Goal: Task Accomplishment & Management: Use online tool/utility

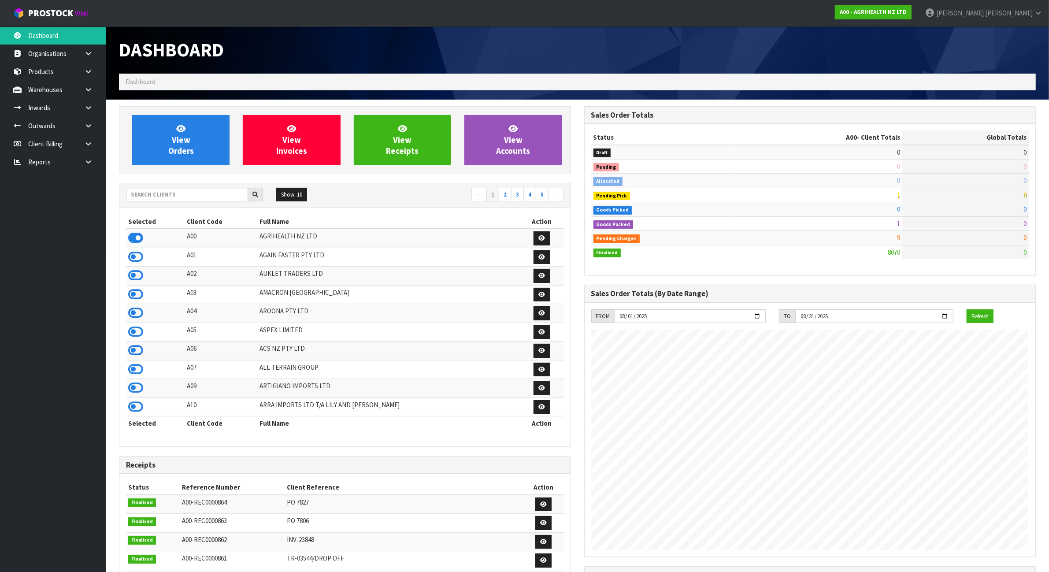
scroll to position [670, 465]
click at [188, 197] on input "text" at bounding box center [187, 195] width 122 height 14
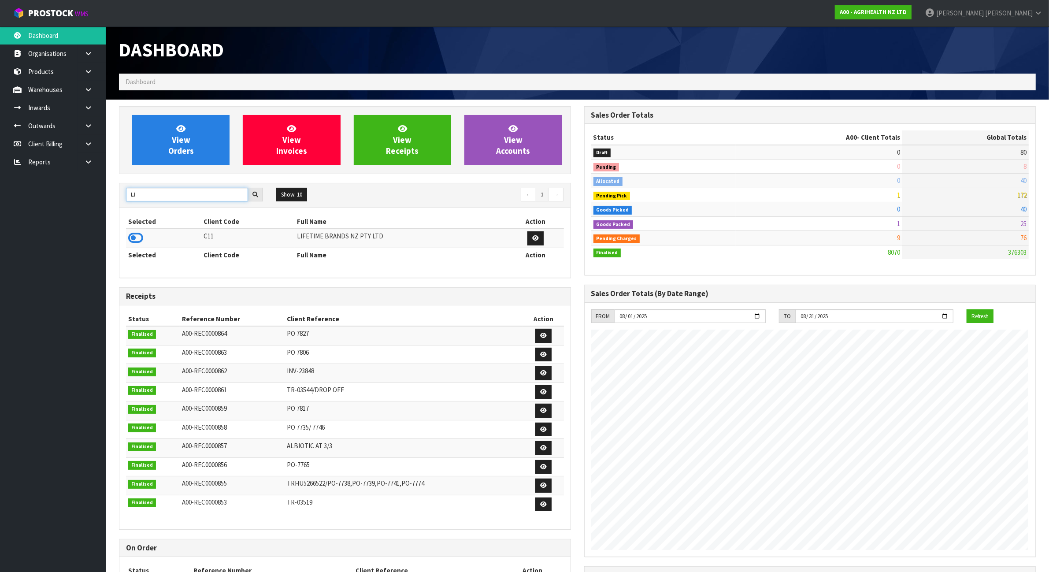
type input "L"
type input "TUFF"
click at [138, 240] on icon at bounding box center [135, 237] width 15 height 13
click at [93, 66] on link at bounding box center [92, 72] width 28 height 18
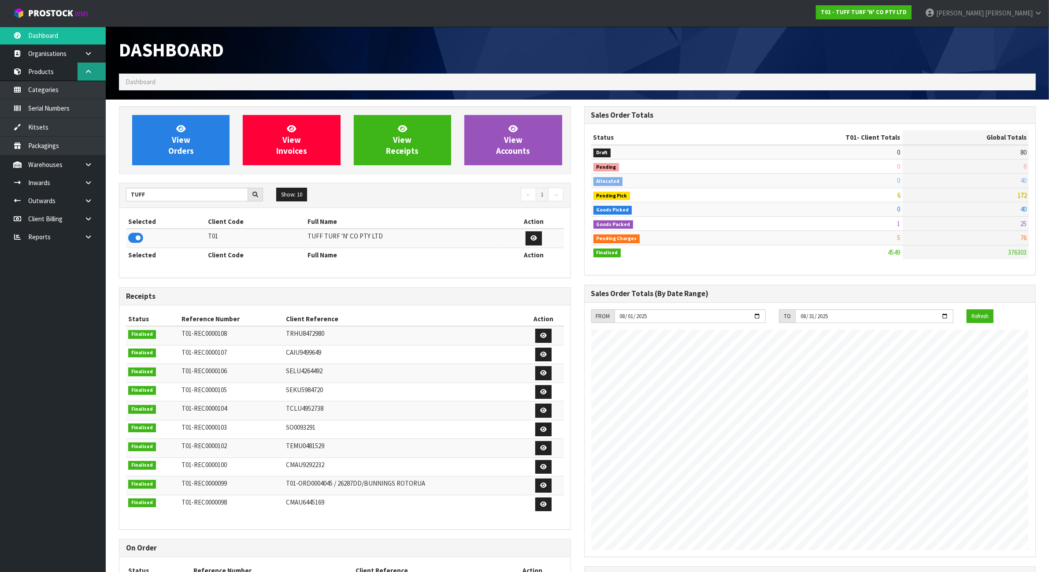
click at [98, 71] on link at bounding box center [92, 72] width 28 height 18
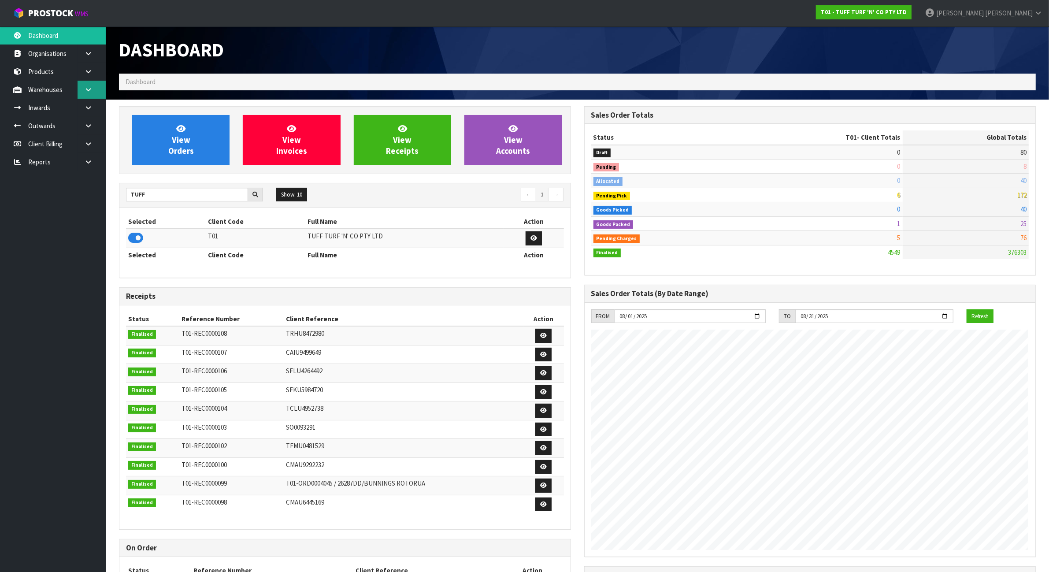
click at [90, 86] on icon at bounding box center [88, 89] width 8 height 7
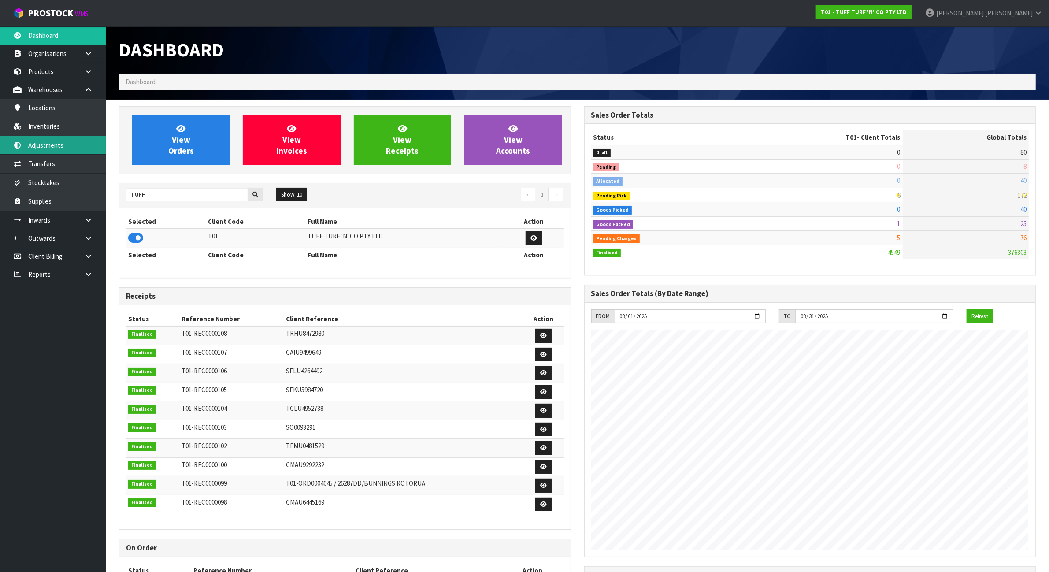
click at [59, 141] on link "Adjustments" at bounding box center [53, 145] width 106 height 18
click at [59, 133] on body "Toggle navigation ProStock WMS T01 - TUFF TURF 'N' CO PTY LTD James Luff Logout…" at bounding box center [524, 286] width 1049 height 572
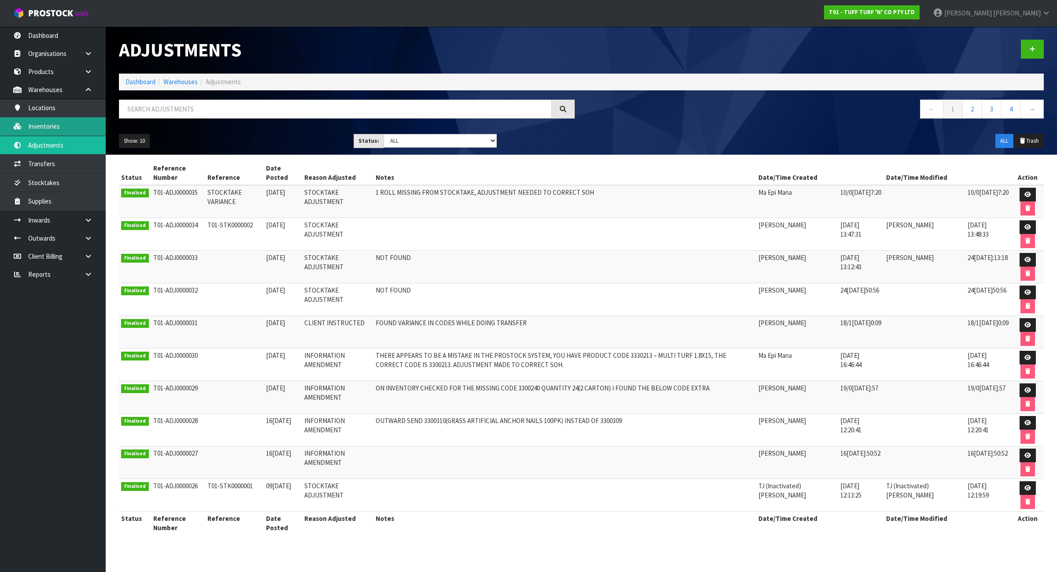
click at [59, 131] on link "Inventories" at bounding box center [53, 126] width 106 height 18
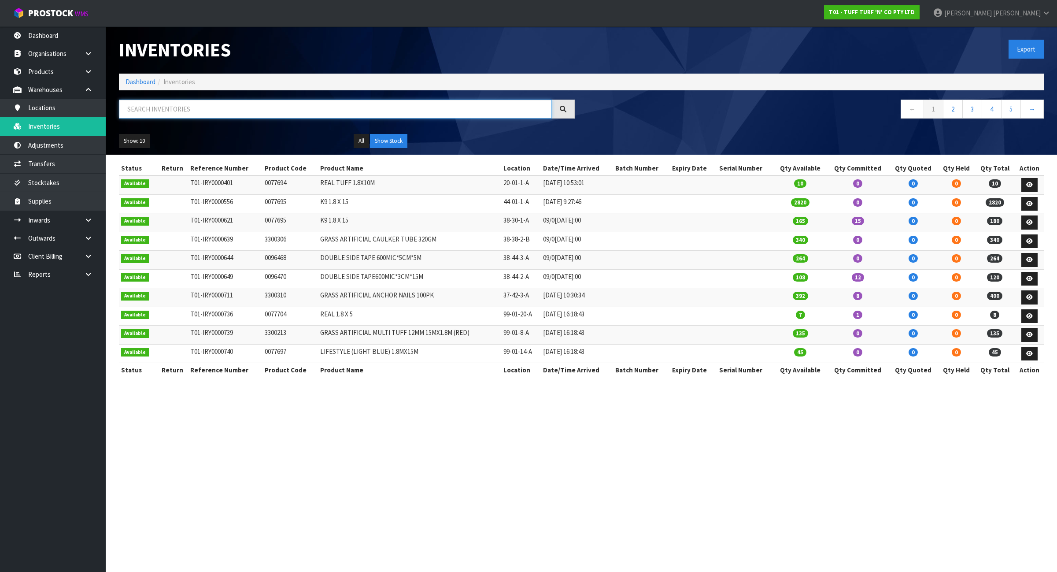
click at [216, 105] on input "text" at bounding box center [335, 109] width 433 height 19
type input "4"
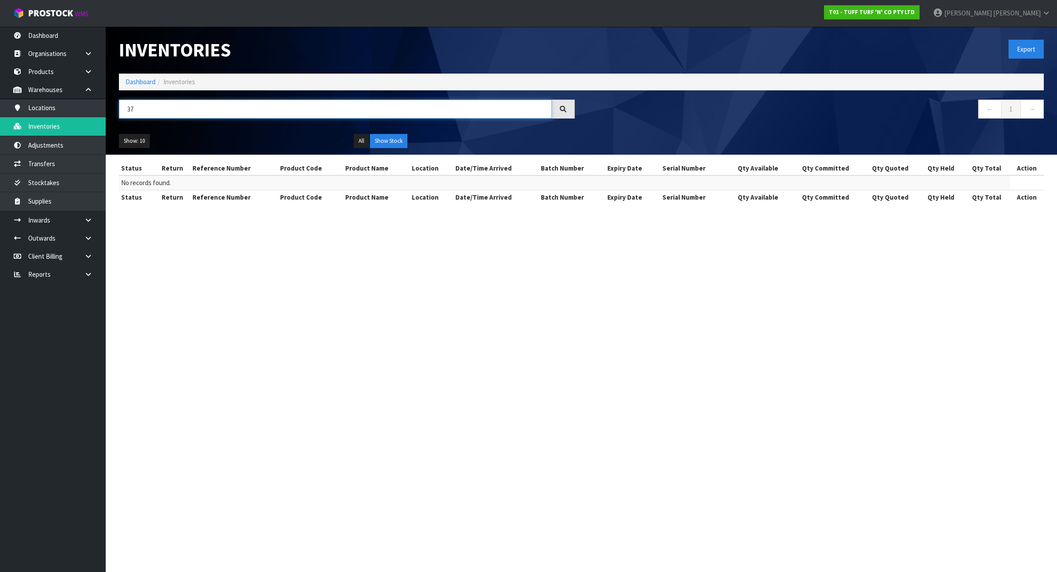
type input "3"
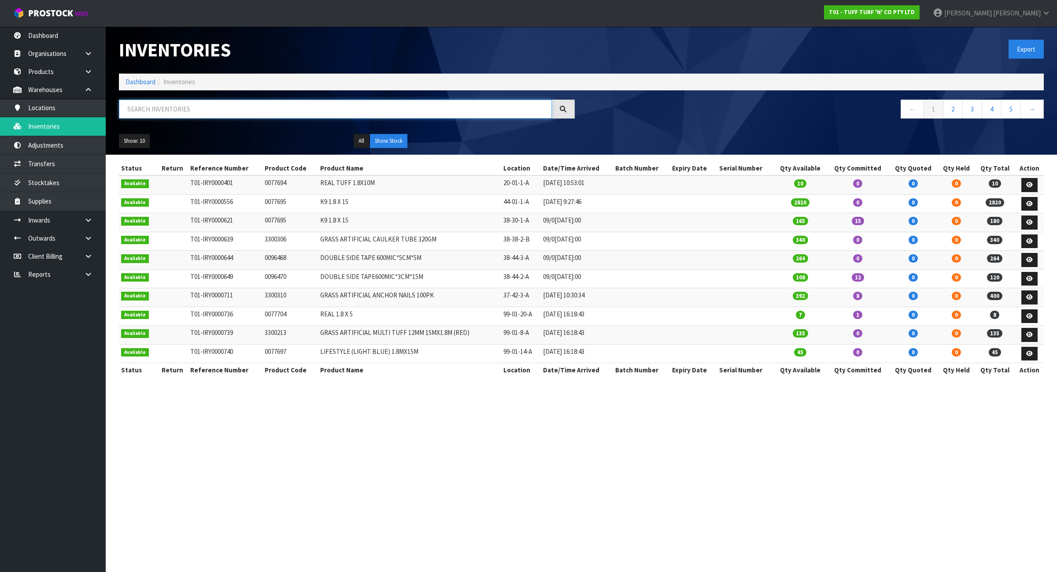
click at [197, 106] on input "text" at bounding box center [335, 109] width 433 height 19
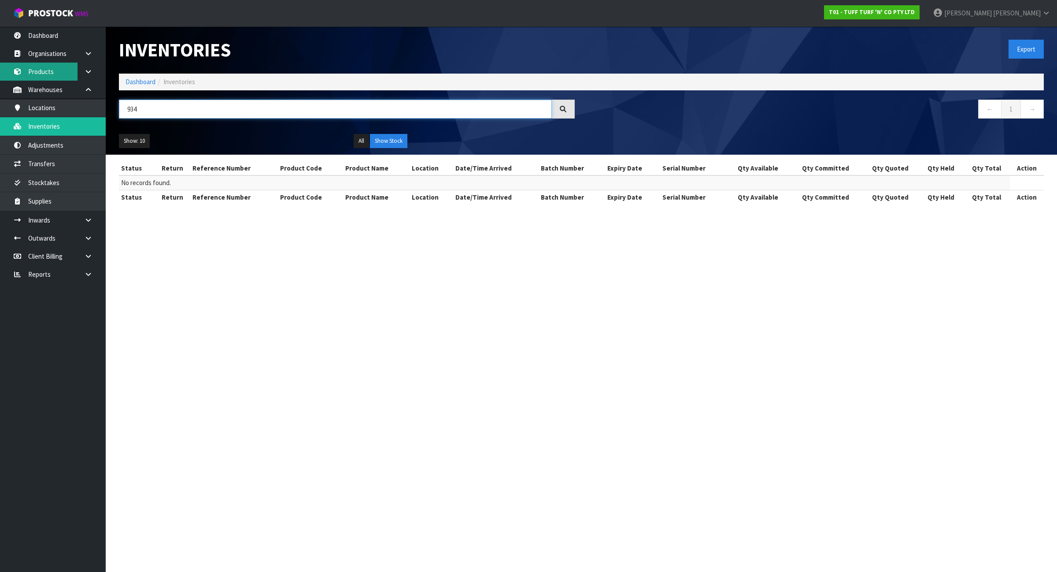
type input "934"
click at [58, 67] on link "Products" at bounding box center [53, 72] width 106 height 18
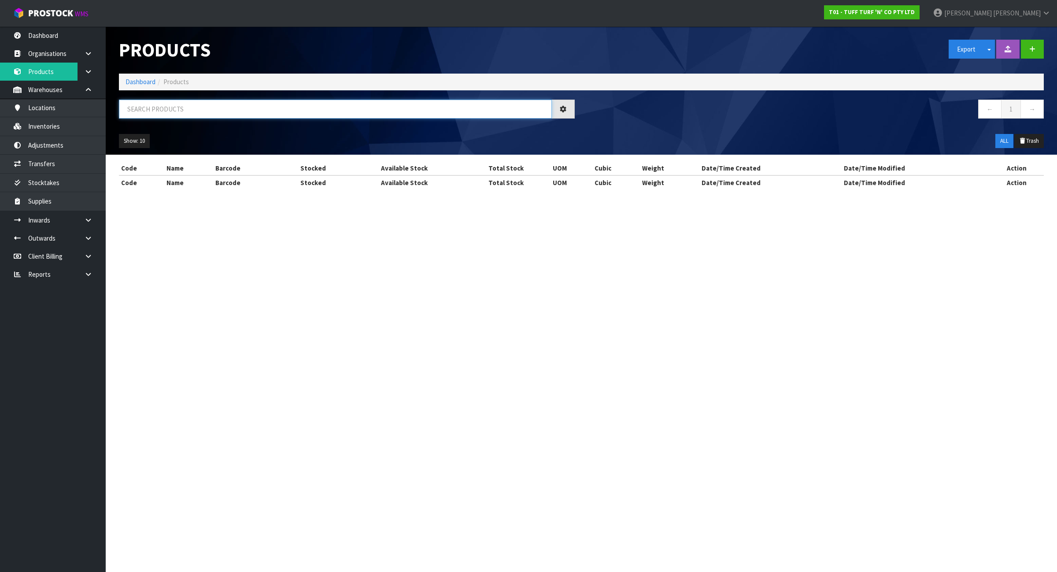
click at [191, 106] on input "text" at bounding box center [335, 109] width 433 height 19
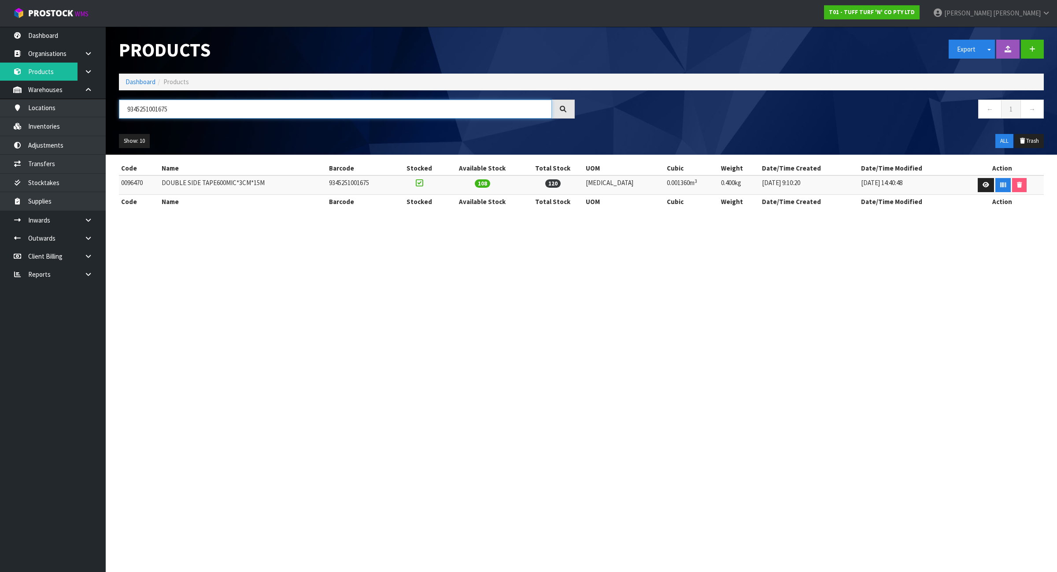
type input "9345251001675"
click at [141, 182] on td "0096470" at bounding box center [139, 184] width 41 height 19
copy td "0096470"
click at [67, 130] on link "Inventories" at bounding box center [53, 126] width 106 height 18
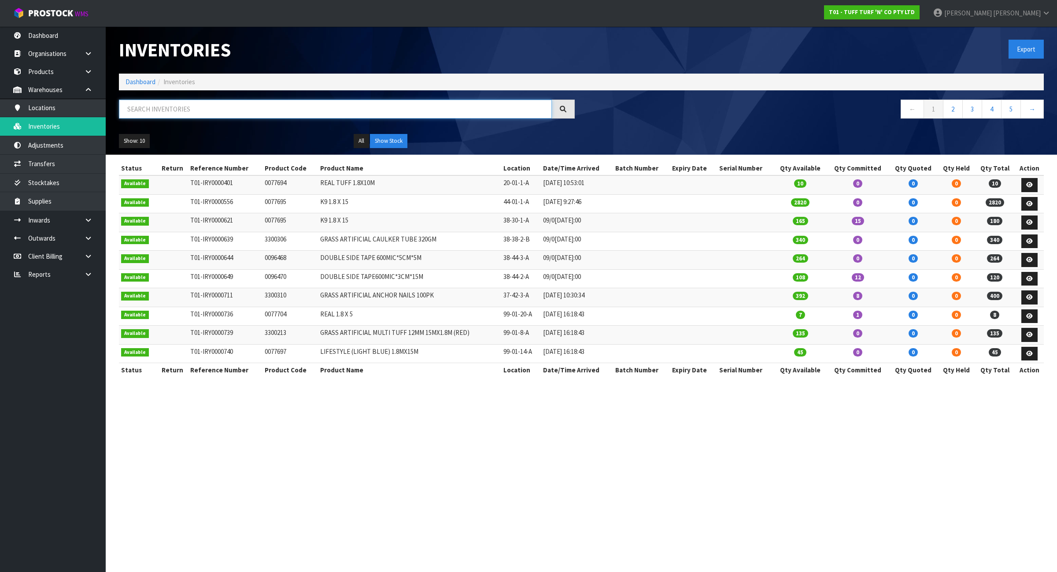
click at [182, 108] on input "text" at bounding box center [335, 109] width 433 height 19
paste input "0096470"
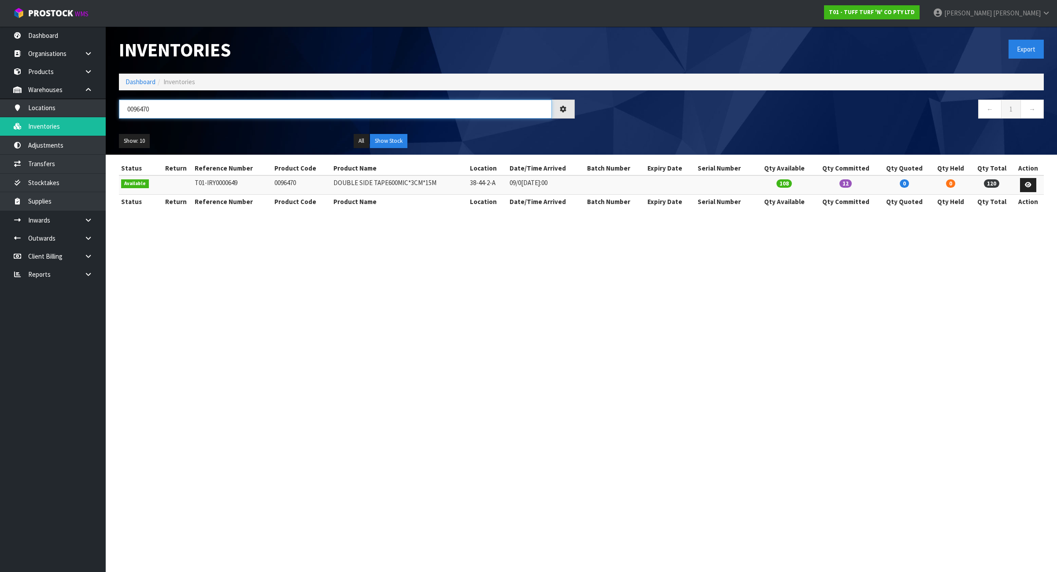
type input "0096470"
click at [142, 80] on link "Dashboard" at bounding box center [141, 82] width 30 height 8
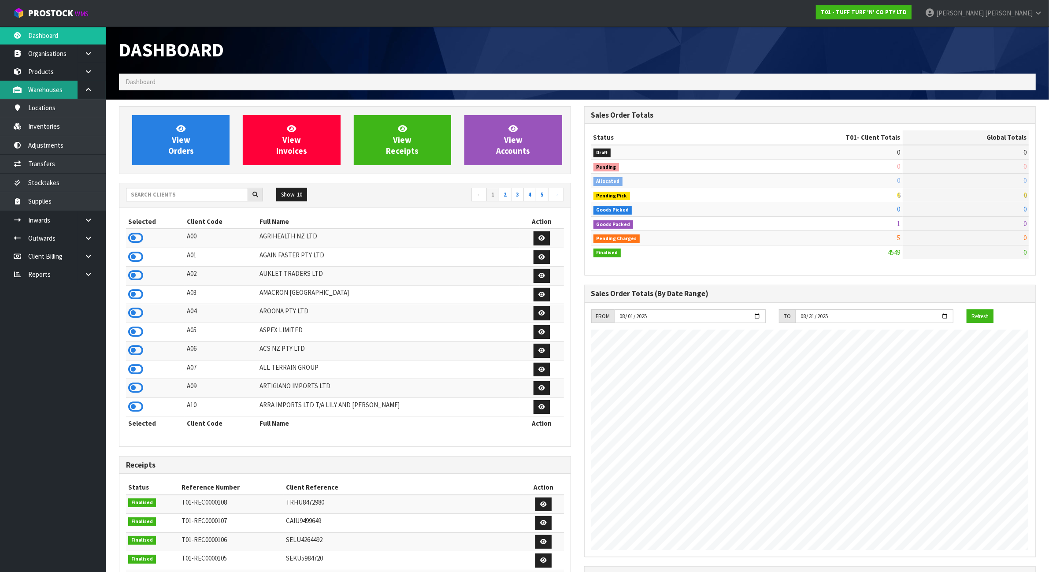
scroll to position [670, 465]
click at [175, 199] on input "text" at bounding box center [187, 195] width 122 height 14
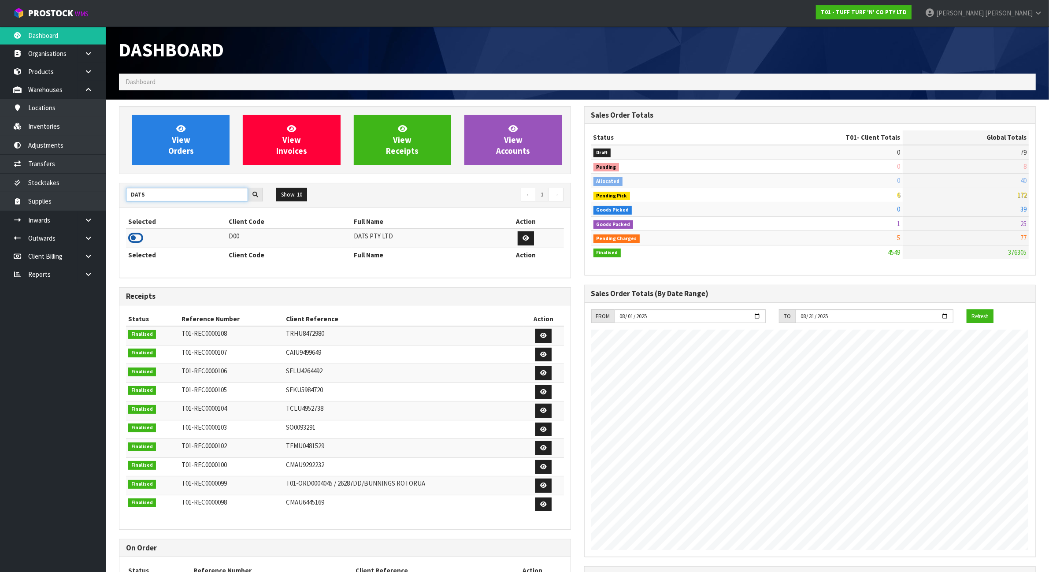
type input "DATS"
click at [139, 240] on icon at bounding box center [135, 237] width 15 height 13
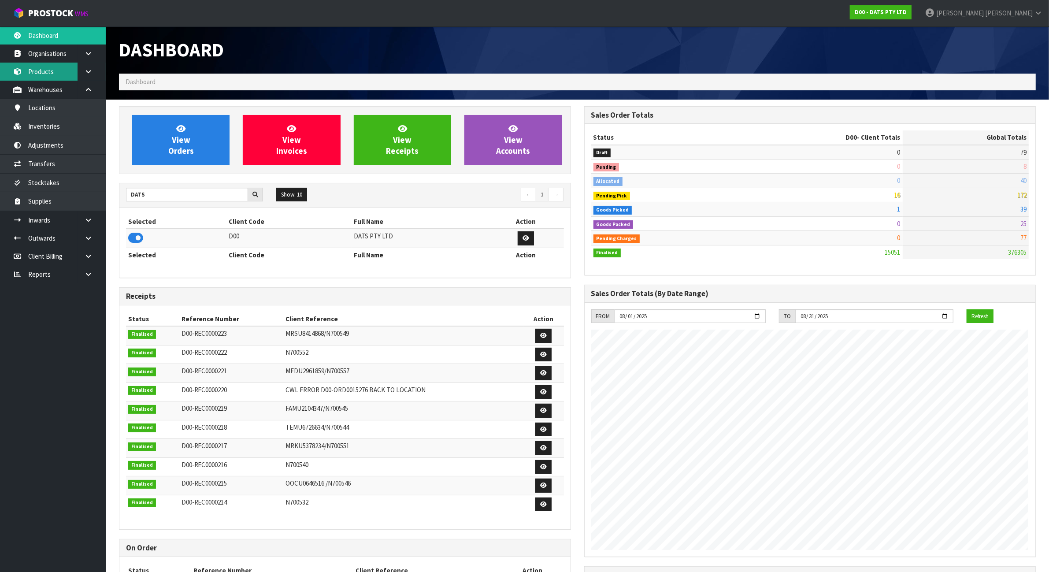
click at [71, 78] on link "Products" at bounding box center [53, 72] width 106 height 18
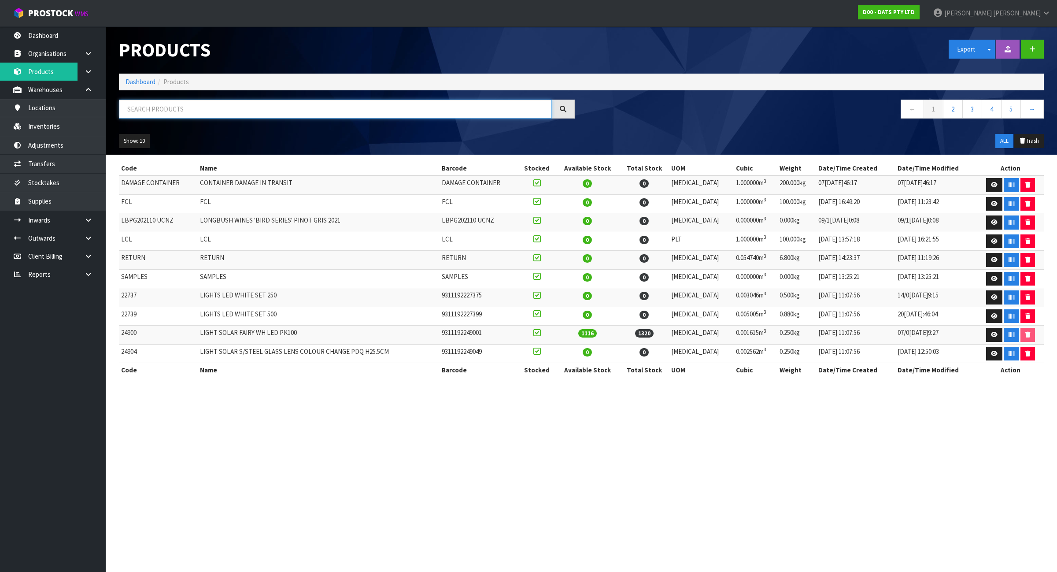
click at [241, 111] on input "text" at bounding box center [335, 109] width 433 height 19
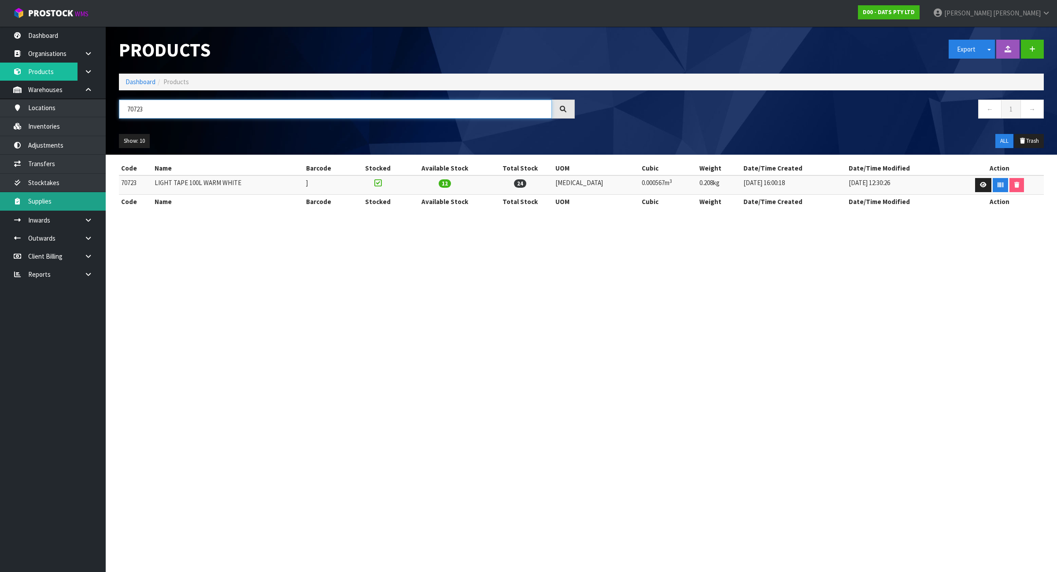
type input "70723"
click at [139, 85] on link "Dashboard" at bounding box center [141, 82] width 30 height 8
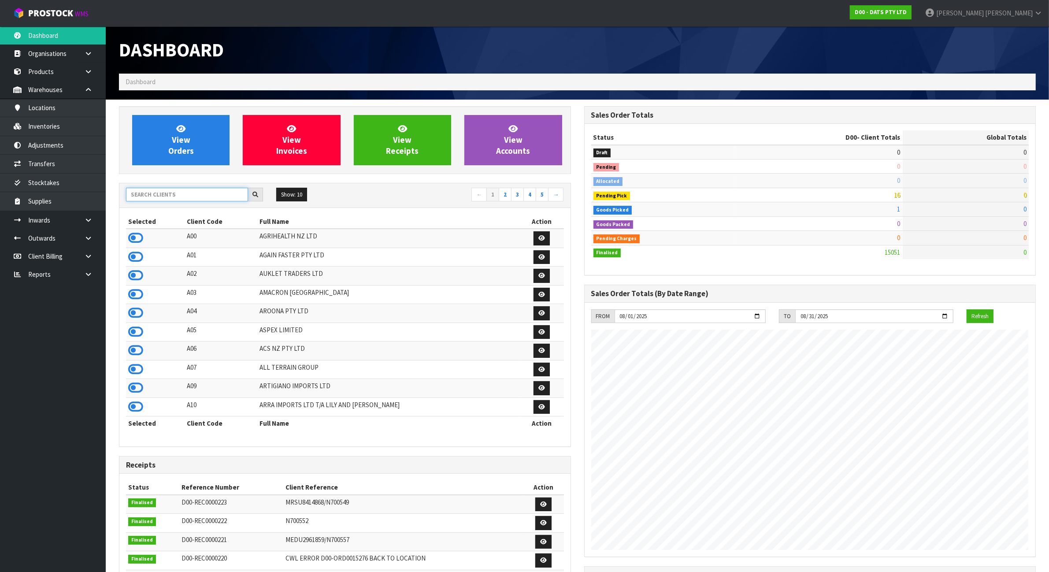
scroll to position [670, 465]
click at [162, 194] on input "text" at bounding box center [187, 195] width 122 height 14
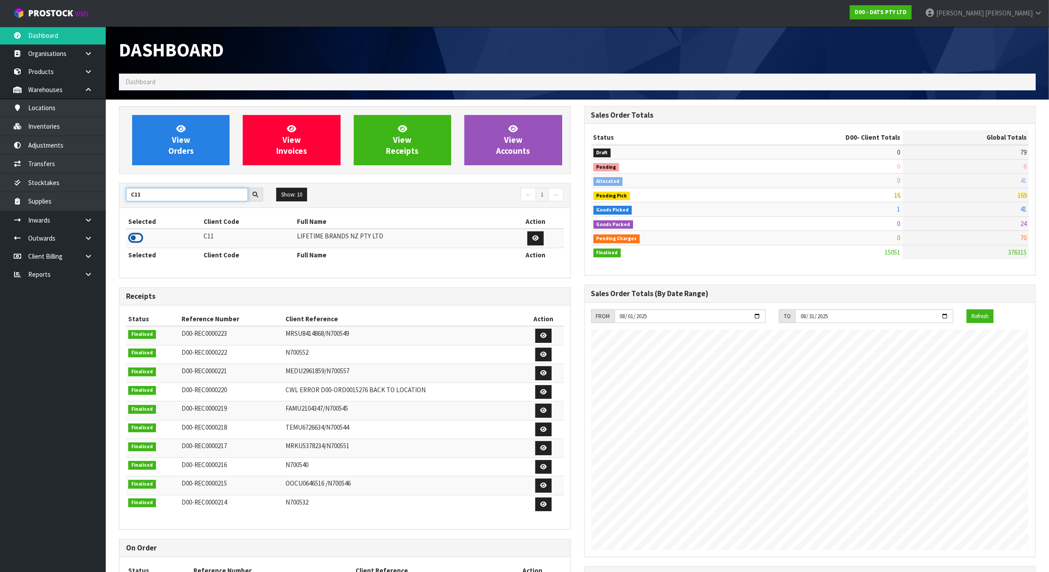
type input "C11"
click at [136, 240] on icon at bounding box center [135, 237] width 15 height 13
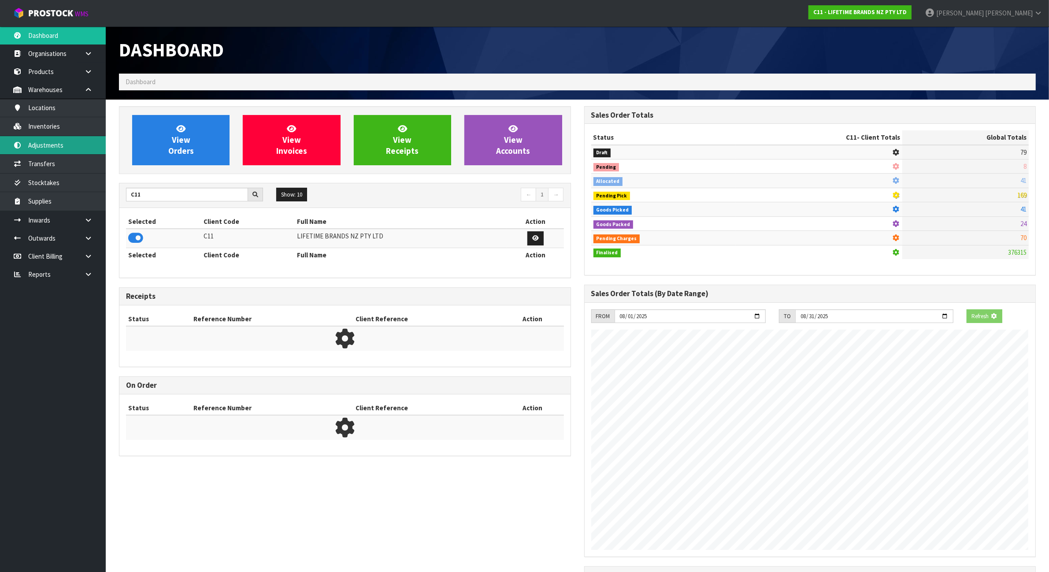
scroll to position [551, 465]
click at [76, 129] on link "Inventories" at bounding box center [53, 126] width 106 height 18
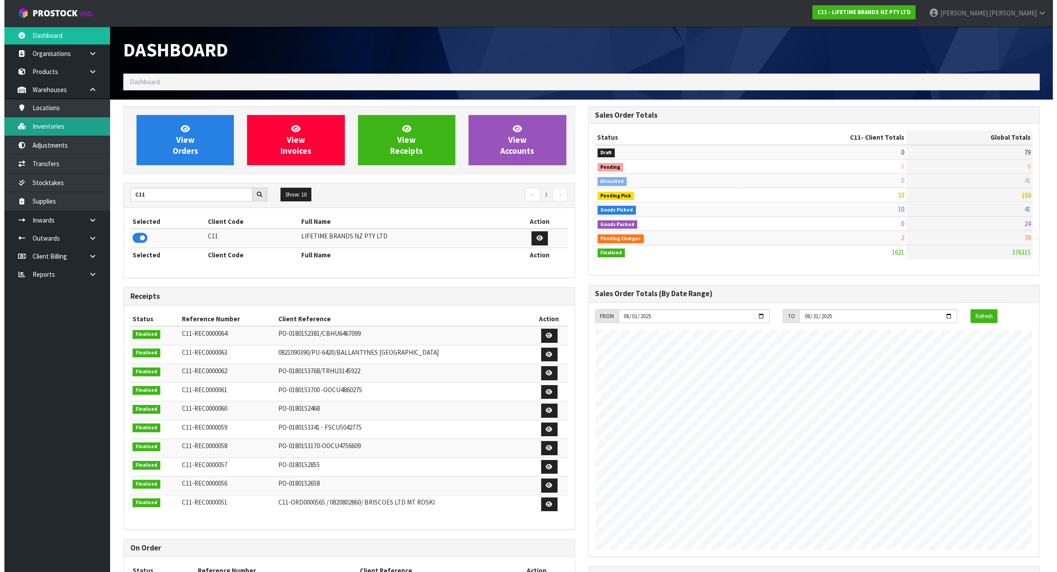
scroll to position [670, 465]
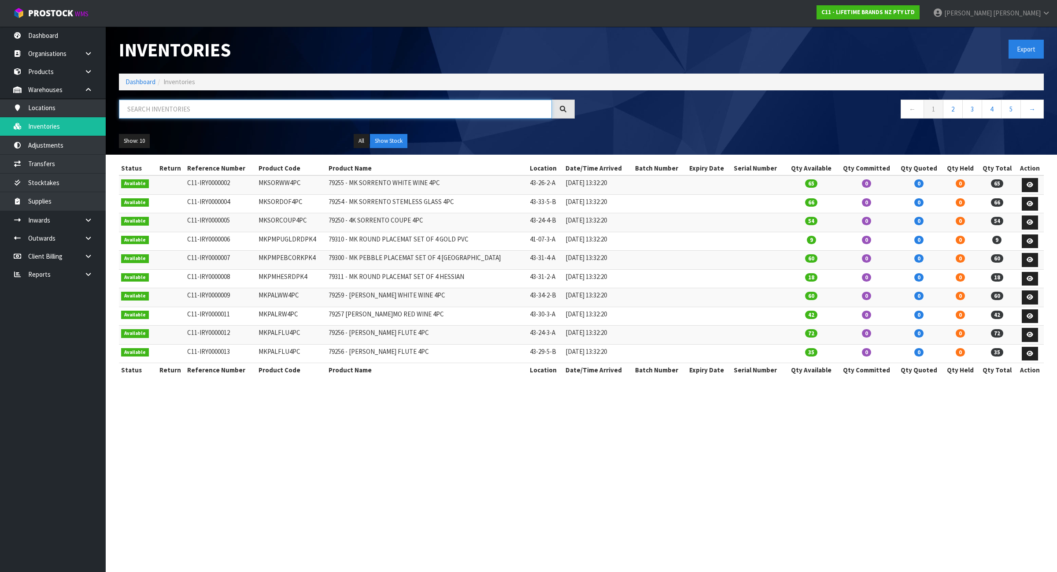
click at [168, 118] on input "text" at bounding box center [335, 109] width 433 height 19
paste input "JOBLWINEPK4"
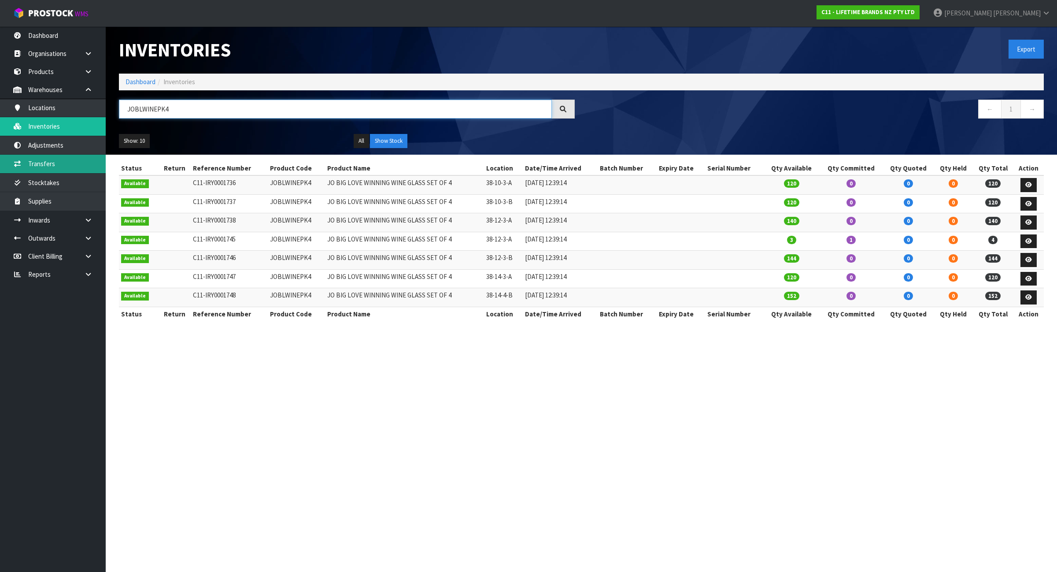
type input "JOBLWINEPK4"
click at [211, 113] on input "JOBLWINEPK4" at bounding box center [335, 109] width 433 height 19
click at [1027, 180] on link at bounding box center [1029, 185] width 16 height 14
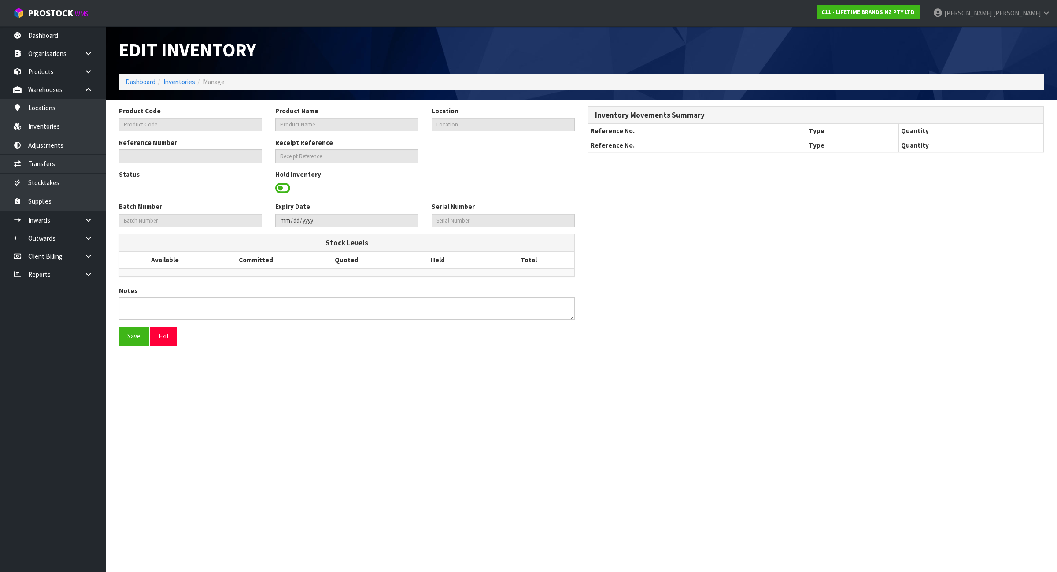
click at [1029, 186] on div "Product Code Product Name Location Reference Number Receipt Reference Status Ho…" at bounding box center [581, 229] width 938 height 246
type input "JOBLWINEPK4"
type input "JO BIG LOVE WINNING WINE GLASS SET OF 4"
type input "38-10-3-A"
type input "C11-IRY0001736"
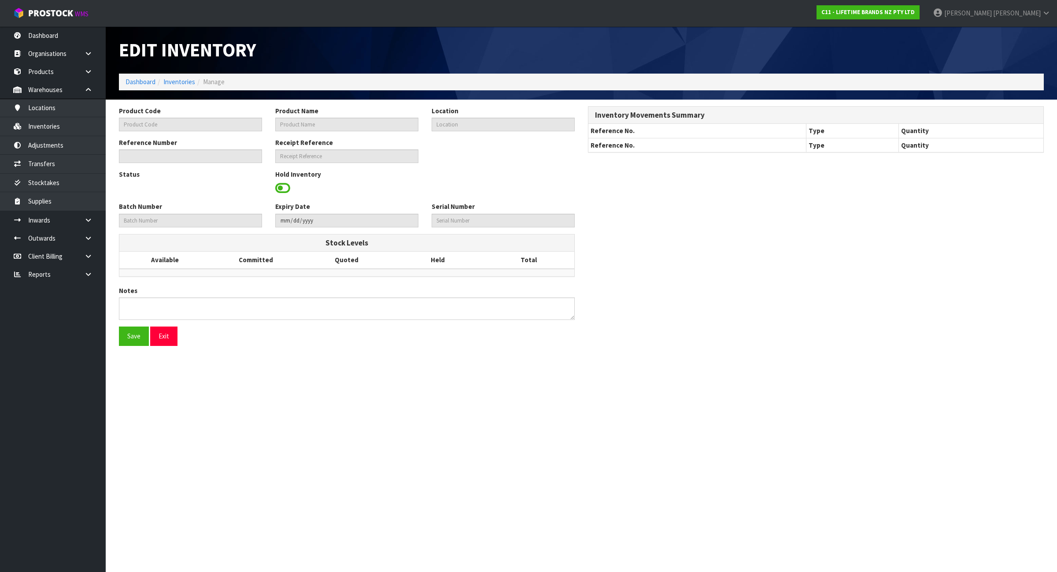
type input "C11-REC0000064"
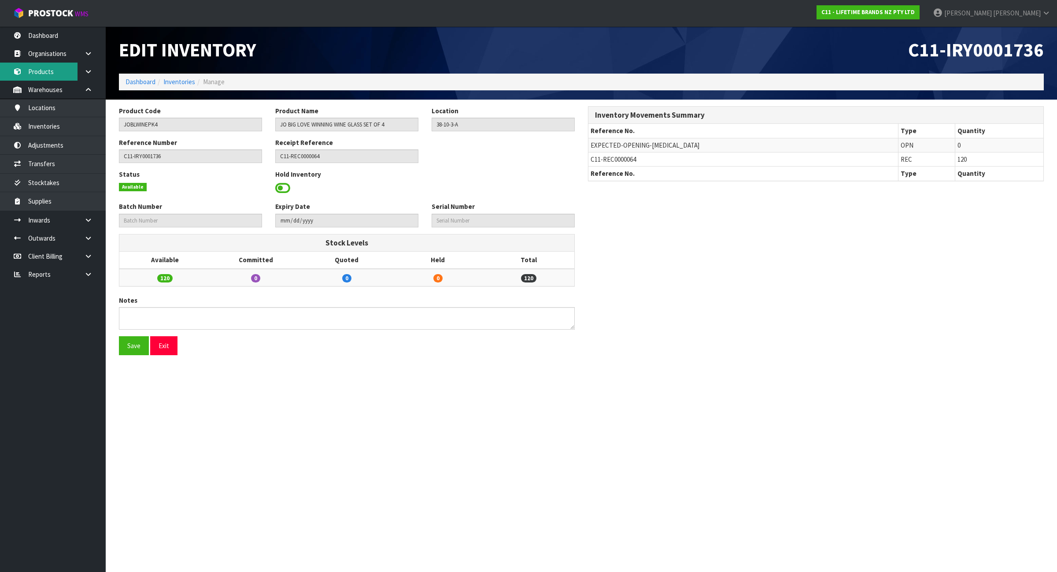
click at [33, 73] on link "Products" at bounding box center [53, 72] width 106 height 18
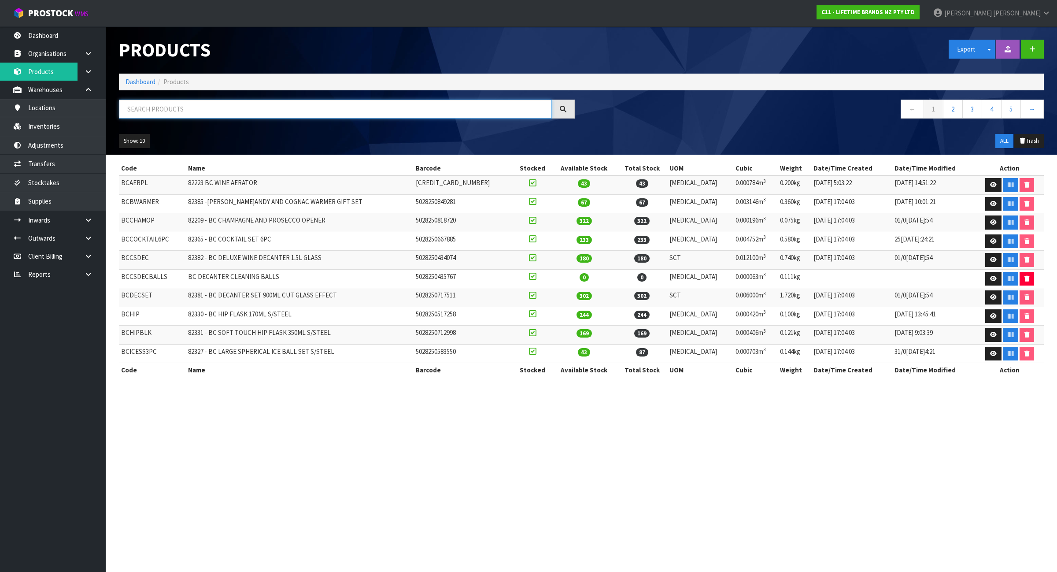
click at [148, 107] on input "text" at bounding box center [335, 109] width 433 height 19
paste input "JOBLWINEPK4"
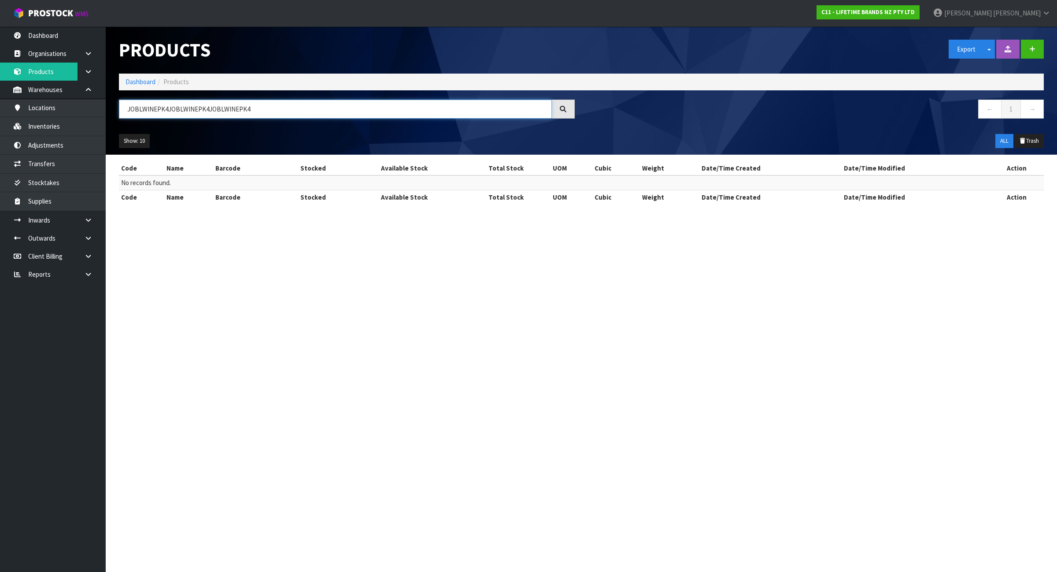
click at [295, 110] on input "JOBLWINEPK4JOBLWINEPK4JOBLWINEPK4" at bounding box center [335, 109] width 433 height 19
paste input "text"
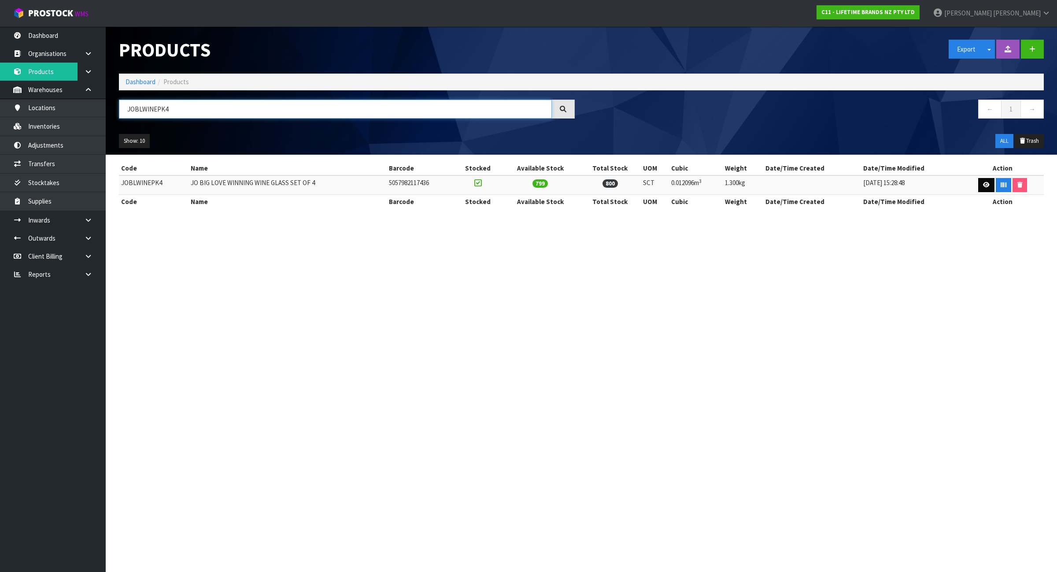
type input "JOBLWINEPK4"
click at [983, 186] on icon at bounding box center [986, 185] width 7 height 6
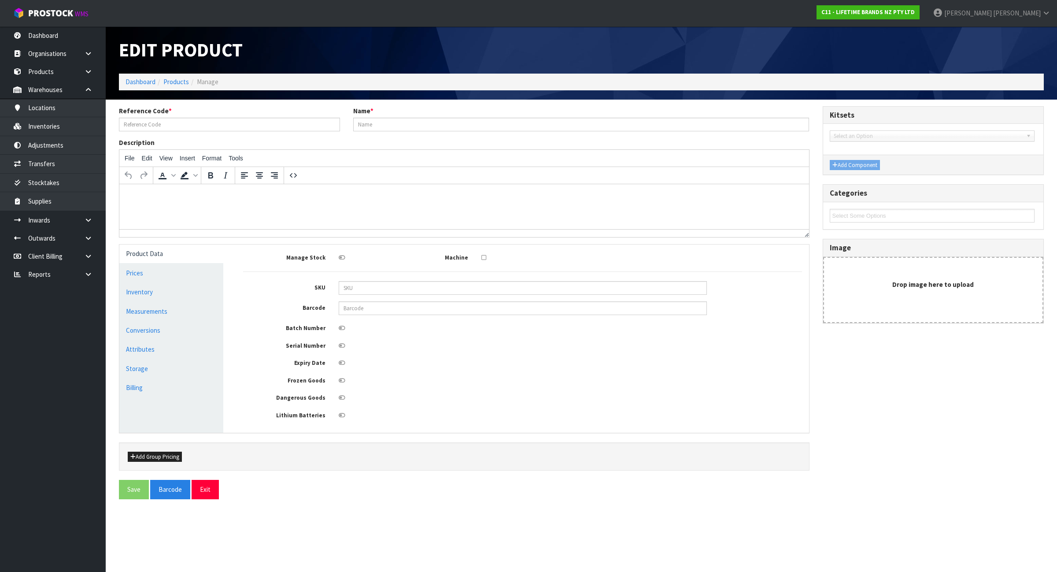
type input "JOBLWINEPK4"
type input "JO BIG LOVE WINNING WINE GLASS SET OF 4"
type input "5057982117436"
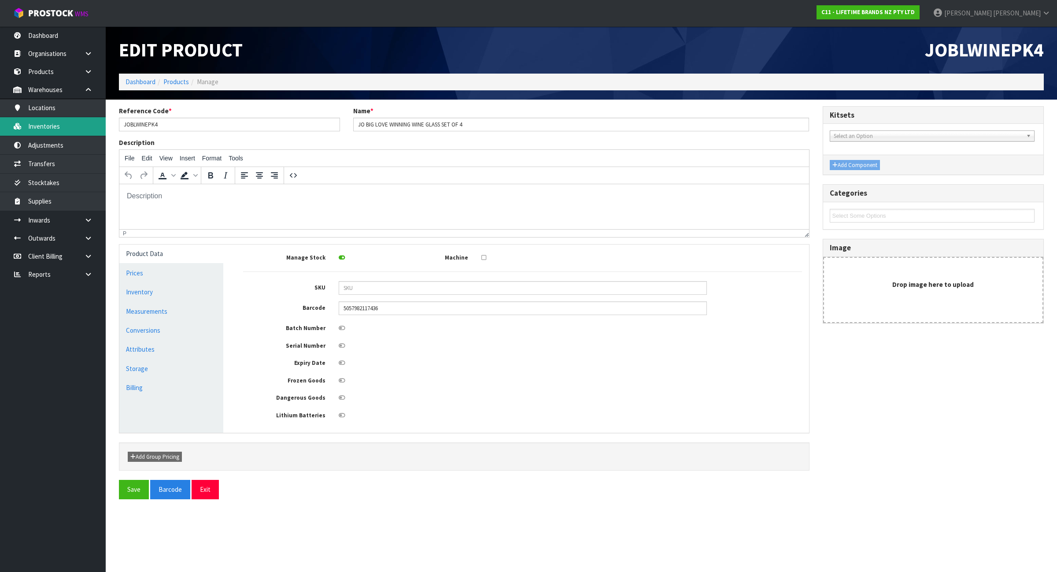
click at [64, 126] on link "Inventories" at bounding box center [53, 126] width 106 height 18
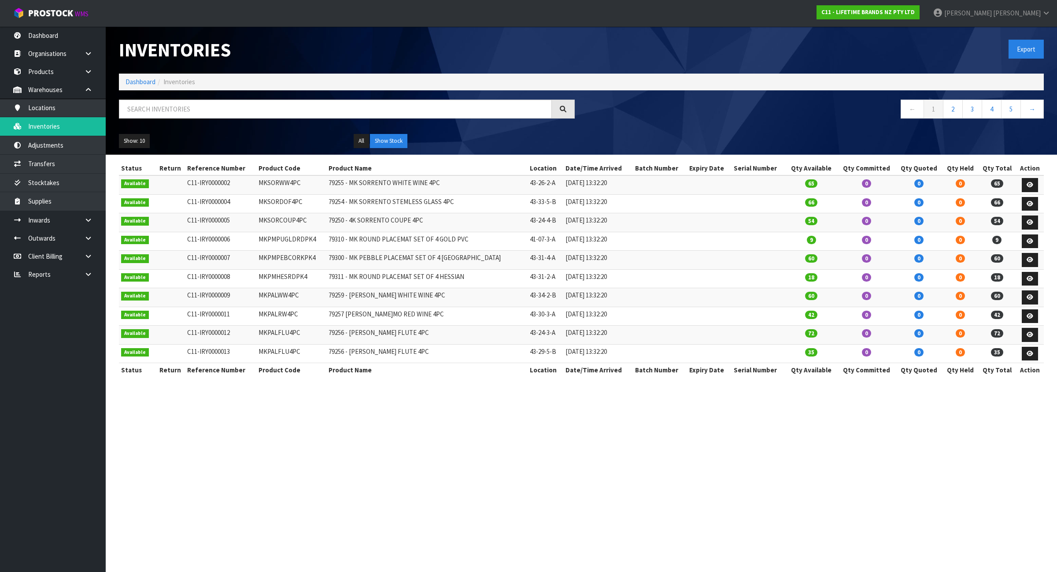
click at [294, 220] on td "MKSORCOUP4PC" at bounding box center [291, 222] width 70 height 19
copy td "MKSORCOUP4PC"
click at [71, 73] on link "Products" at bounding box center [53, 72] width 106 height 18
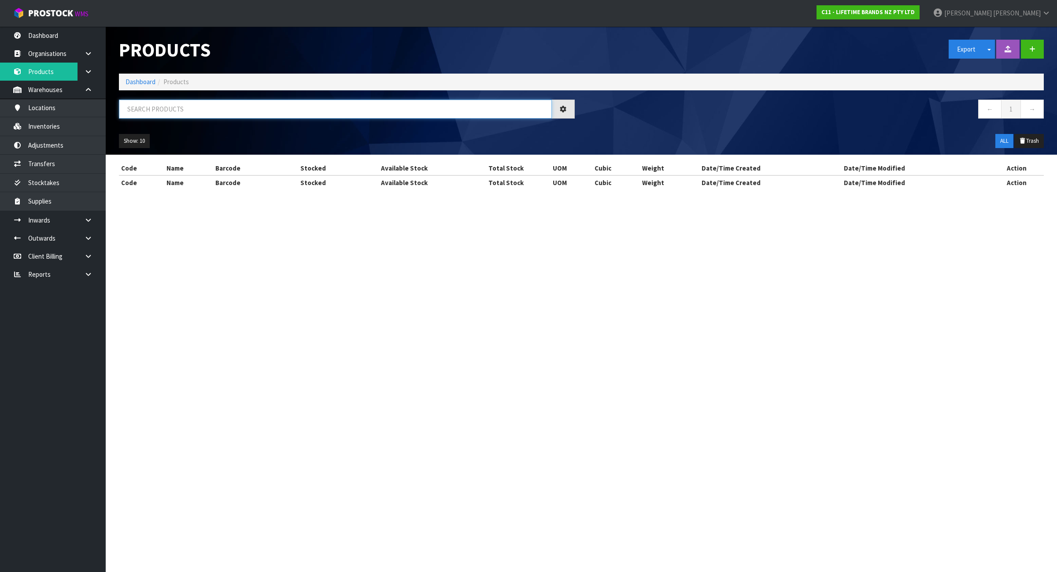
click at [170, 100] on input "text" at bounding box center [335, 109] width 433 height 19
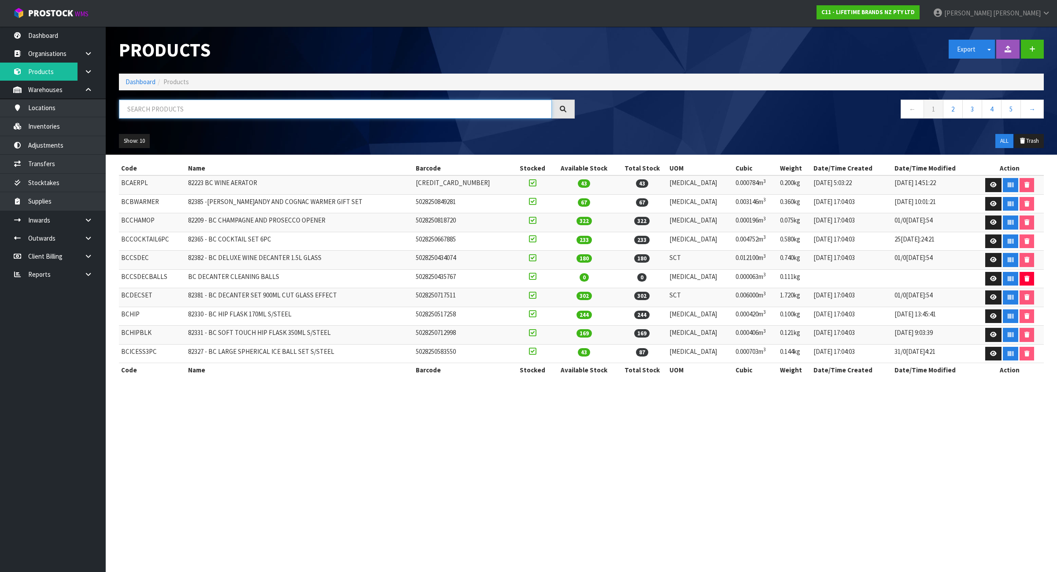
paste input "MKSORCOUP4PC"
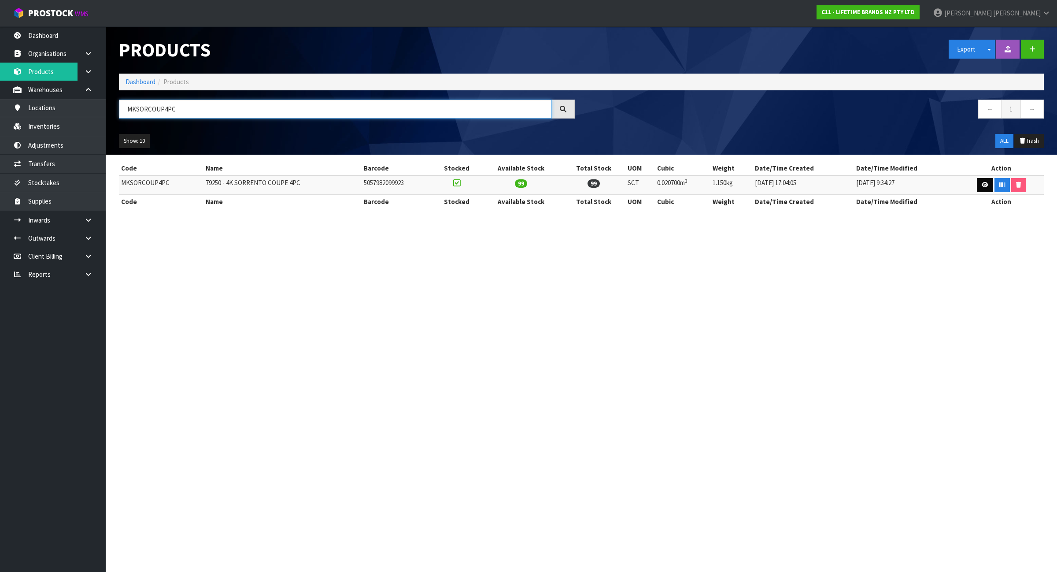
type input "MKSORCOUP4PC"
click at [982, 186] on icon at bounding box center [985, 185] width 7 height 6
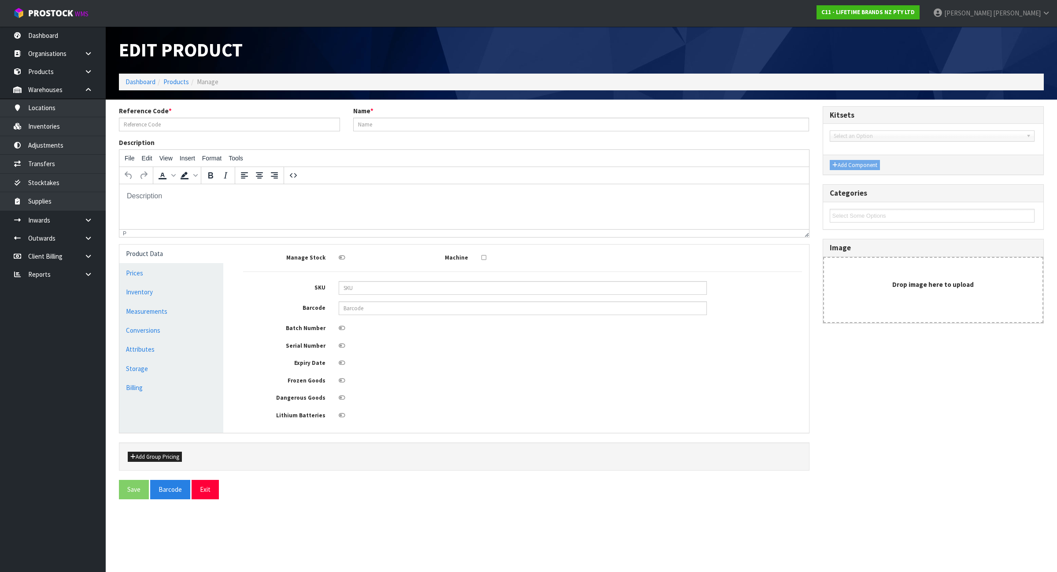
type input "MKSORCOUP4PC"
type input "79250 - 4K SORRENTO COUPE 4PC"
type input "5057982099923"
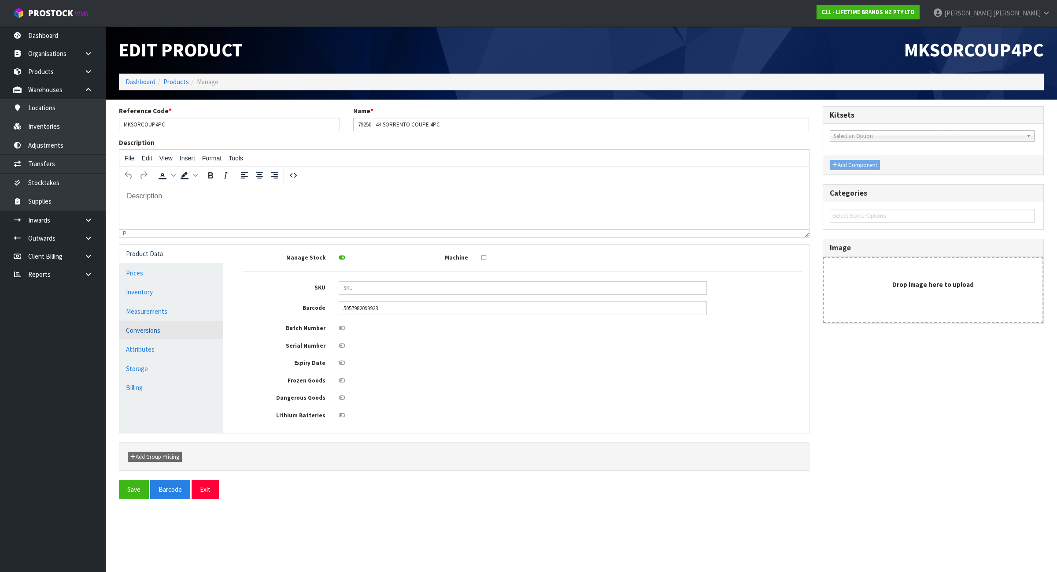
click at [146, 327] on link "Conversions" at bounding box center [171, 330] width 104 height 18
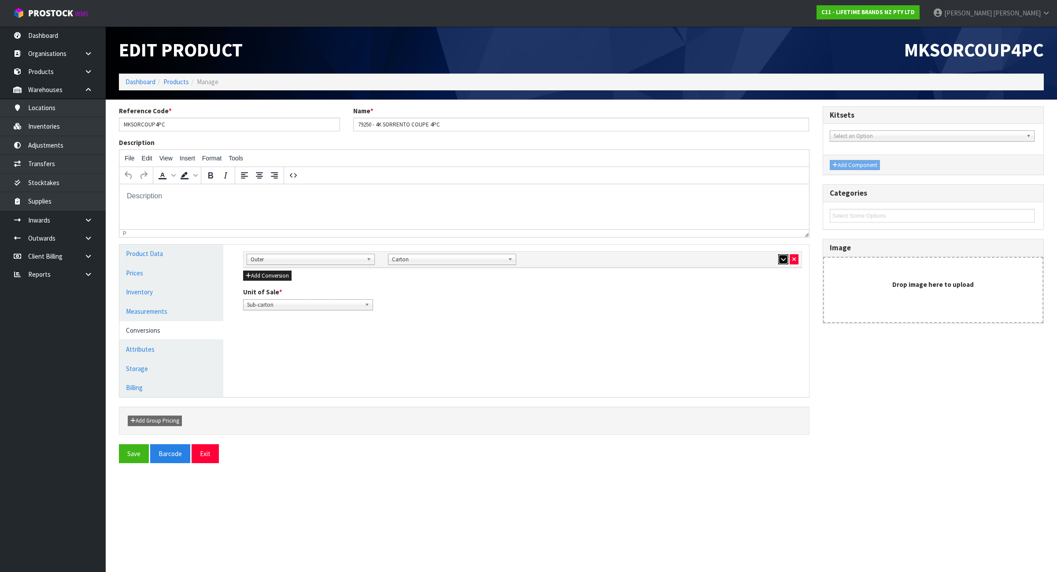
click at [783, 258] on icon "button" at bounding box center [783, 259] width 5 height 6
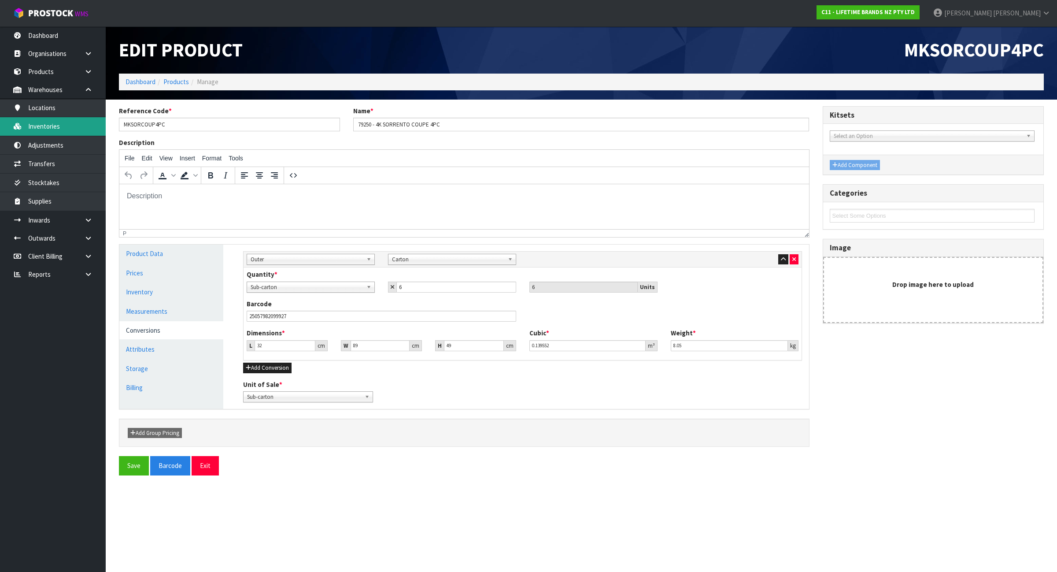
click at [74, 130] on link "Inventories" at bounding box center [53, 126] width 106 height 18
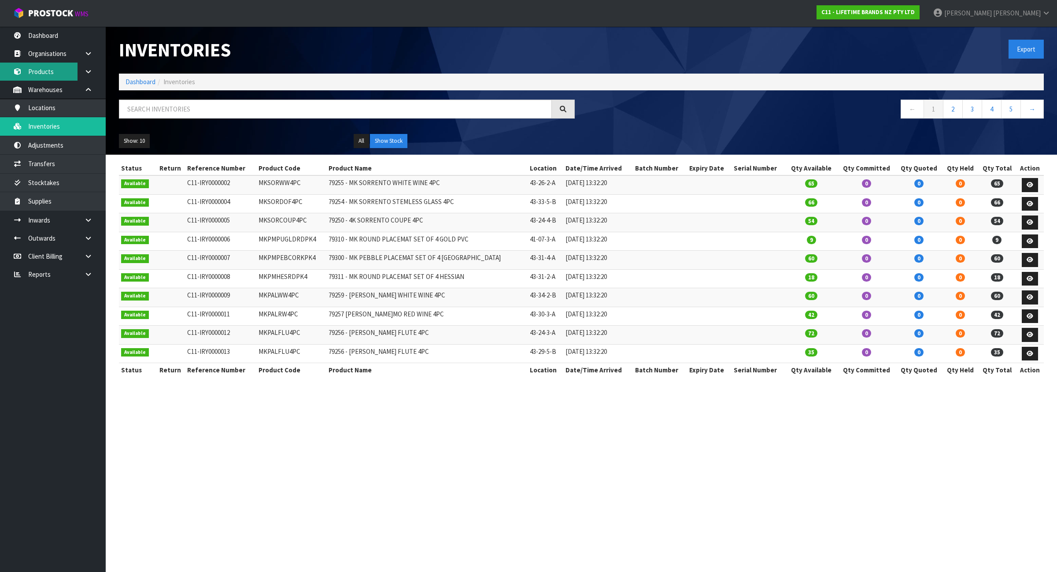
click at [59, 74] on link "Products" at bounding box center [53, 72] width 106 height 18
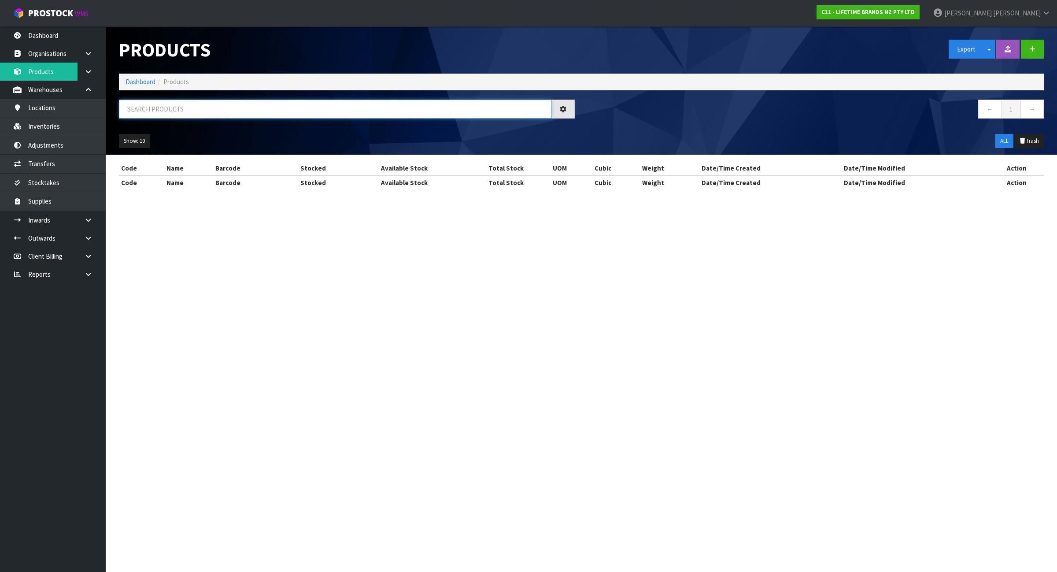
click at [153, 114] on input "text" at bounding box center [335, 109] width 433 height 19
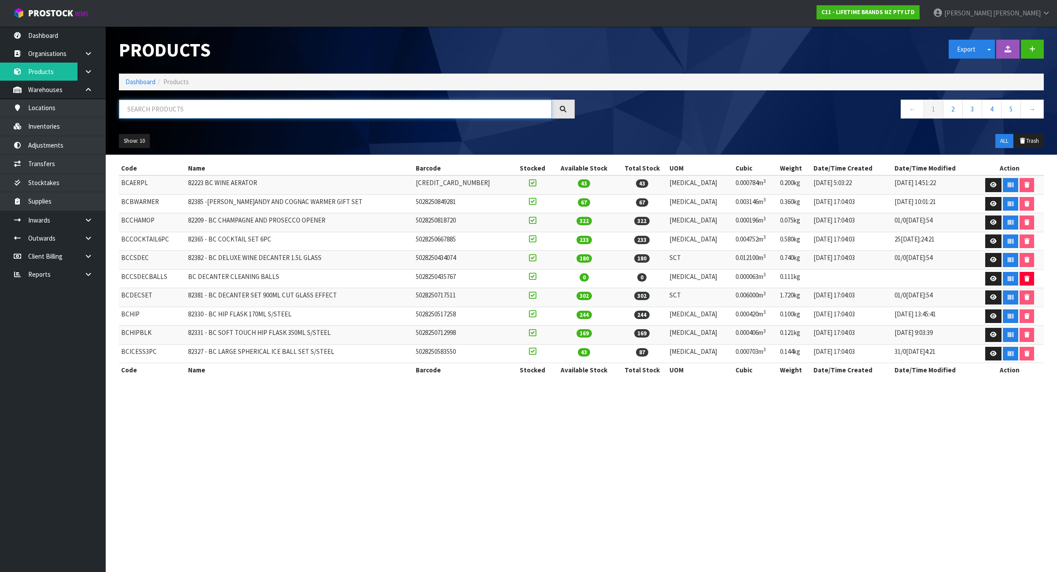
paste input "JOBLWINEPK4"
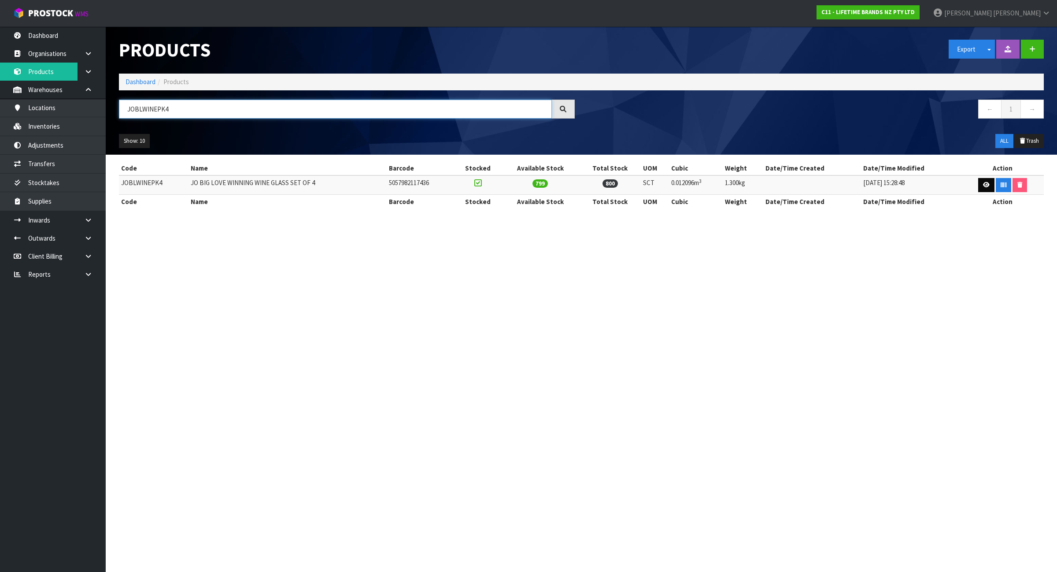
type input "JOBLWINEPK4"
click at [983, 183] on icon at bounding box center [986, 185] width 7 height 6
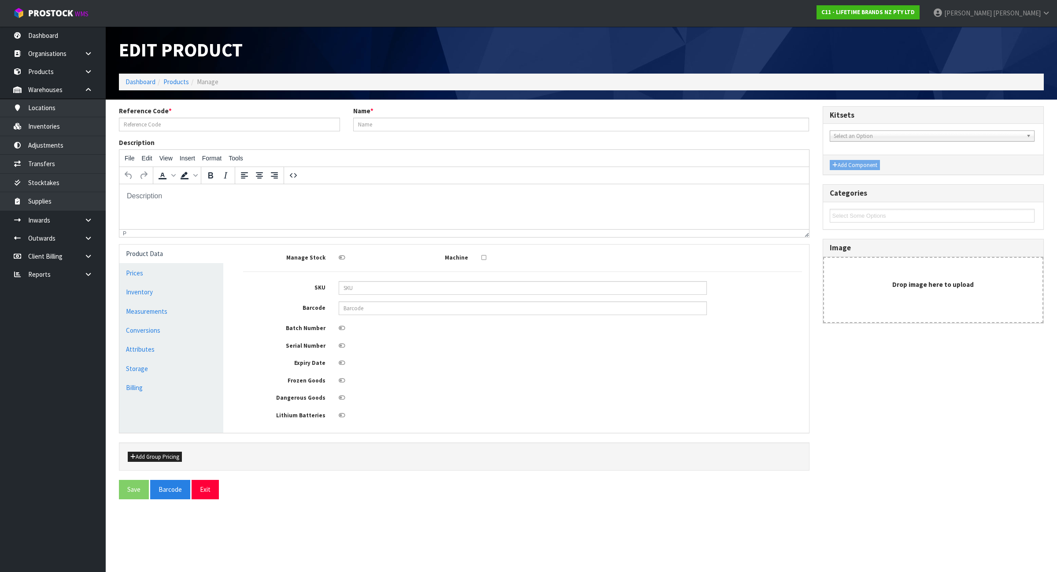
type input "JOBLWINEPK4"
type input "JO BIG LOVE WINNING WINE GLASS SET OF 4"
type input "5057982117436"
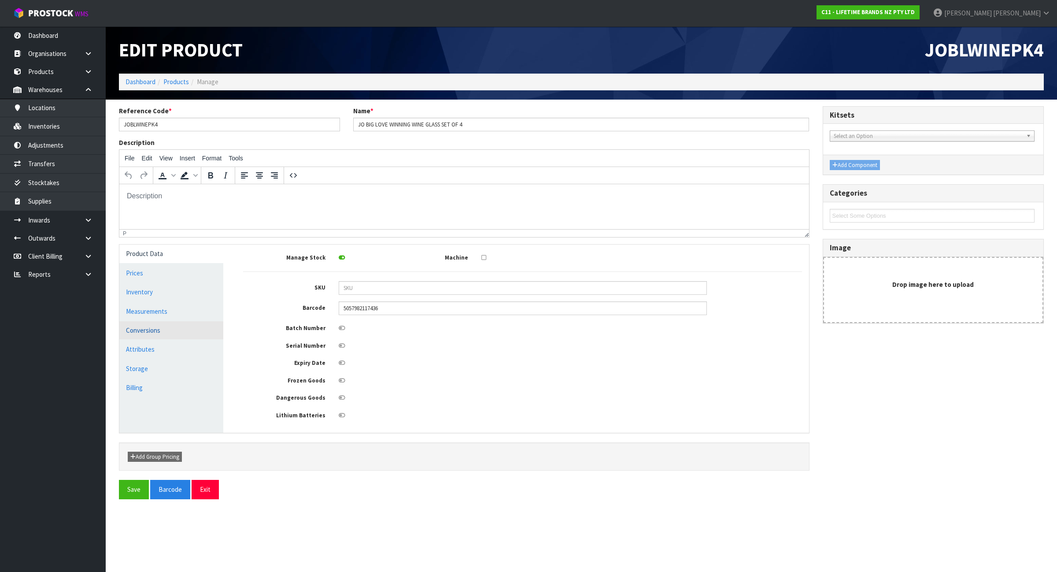
click at [196, 337] on link "Conversions" at bounding box center [171, 330] width 104 height 18
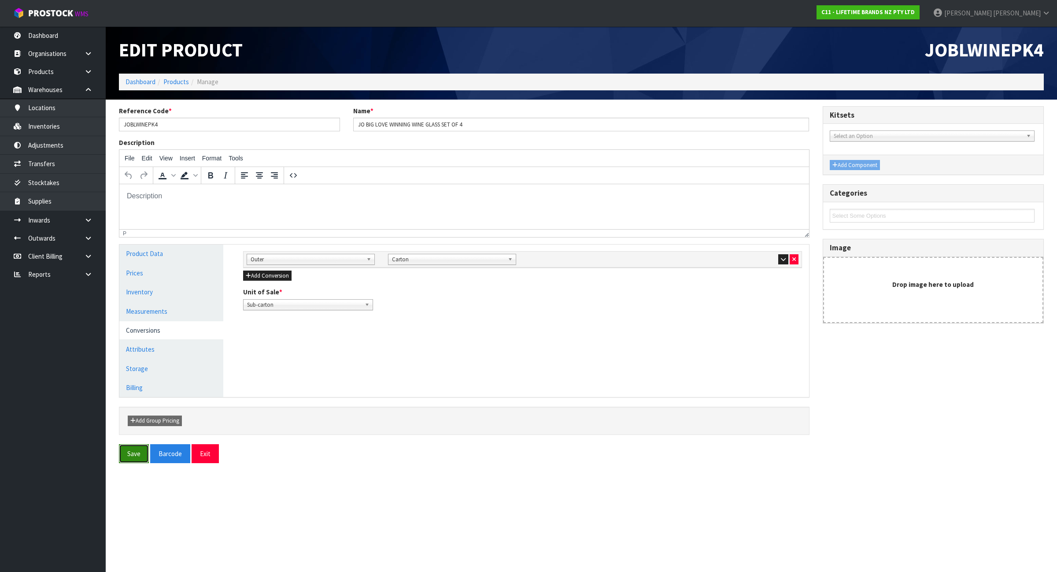
click at [131, 457] on button "Save" at bounding box center [134, 453] width 30 height 19
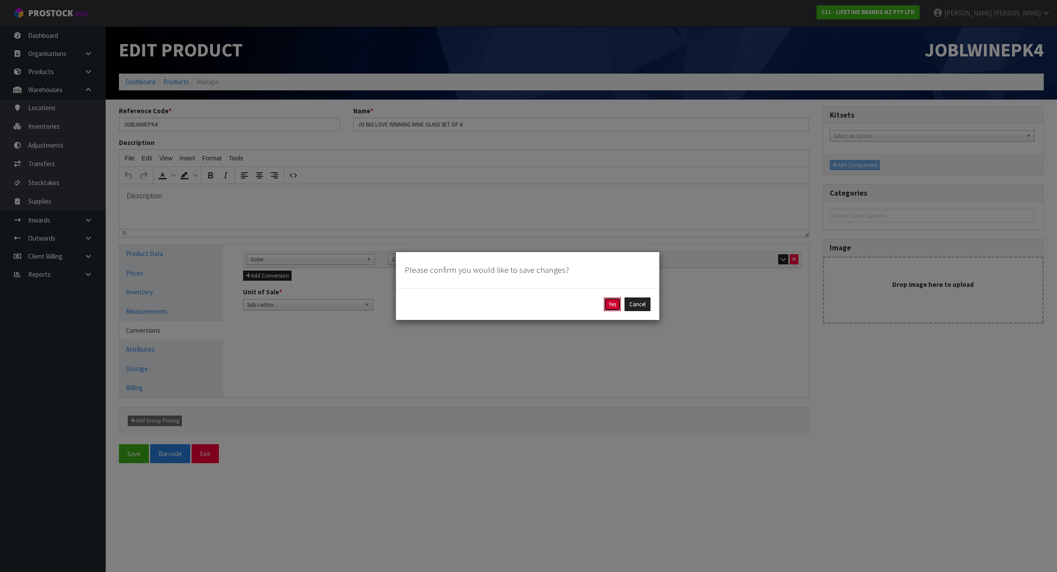
click at [613, 302] on button "Yes" at bounding box center [612, 304] width 17 height 14
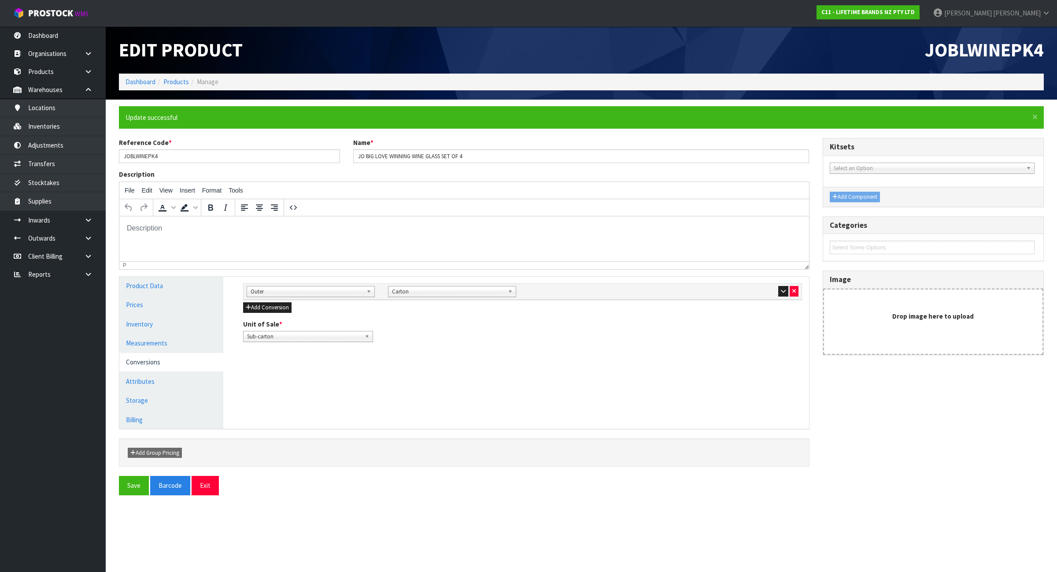
click at [777, 292] on div at bounding box center [735, 291] width 128 height 11
click at [780, 292] on button "button" at bounding box center [783, 291] width 10 height 11
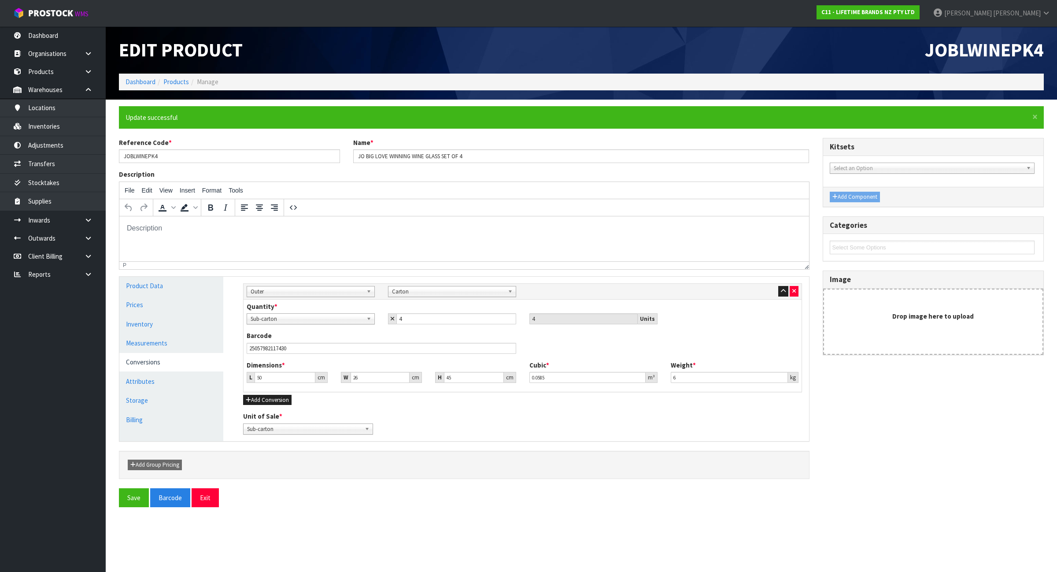
click at [135, 76] on ol "Dashboard Products Manage" at bounding box center [581, 82] width 925 height 16
click at [137, 83] on link "Dashboard" at bounding box center [141, 82] width 30 height 8
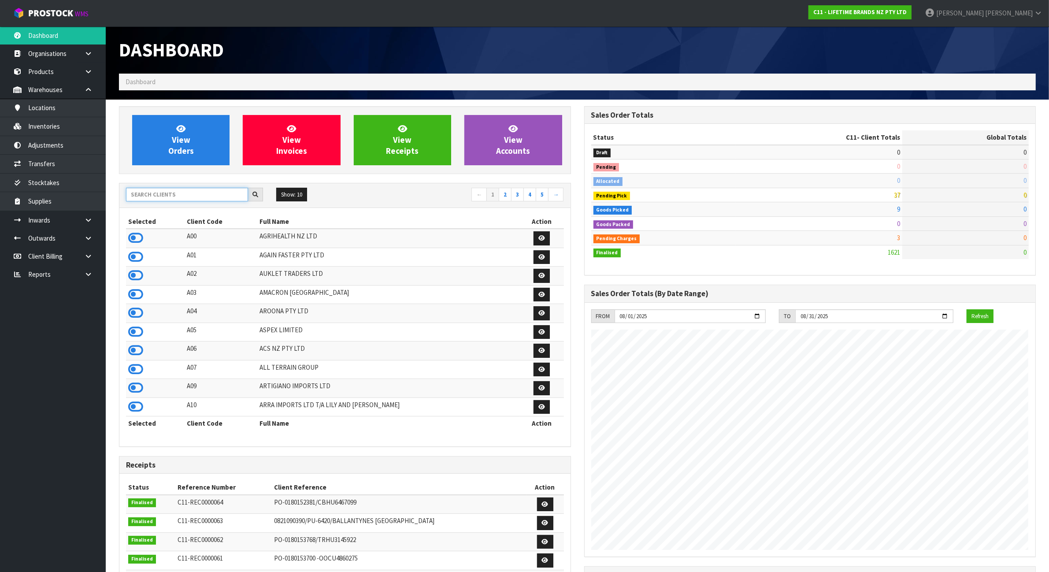
click at [180, 191] on input "text" at bounding box center [187, 195] width 122 height 14
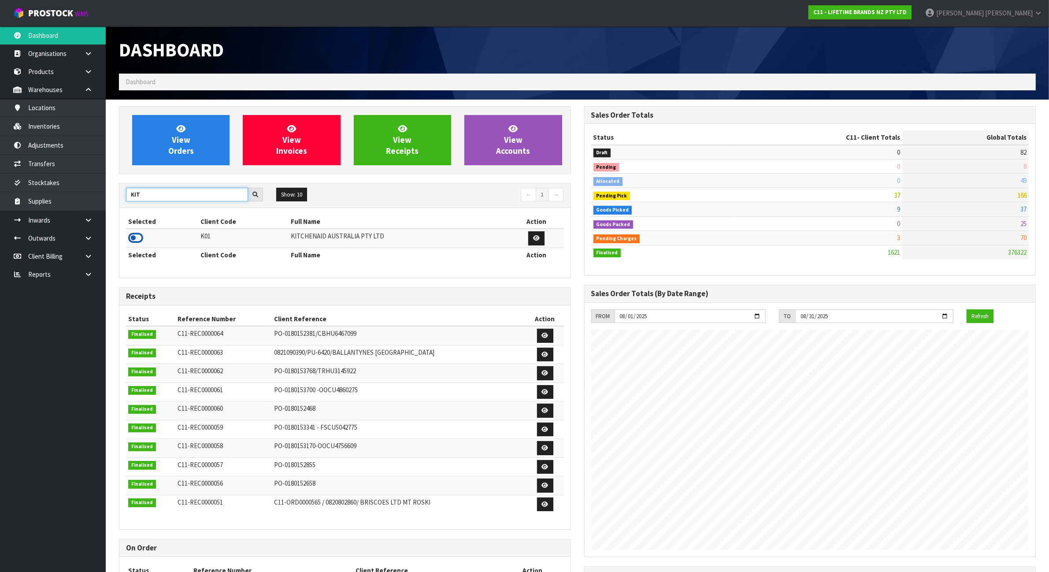
type input "KIT"
click at [139, 241] on icon at bounding box center [135, 237] width 15 height 13
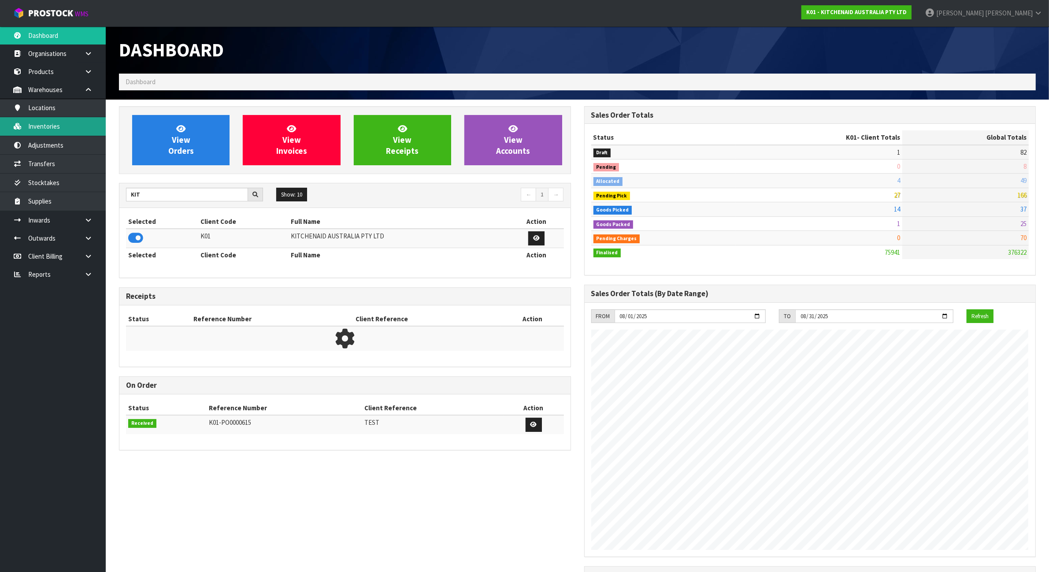
click at [43, 126] on link "Inventories" at bounding box center [53, 126] width 106 height 18
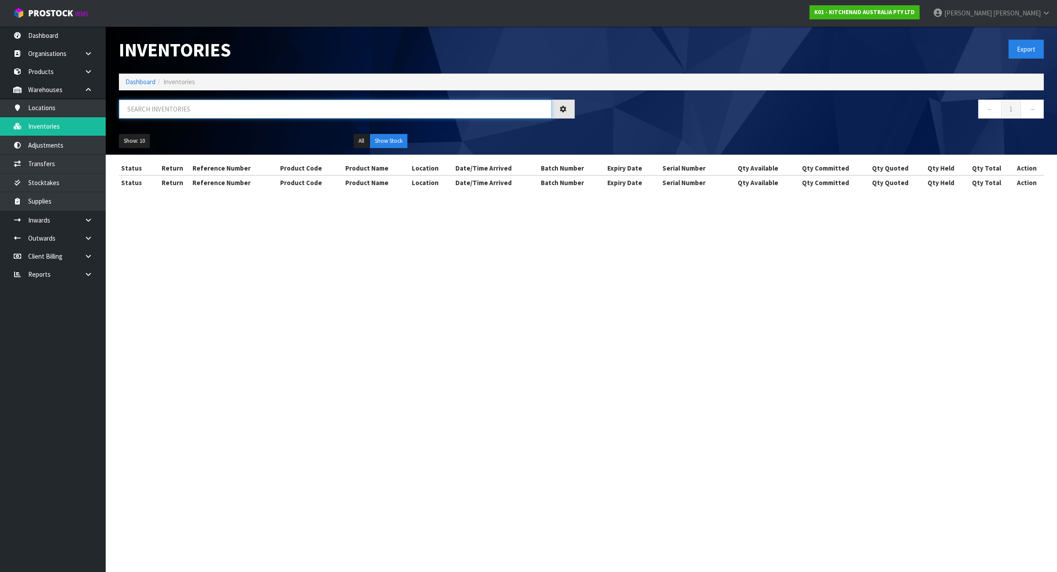
click at [177, 115] on input "text" at bounding box center [335, 109] width 433 height 19
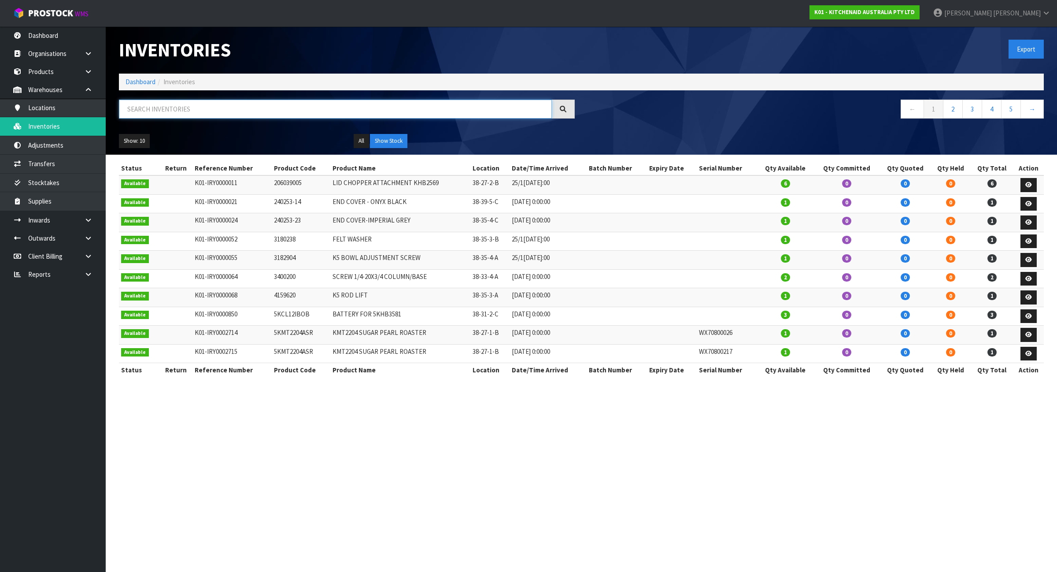
paste input "5KSM70SHXABK"
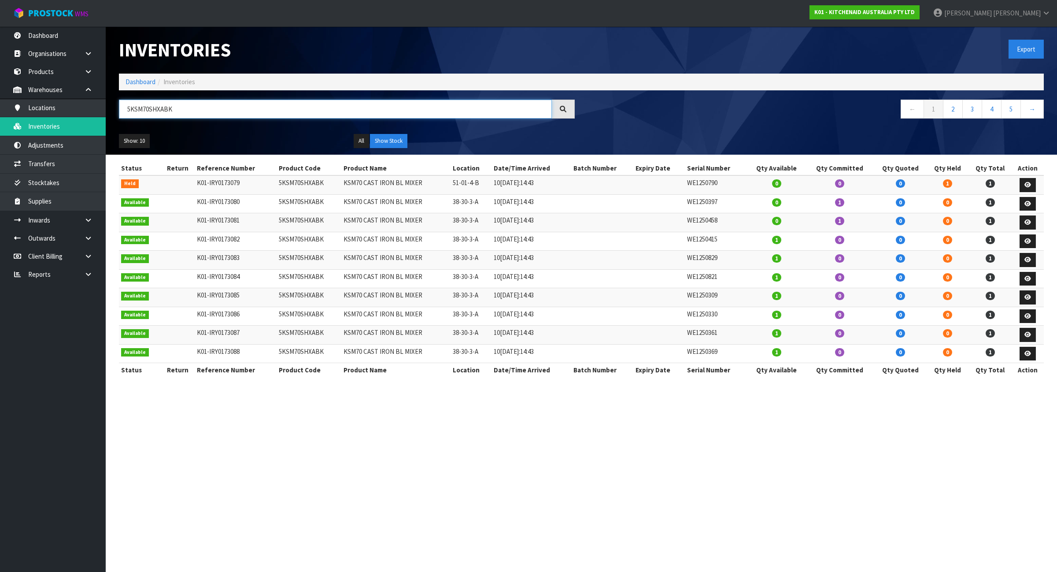
type input "5KSM70SHXABK"
click at [146, 78] on link "Dashboard" at bounding box center [141, 82] width 30 height 8
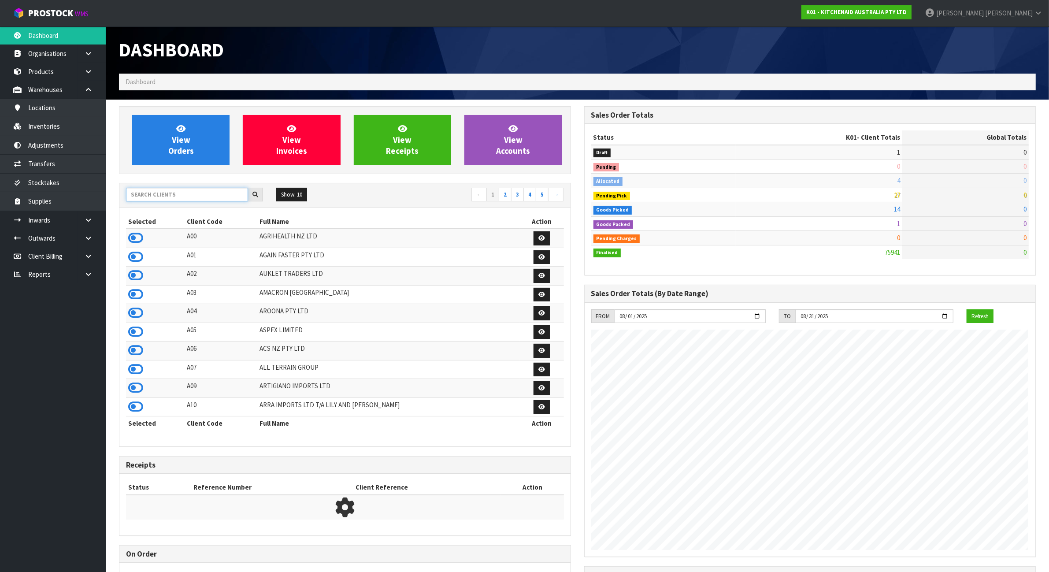
scroll to position [551, 465]
click at [200, 200] on input "text" at bounding box center [187, 195] width 122 height 14
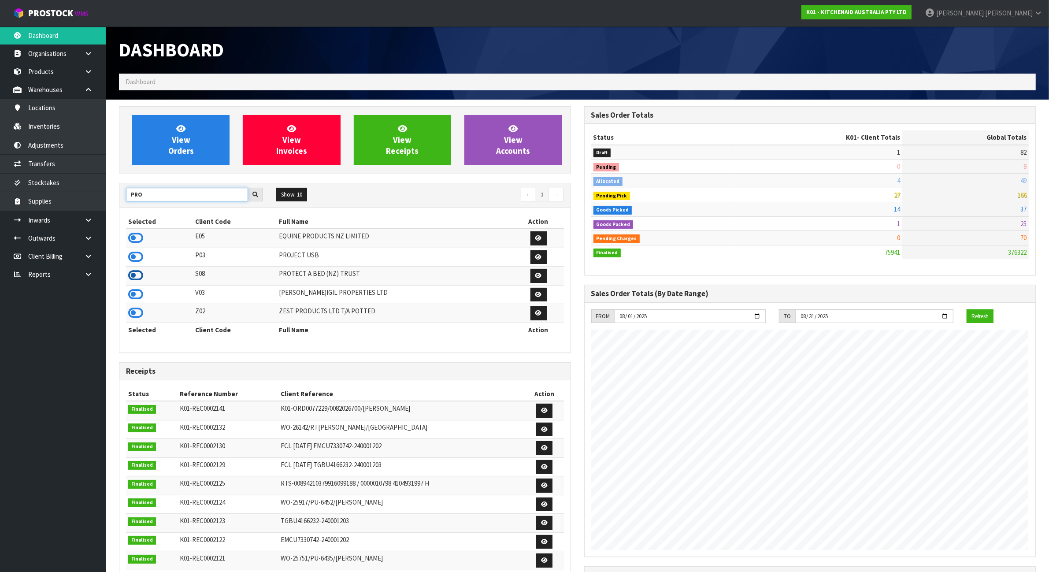
type input "PRO"
click at [135, 276] on icon at bounding box center [135, 275] width 15 height 13
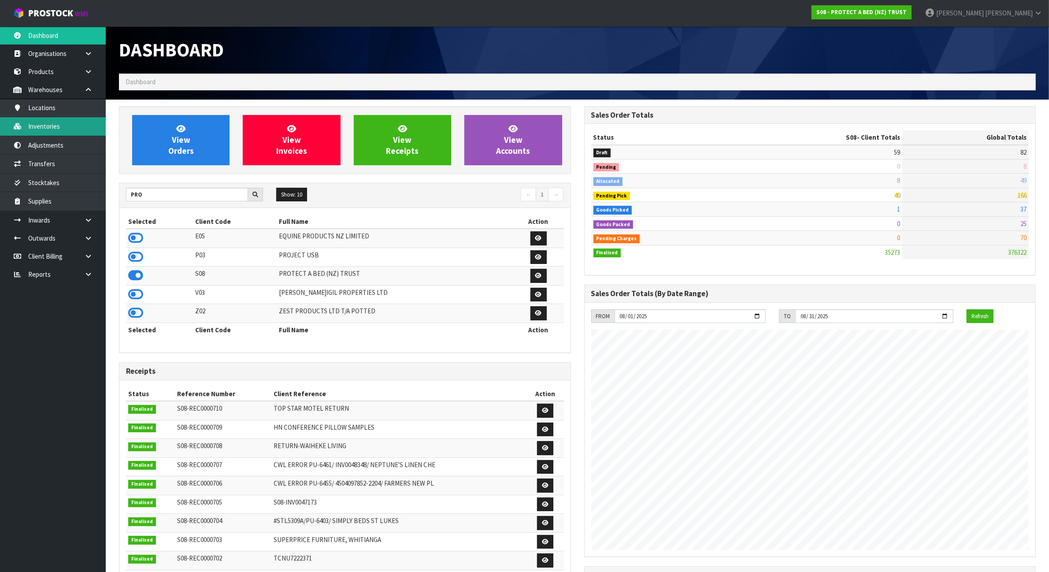
click at [77, 131] on link "Inventories" at bounding box center [53, 126] width 106 height 18
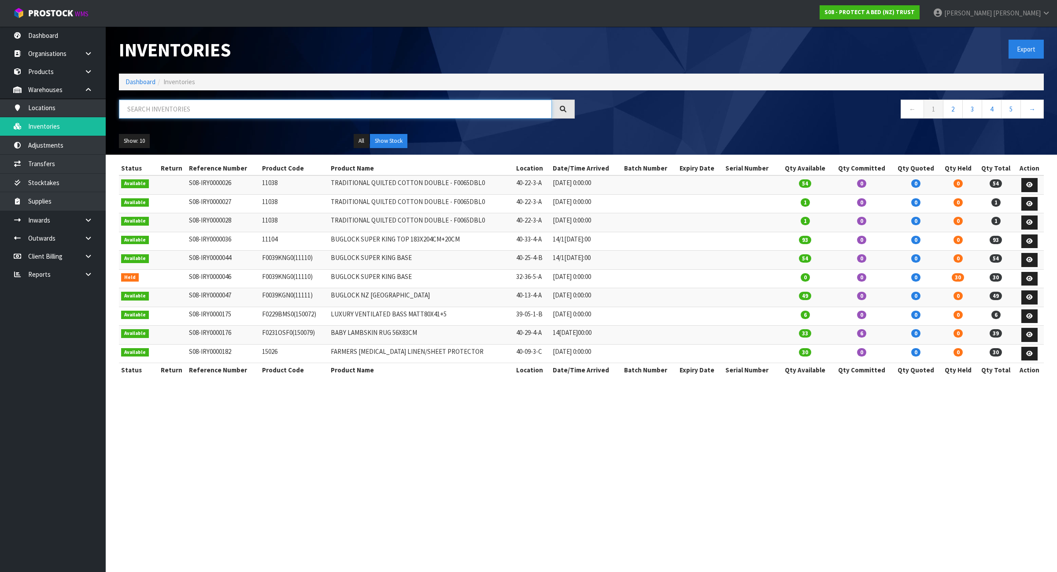
click at [220, 115] on input "text" at bounding box center [335, 109] width 433 height 19
paste input "MKT00384"
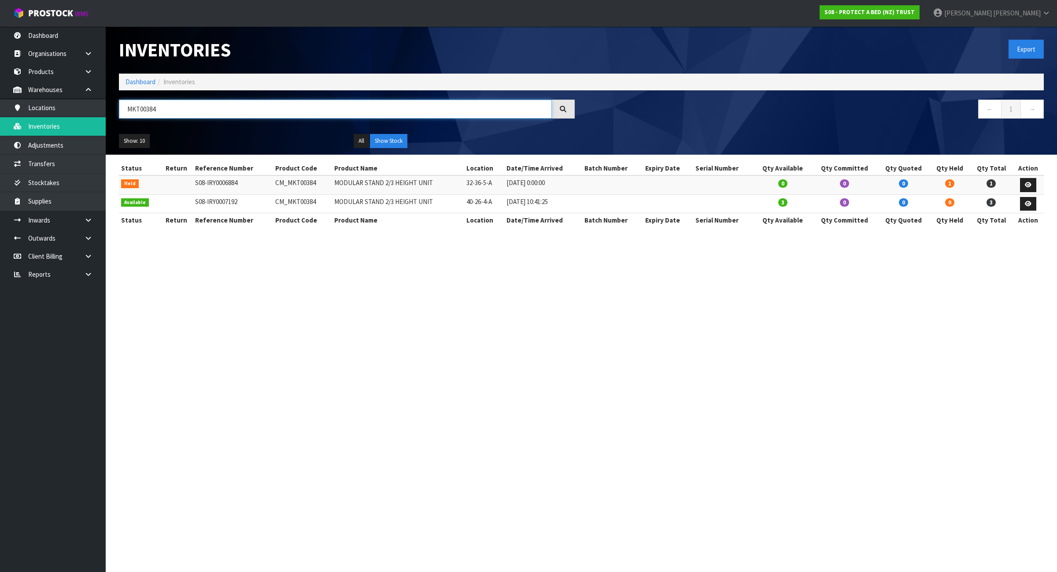
click at [221, 114] on input "MKT00384" at bounding box center [335, 109] width 433 height 19
paste input "F0090DBL0"
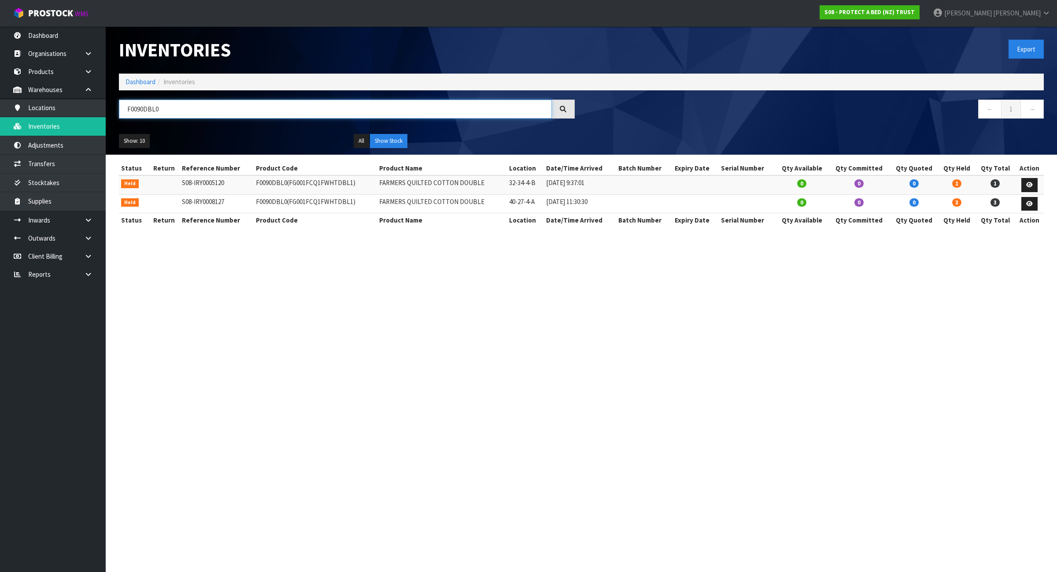
type input "F0090DBL0"
click at [1032, 206] on icon at bounding box center [1029, 204] width 7 height 6
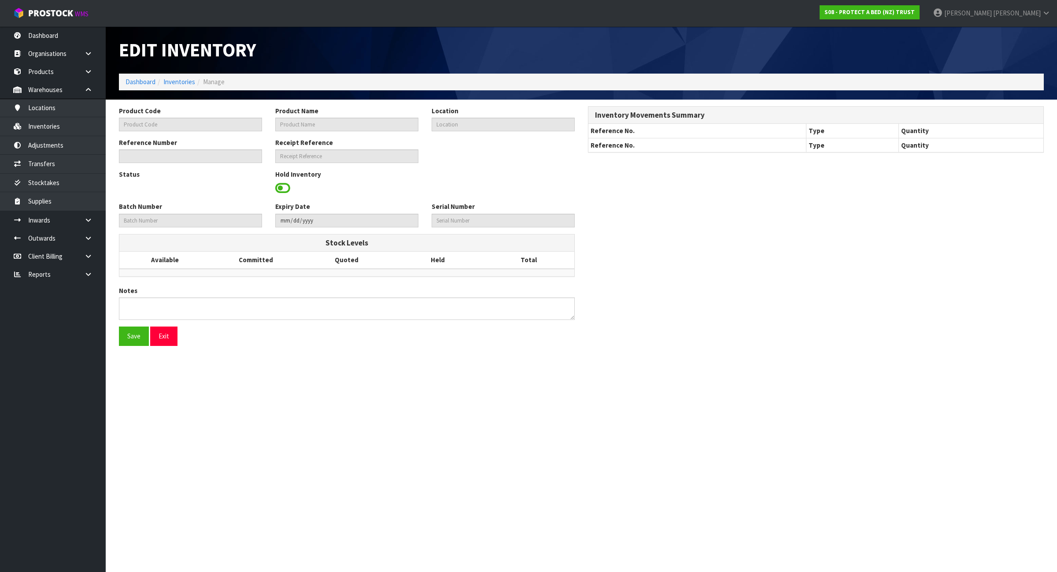
type input "F0090DBL0"
type input "FARMERS QUILTED COTTON DOUBLE"
type input "40-27-4-A"
type input "S08-IRY0008127"
type input "S08-REC0000653"
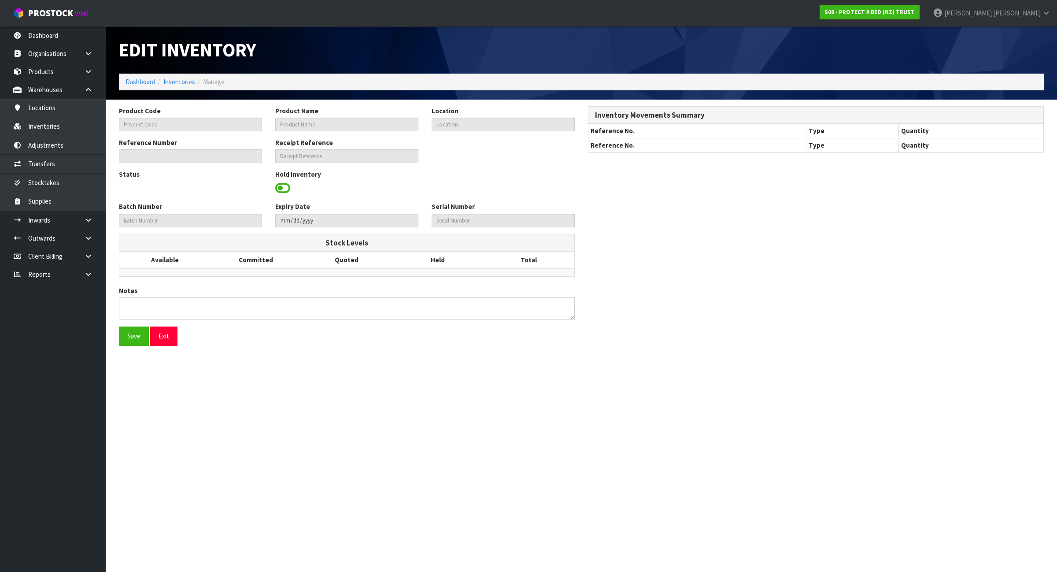
type textarea "PICKER COULD NOT FIND INVENTORY FIRST CHECK 07/08 COULD NOT FIND"
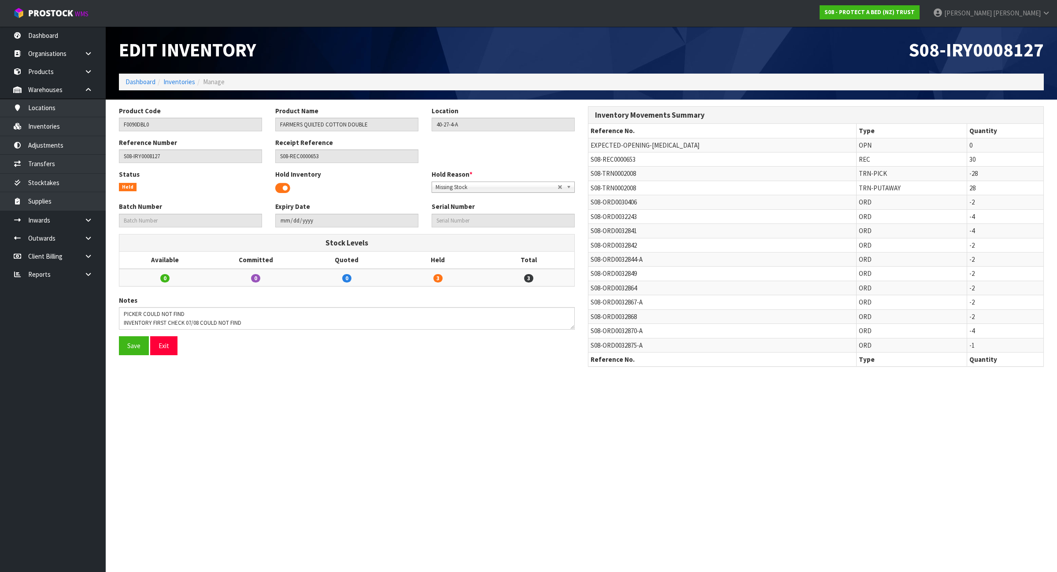
click at [630, 189] on span "S08-TRN0002008" at bounding box center [613, 188] width 45 height 8
copy tr "S08-TRN0002008"
click at [78, 166] on link "Transfers" at bounding box center [53, 164] width 106 height 18
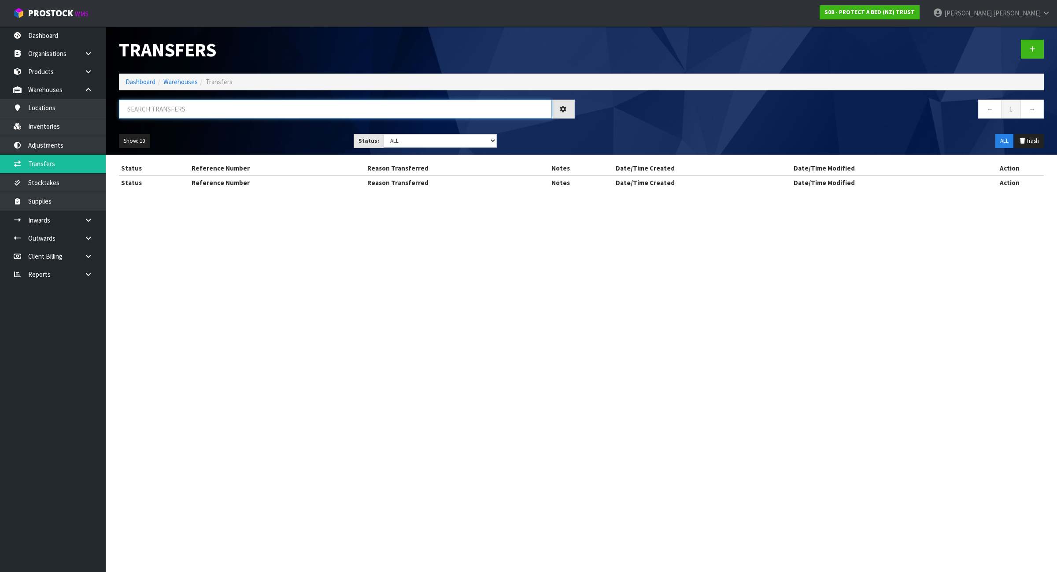
click at [181, 116] on input "text" at bounding box center [335, 109] width 433 height 19
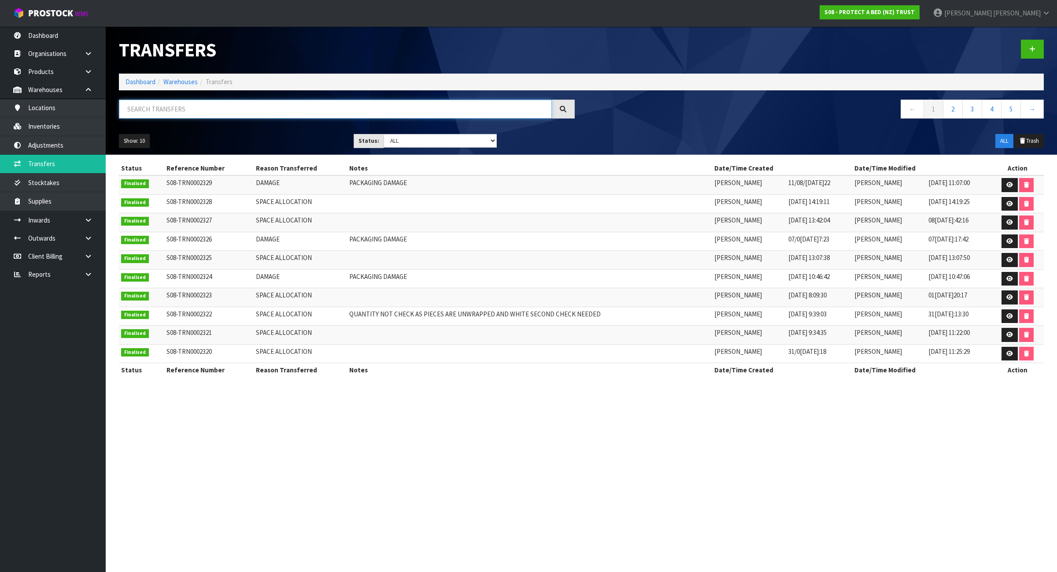
paste input "S08-TRN0002008"
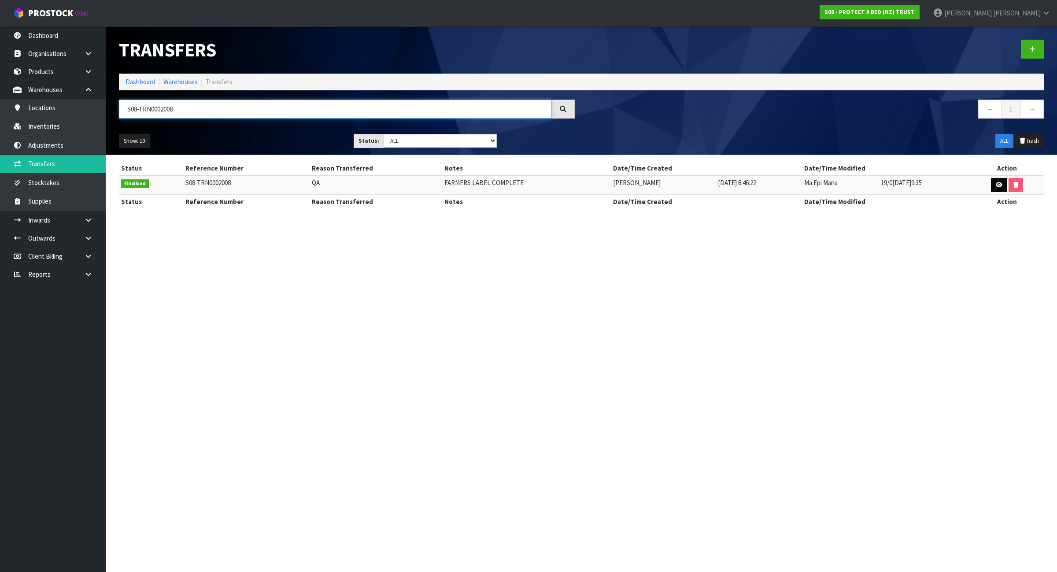
type input "S08-TRN0002008"
click at [994, 184] on link at bounding box center [999, 185] width 16 height 14
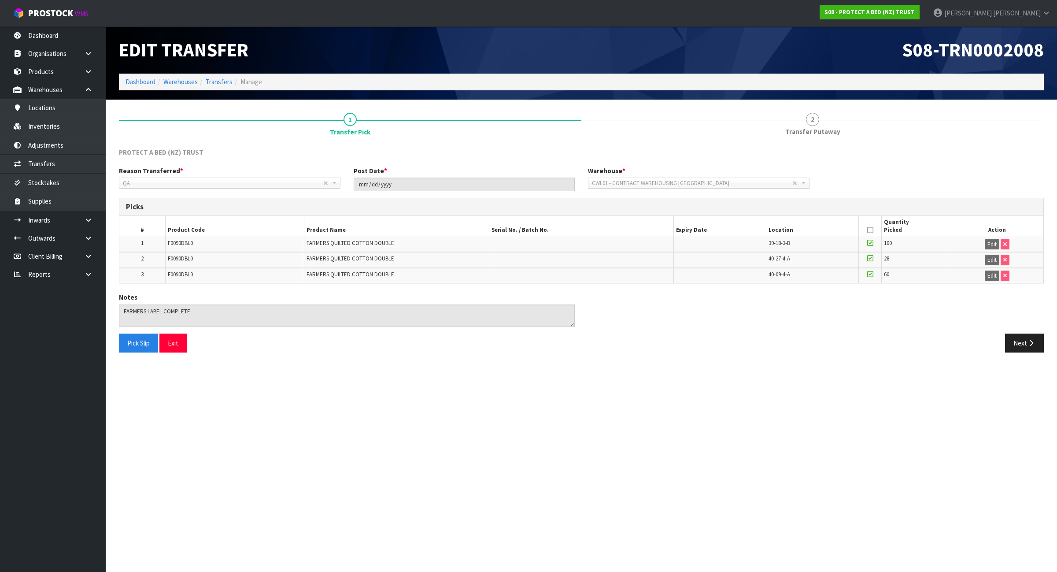
click at [1025, 332] on div "Notes" at bounding box center [581, 312] width 938 height 41
click at [1030, 344] on icon "button" at bounding box center [1031, 343] width 8 height 7
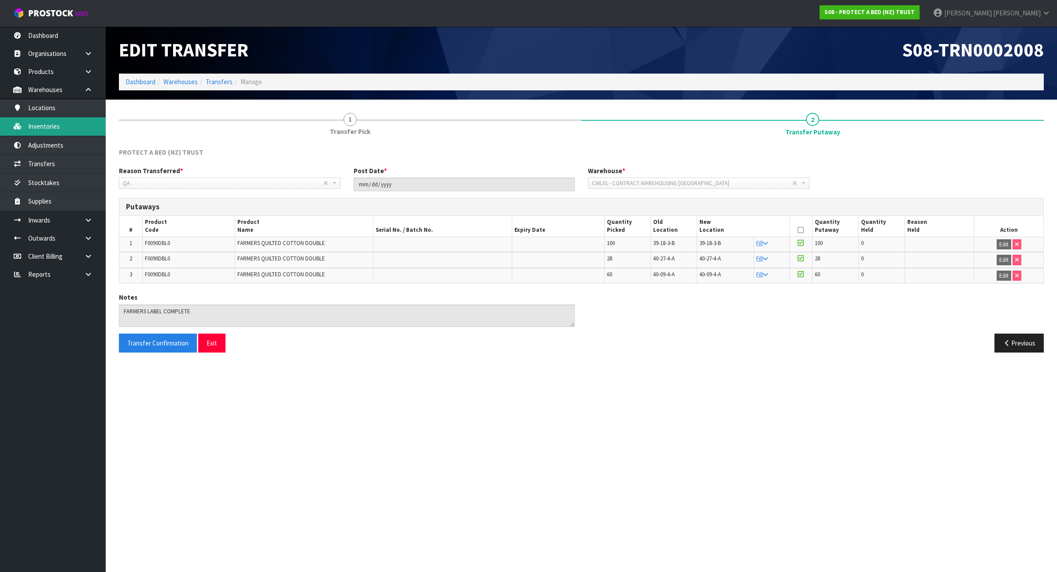
click at [70, 128] on link "Inventories" at bounding box center [53, 126] width 106 height 18
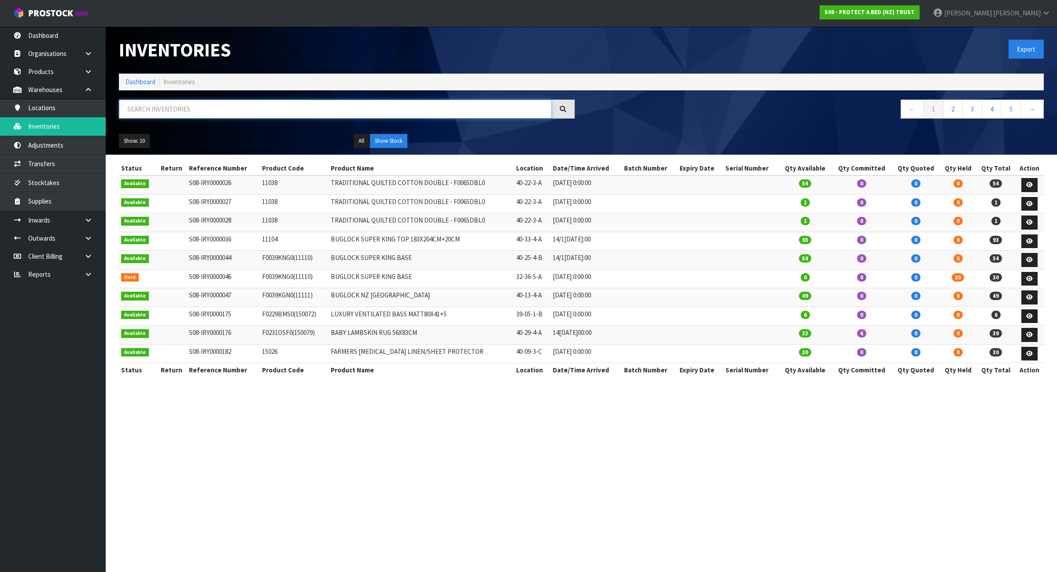
click at [212, 100] on input "text" at bounding box center [335, 109] width 433 height 19
paste input "F0091PPS0"
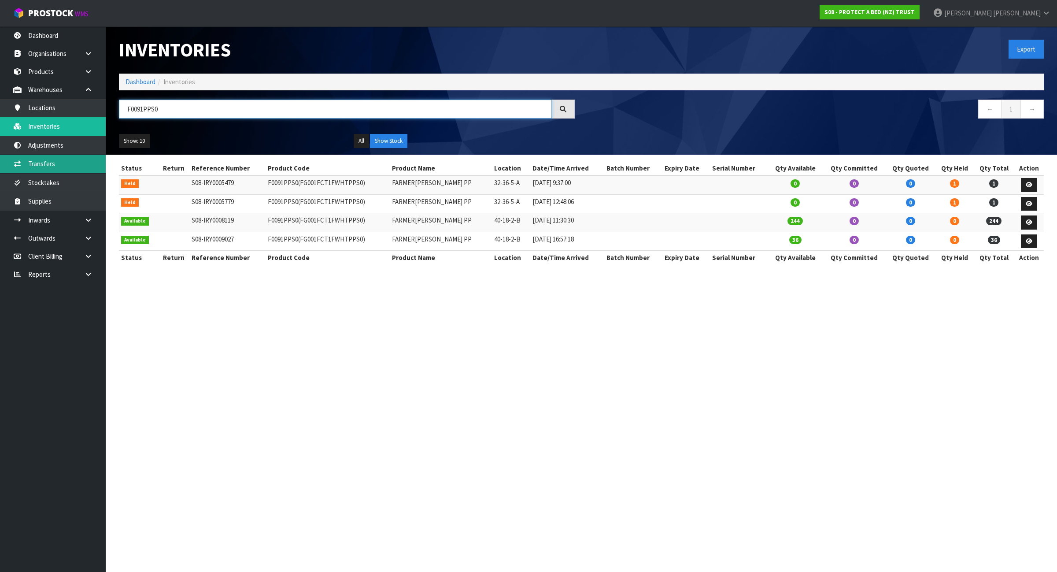
type input "F0091PPS0"
click at [26, 168] on link "Transfers" at bounding box center [53, 164] width 106 height 18
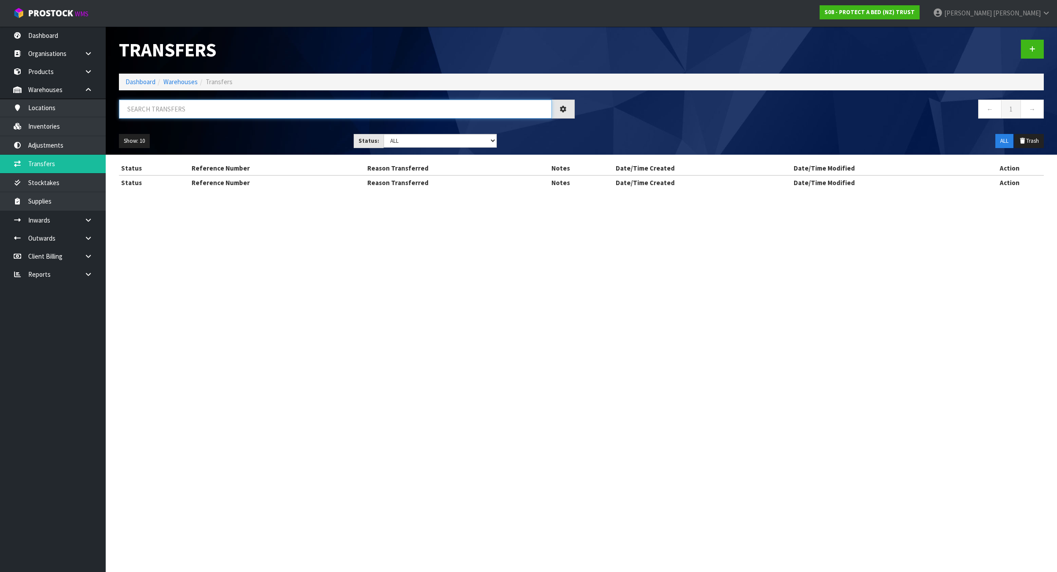
click at [183, 102] on input "text" at bounding box center [335, 109] width 433 height 19
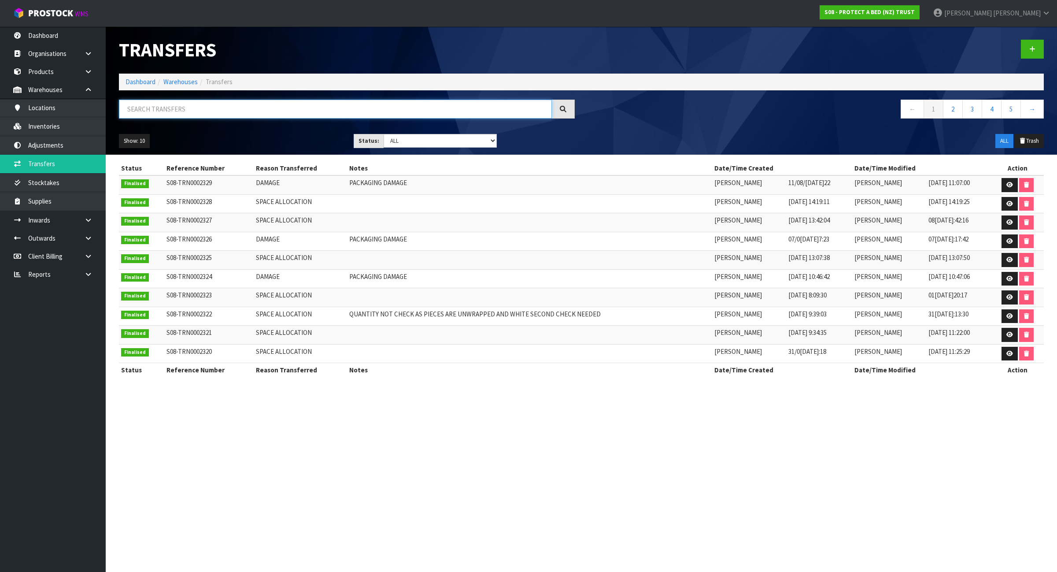
paste input "F0091PPS0"
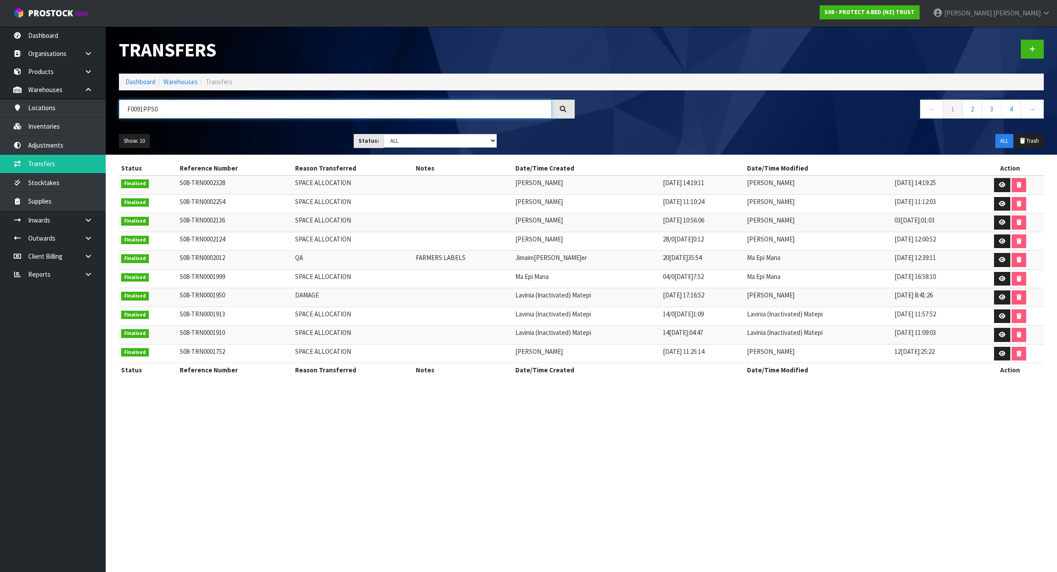
type input "F0091PPS0"
click at [139, 81] on link "Dashboard" at bounding box center [141, 82] width 30 height 8
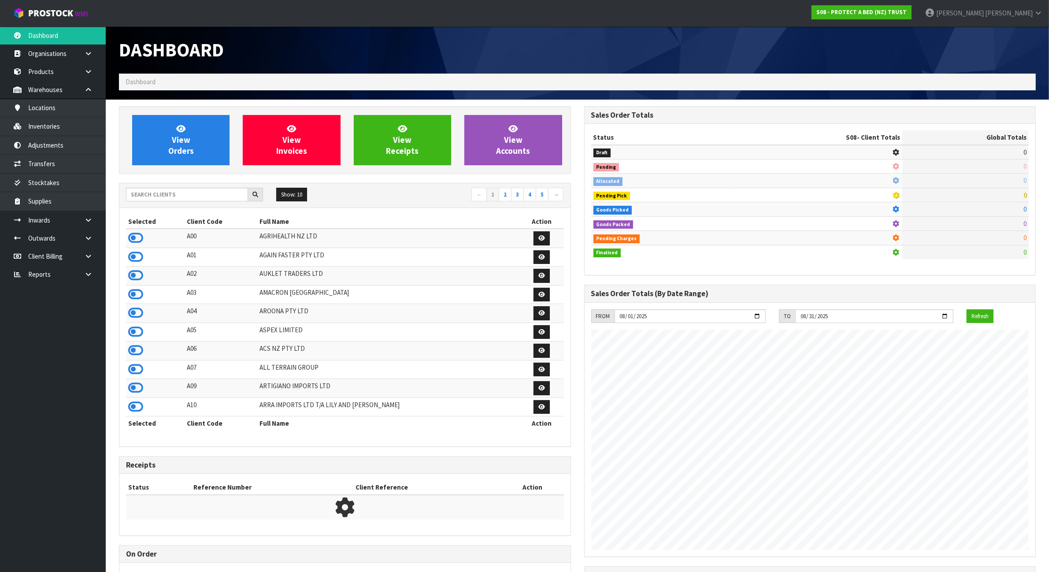
scroll to position [551, 465]
click at [182, 192] on input "text" at bounding box center [187, 195] width 122 height 14
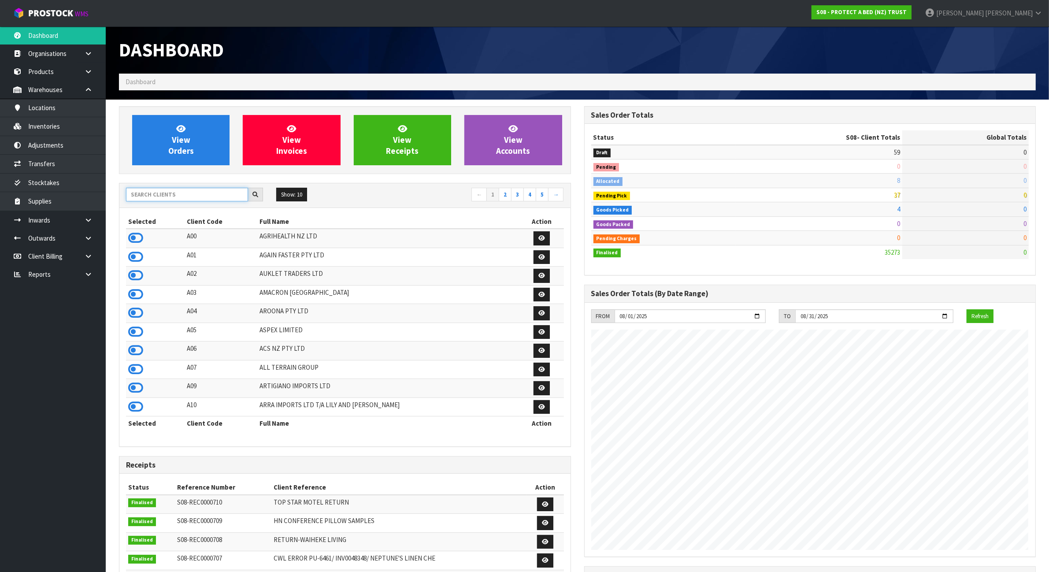
scroll to position [670, 465]
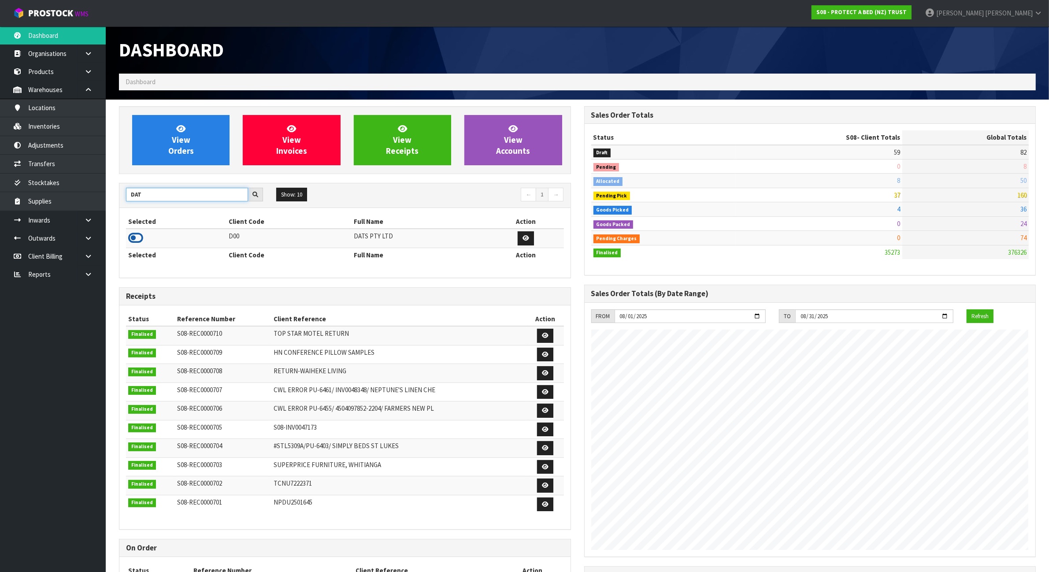
type input "DAT"
click at [136, 237] on icon at bounding box center [135, 237] width 15 height 13
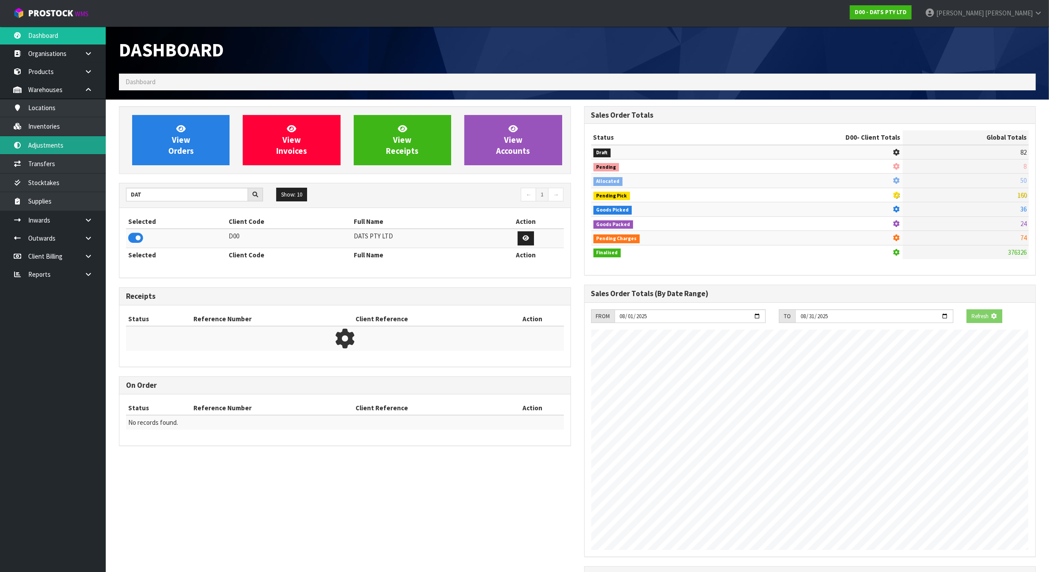
click at [71, 137] on link "Adjustments" at bounding box center [53, 145] width 106 height 18
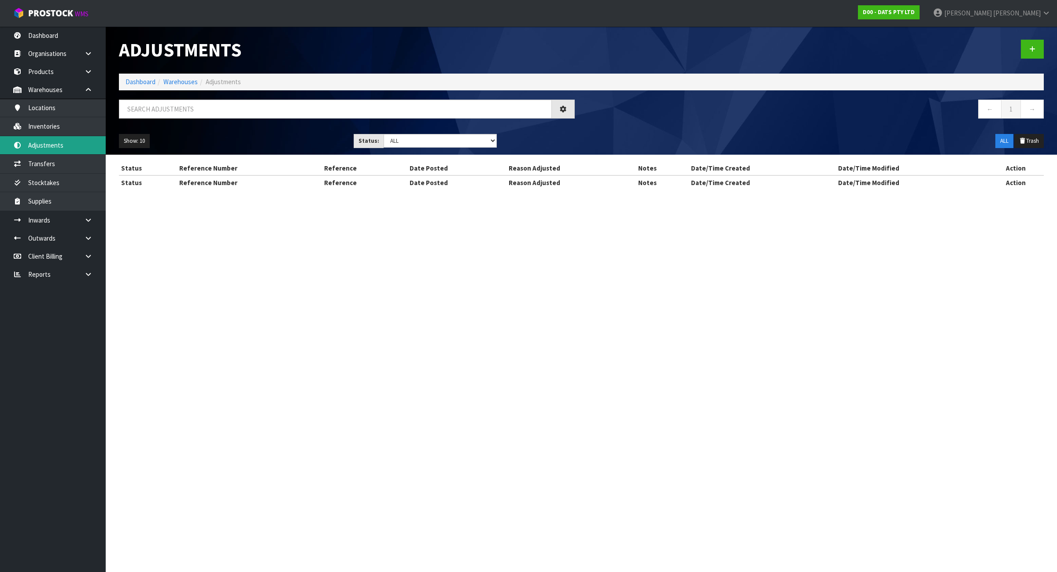
click at [68, 129] on div "Adjustments Dashboard Warehouses Adjustments ← 1 → Show: 10 5 10 25 50 Status: …" at bounding box center [528, 103] width 1057 height 206
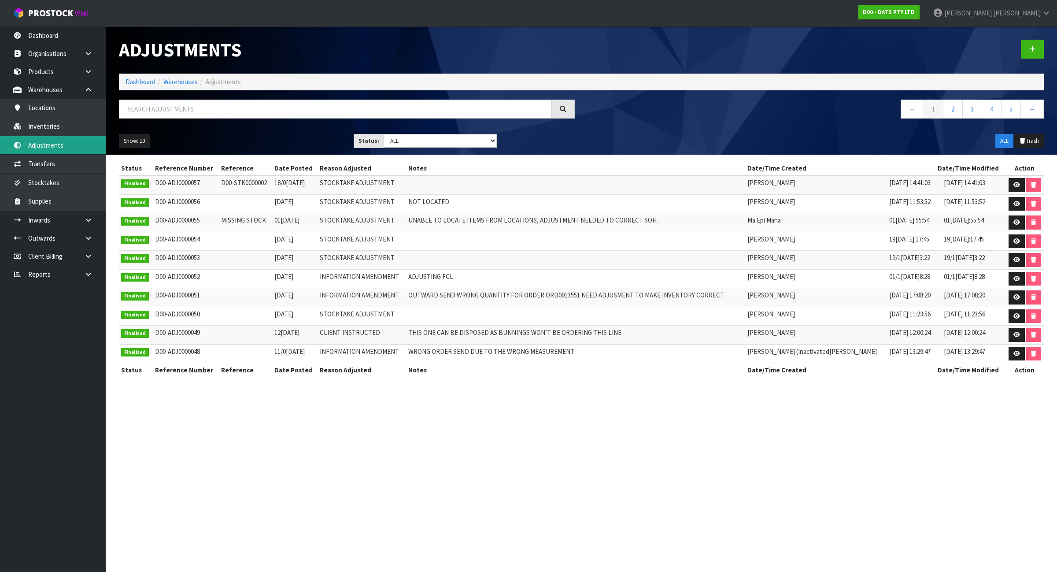
click at [67, 142] on link "Adjustments" at bounding box center [53, 145] width 106 height 18
click at [59, 108] on link "Locations" at bounding box center [53, 108] width 106 height 18
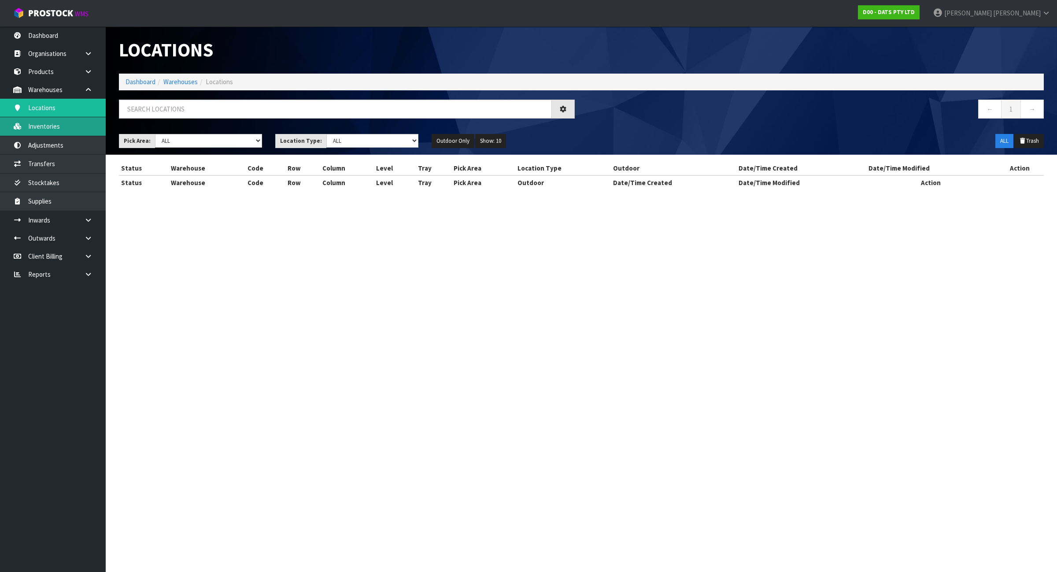
click at [64, 124] on div "Locations Dashboard Warehouses Locations ← 1 → Pick Area: Main Refurb Damaged P…" at bounding box center [528, 103] width 1057 height 206
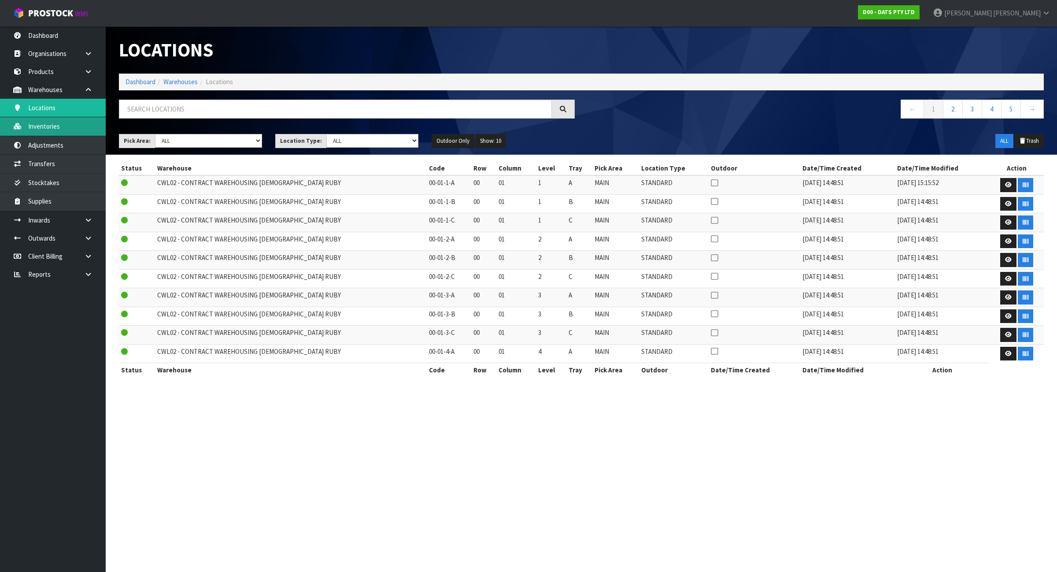
click at [64, 129] on link "Inventories" at bounding box center [53, 126] width 106 height 18
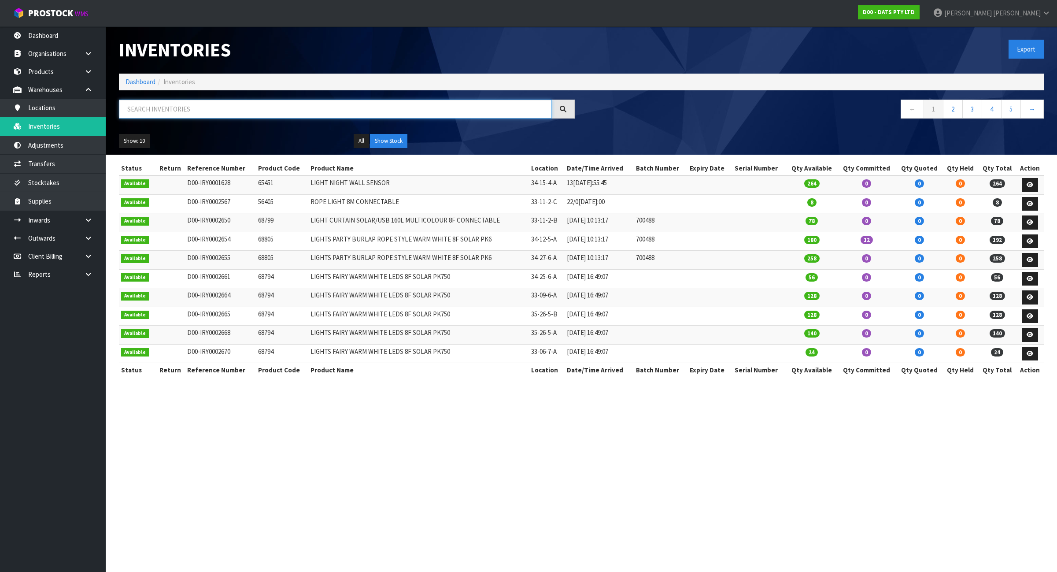
click at [190, 111] on input "text" at bounding box center [335, 109] width 433 height 19
paste input "59466"
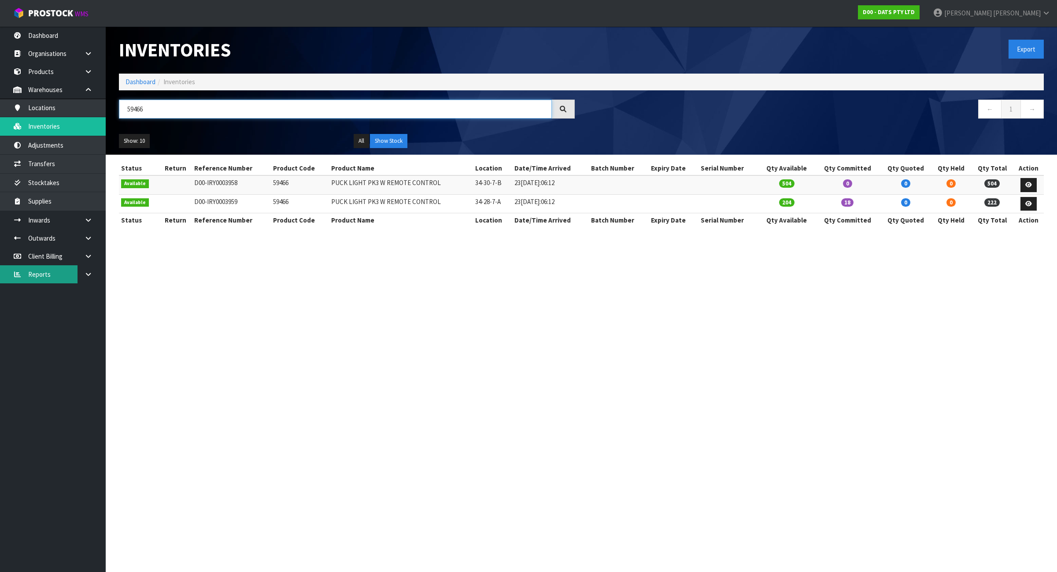
type input "59466"
click at [136, 83] on link "Dashboard" at bounding box center [141, 82] width 30 height 8
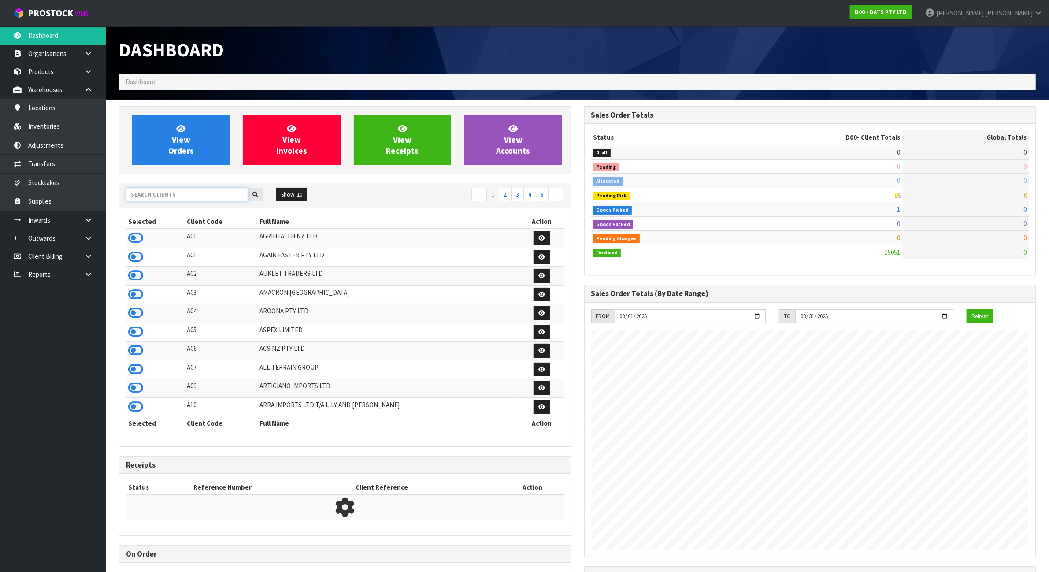
click at [163, 195] on input "text" at bounding box center [187, 195] width 122 height 14
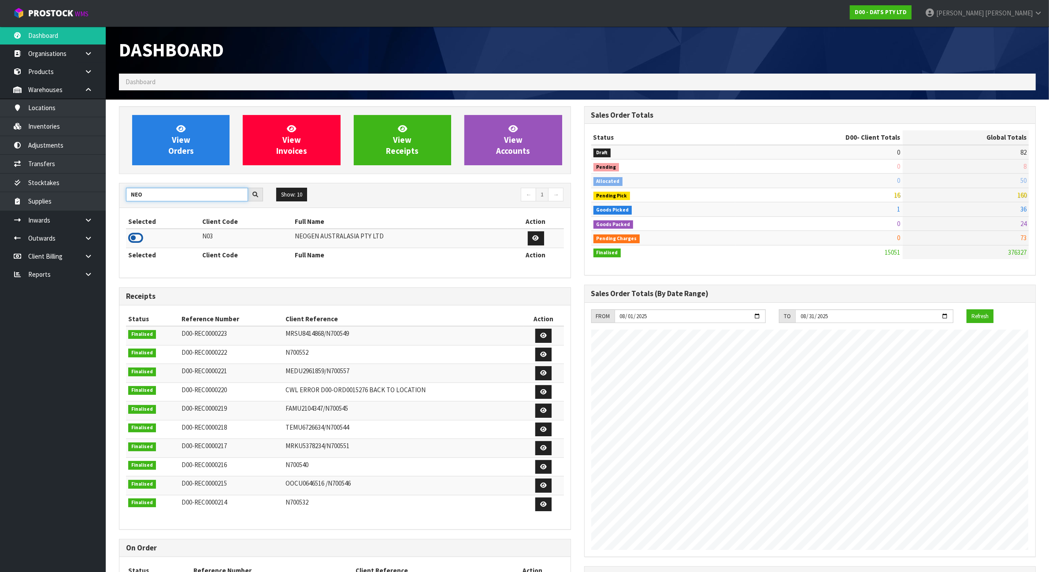
type input "NEO"
click at [134, 239] on icon at bounding box center [135, 237] width 15 height 13
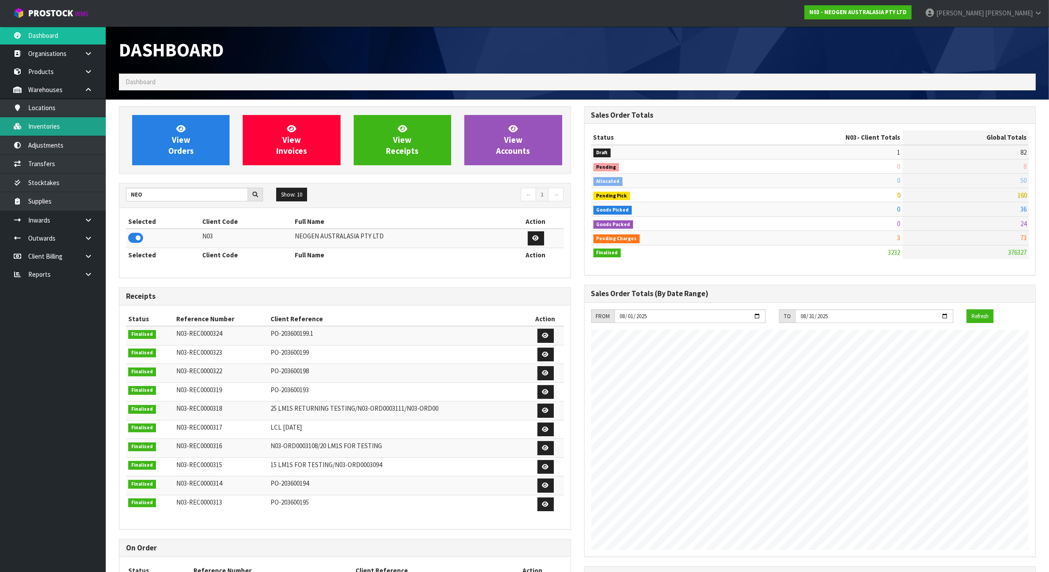
click at [58, 122] on link "Inventories" at bounding box center [53, 126] width 106 height 18
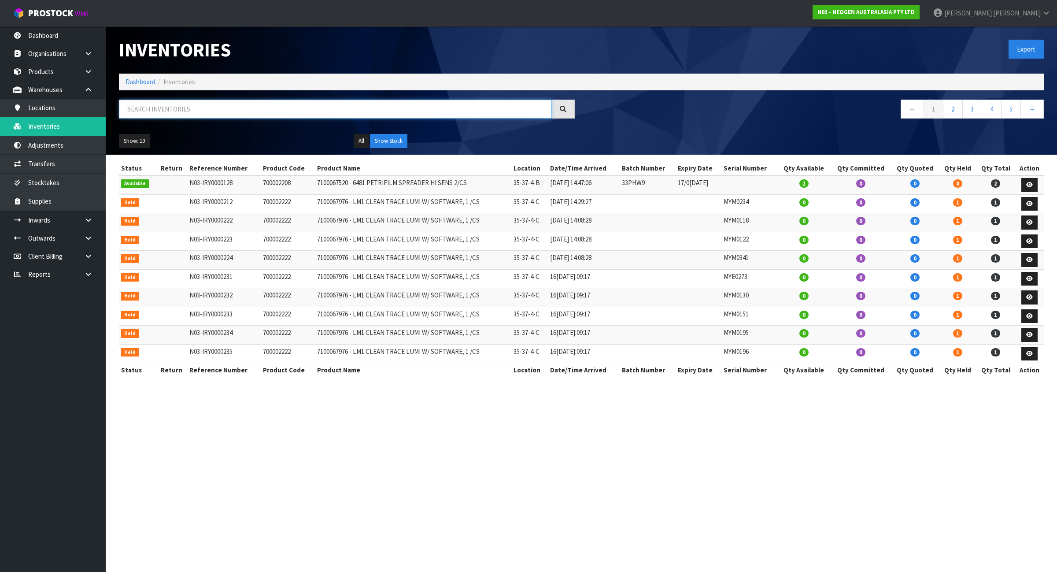
click at [285, 107] on input "text" at bounding box center [335, 109] width 433 height 19
paste input "3456WP"
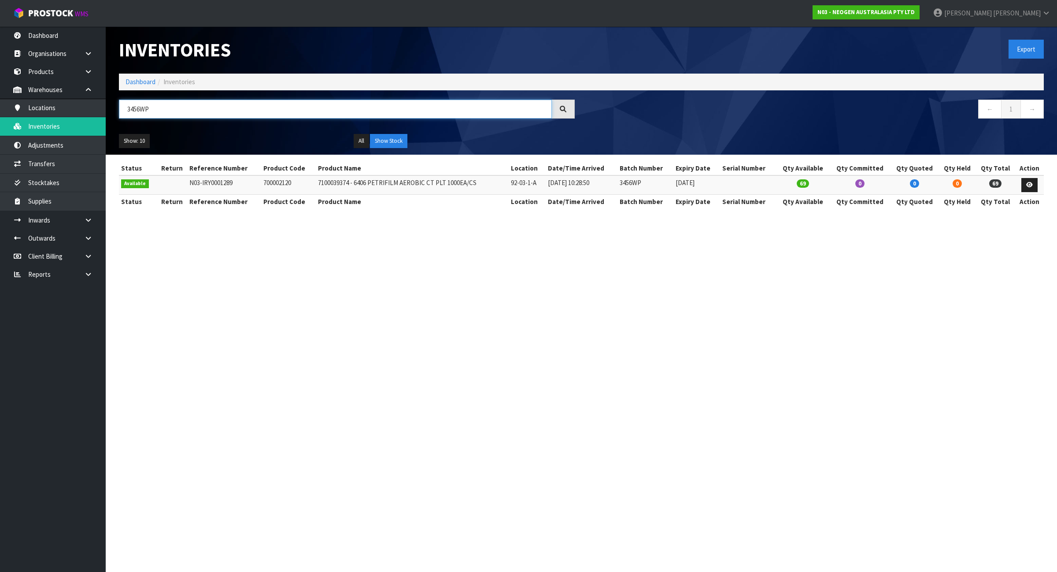
drag, startPoint x: 188, startPoint y: 102, endPoint x: 112, endPoint y: 104, distance: 75.8
click at [112, 104] on div "3456WP" at bounding box center [346, 113] width 469 height 26
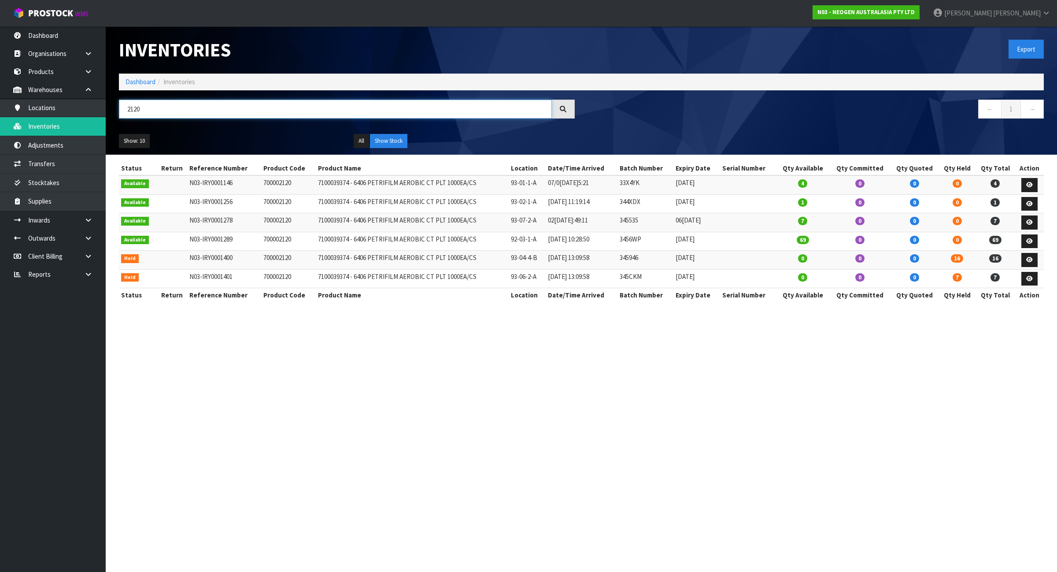
type input "2120"
click at [136, 80] on link "Dashboard" at bounding box center [141, 82] width 30 height 8
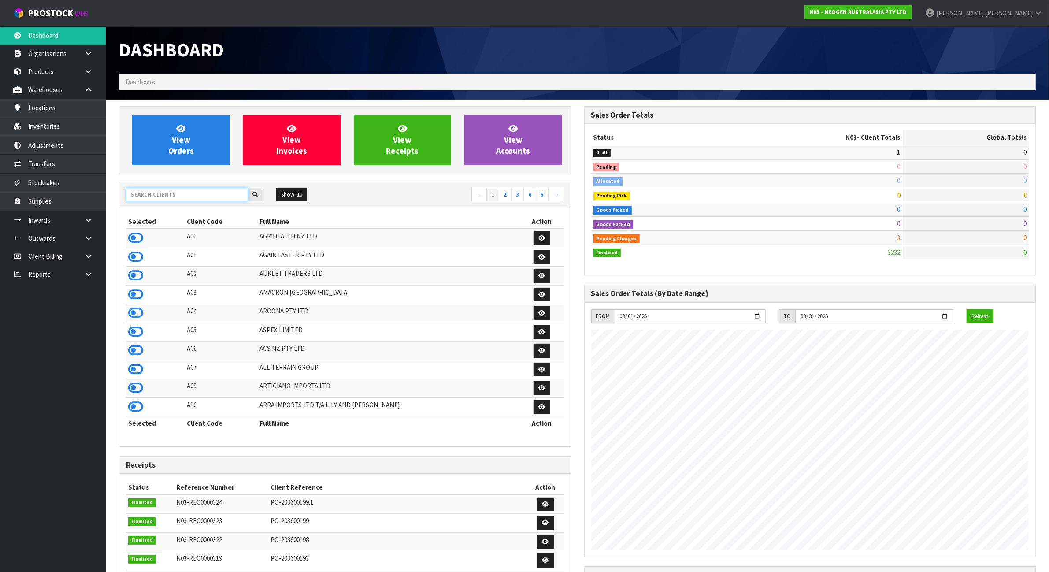
click at [159, 199] on input "text" at bounding box center [187, 195] width 122 height 14
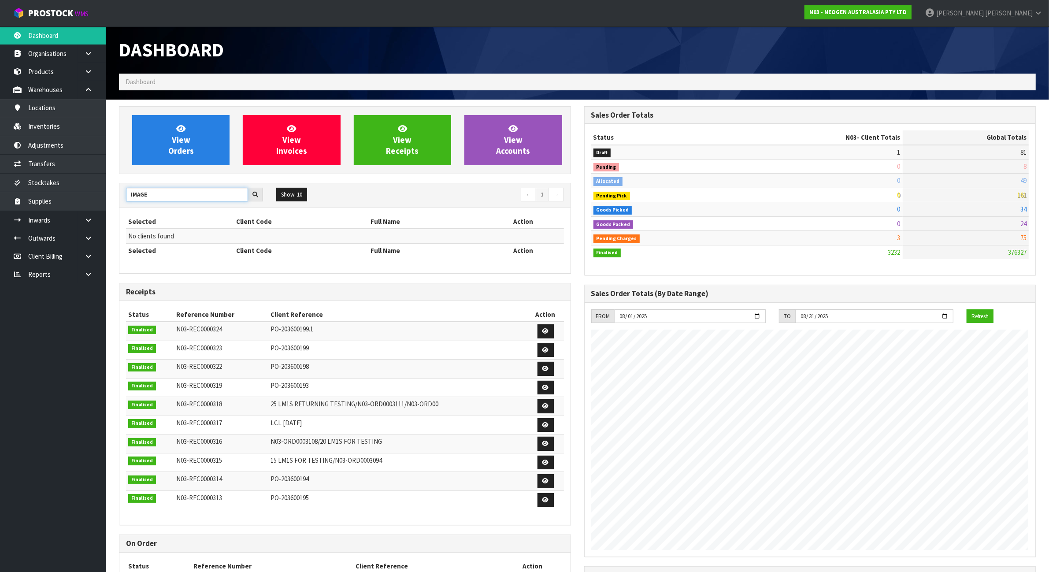
drag, startPoint x: 159, startPoint y: 195, endPoint x: 112, endPoint y: 194, distance: 46.3
click at [112, 194] on div "View Orders View Invoices View Receipts View Accounts IMAGE Show: 10 5 10 25 50…" at bounding box center [344, 359] width 465 height 507
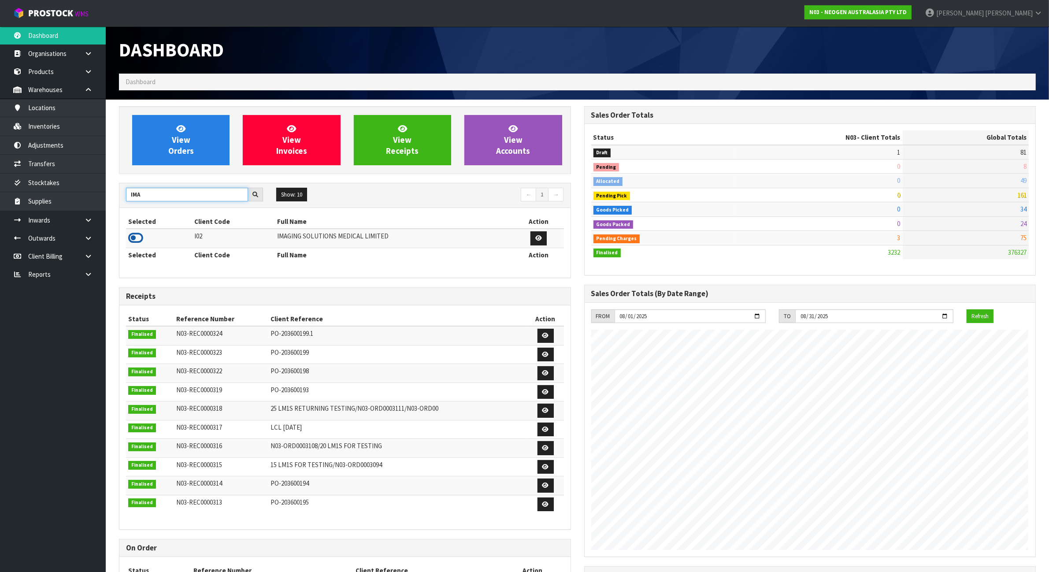
type input "IMA"
click at [130, 240] on icon at bounding box center [135, 237] width 15 height 13
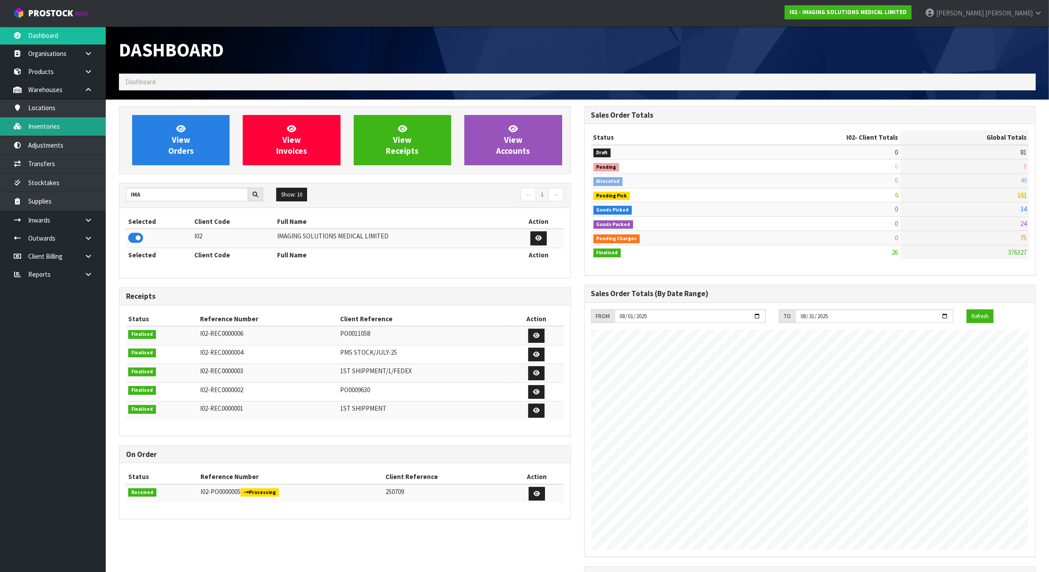
click at [71, 133] on link "Inventories" at bounding box center [53, 126] width 106 height 18
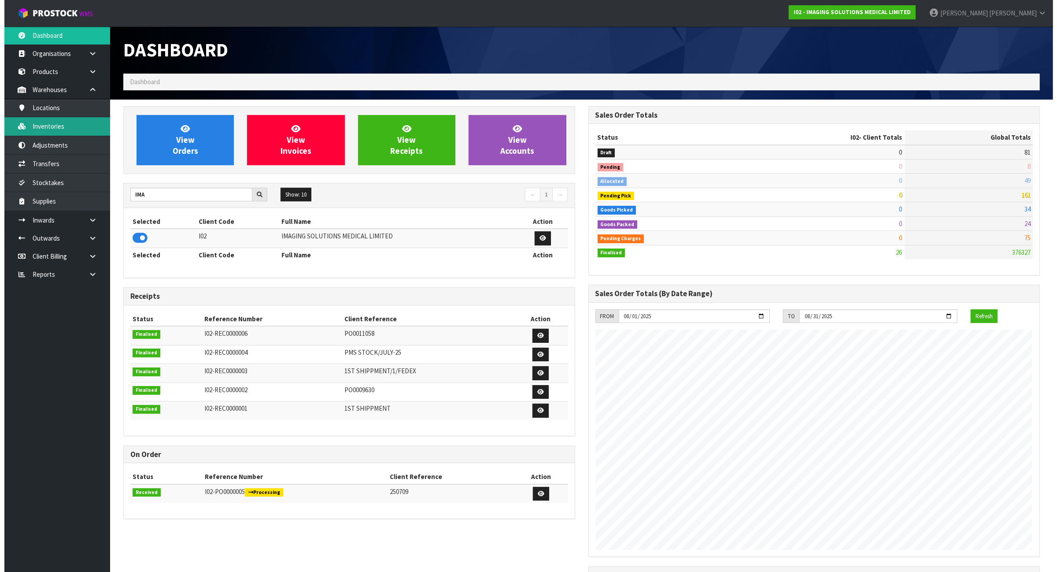
scroll to position [540, 465]
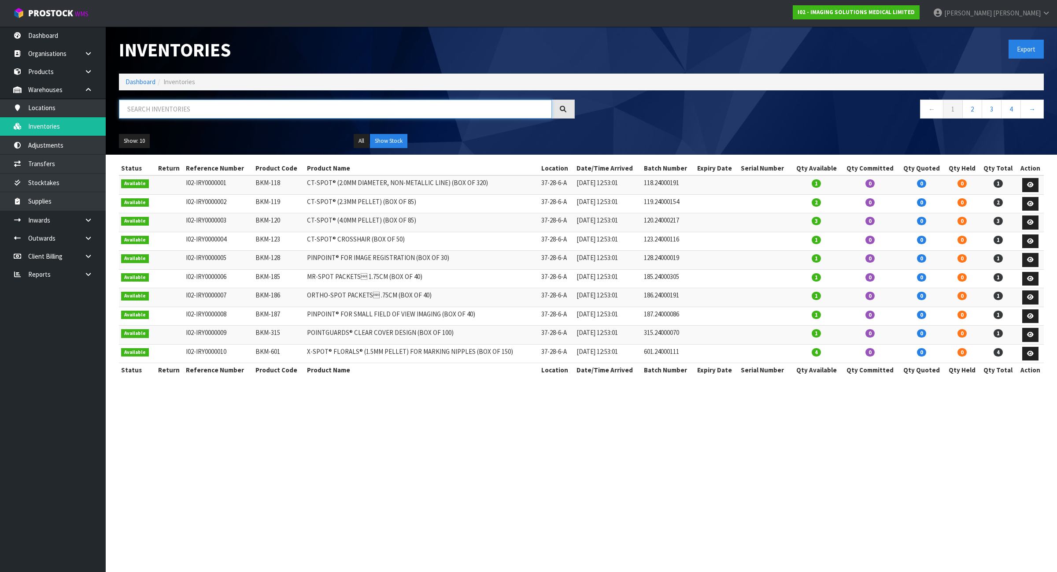
click at [201, 114] on input "text" at bounding box center [335, 109] width 433 height 19
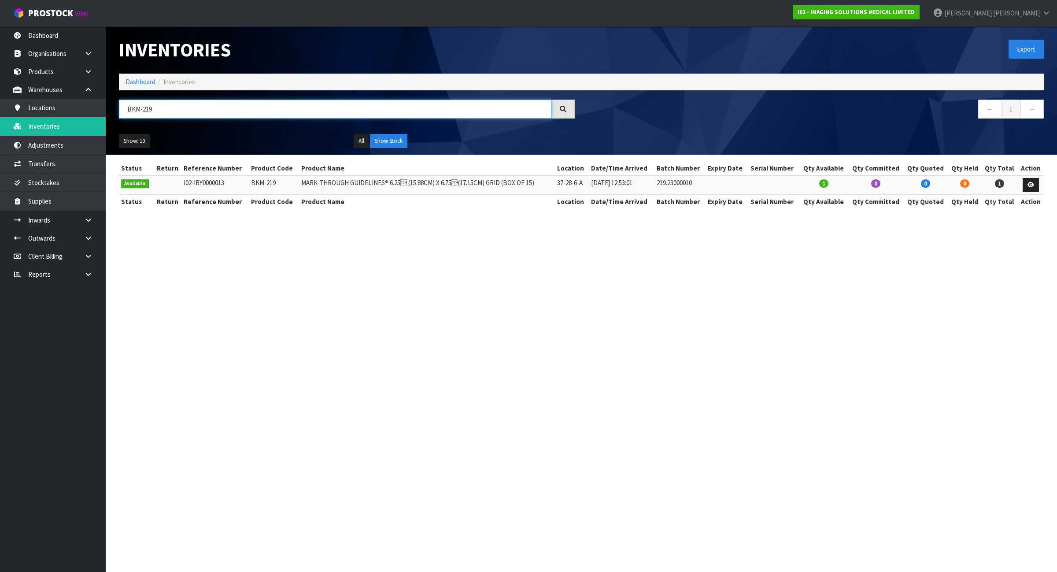
type input "BKM-219"
click at [1033, 186] on icon at bounding box center [1031, 185] width 7 height 6
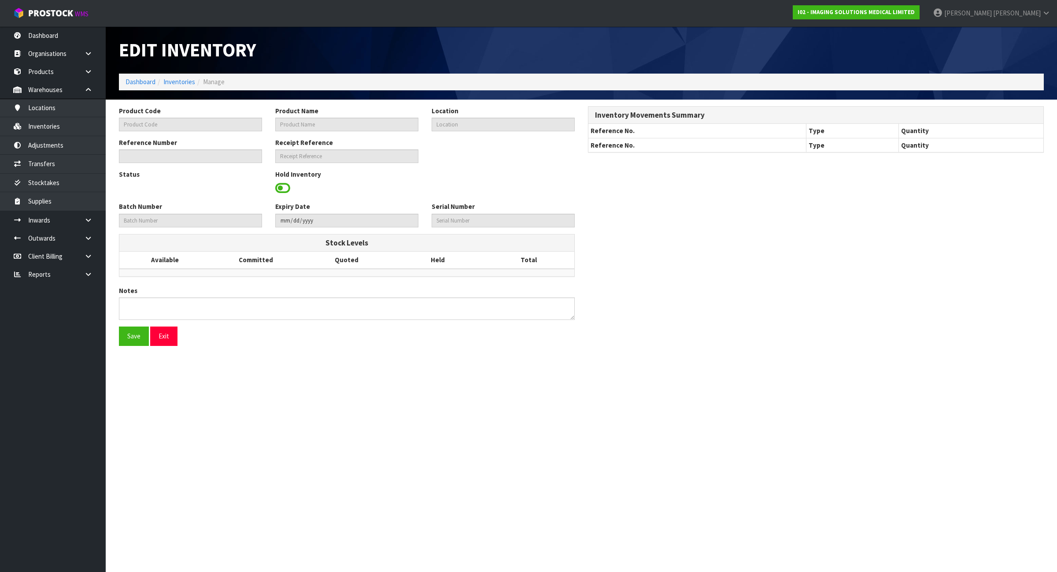
type input "BKM-219"
type input "MARK-THROUGH GUIDELINES® 6.25 (15.88CM) X 6.75(17.15CM) GRID (BOX OF 15)"
type input "37-28-6-A"
type input "I02-IRY0000013"
type input "I02-REC0000001"
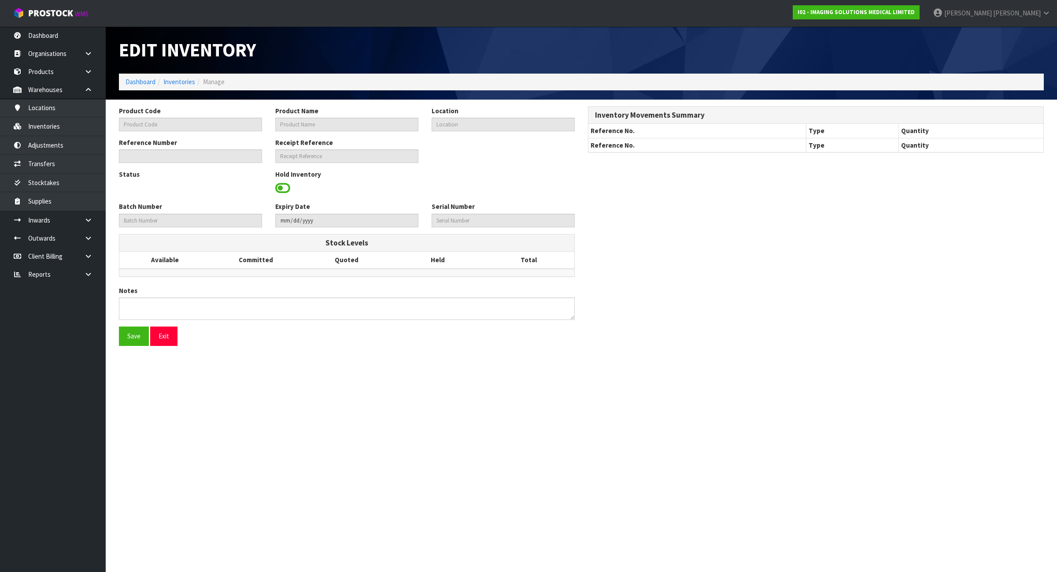
type input "219.23000010"
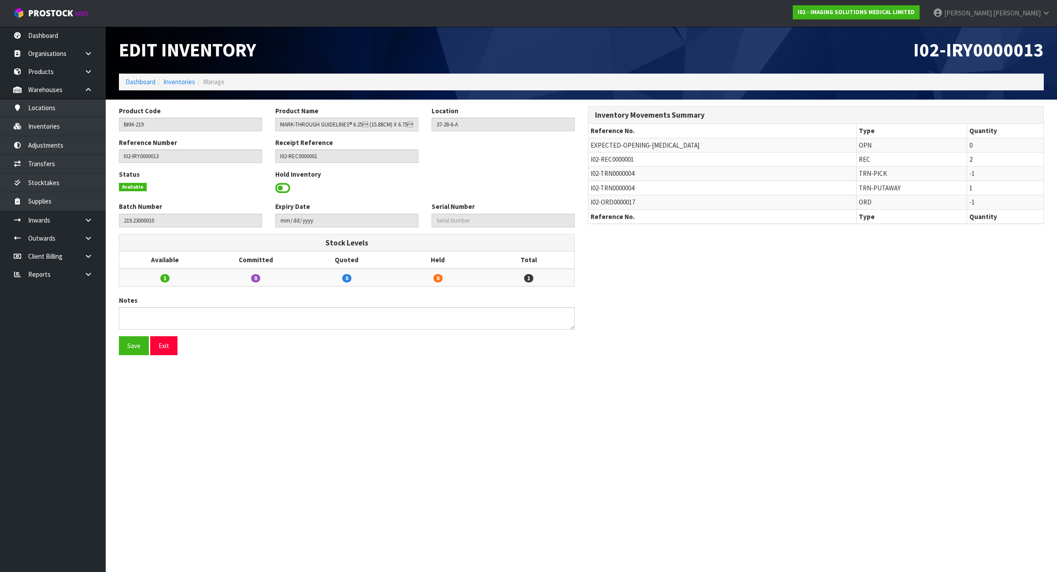
click at [166, 132] on div "Product Code BKM-219 Product Name MARK-THROUGH GUIDELINES® 6.25 (15.88CM) X 6.…" at bounding box center [346, 122] width 469 height 32
click at [166, 130] on input "BKM-219" at bounding box center [190, 125] width 143 height 14
click at [166, 129] on input "BKM-219" at bounding box center [190, 125] width 143 height 14
click at [70, 77] on link "Products" at bounding box center [53, 72] width 106 height 18
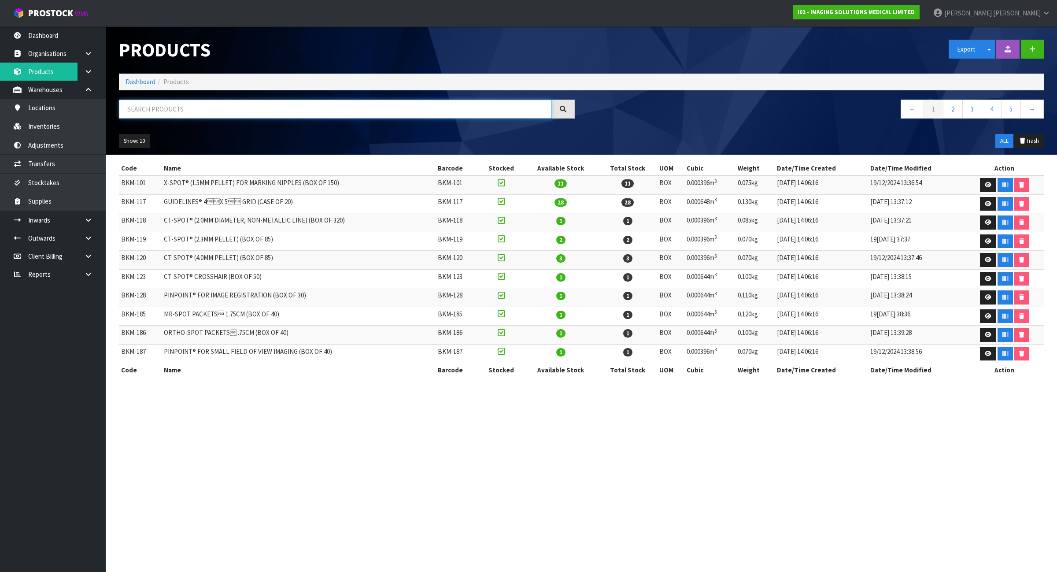
click at [142, 107] on input "text" at bounding box center [335, 109] width 433 height 19
paste input "BKM-219"
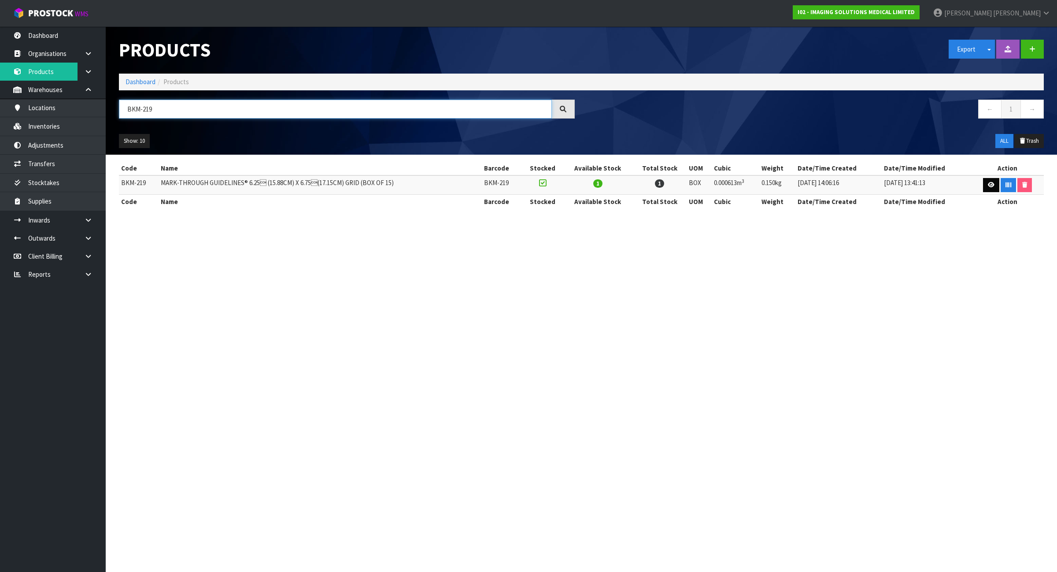
type input "BKM-219"
click at [985, 185] on link at bounding box center [991, 185] width 16 height 14
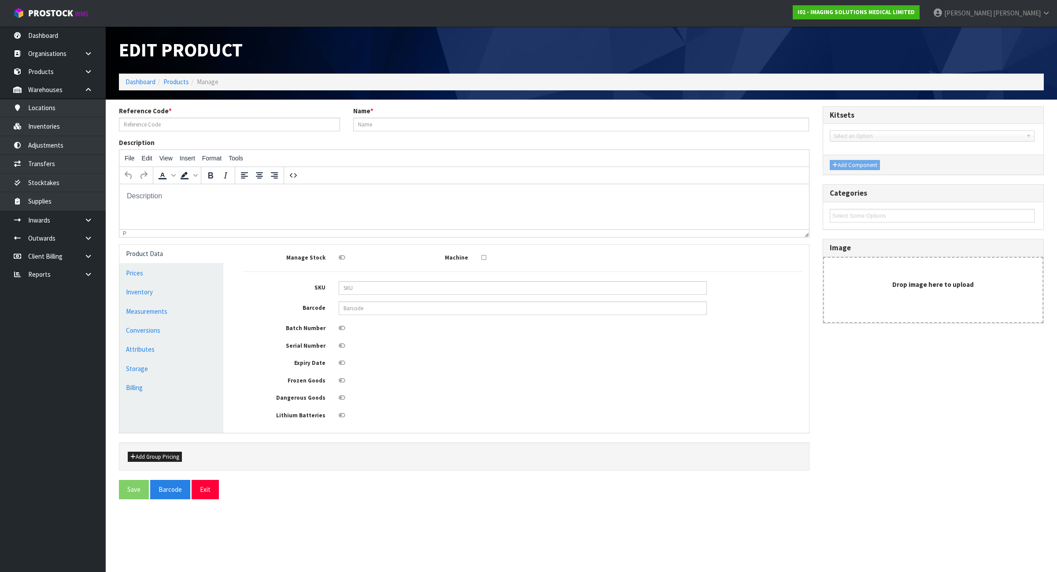
type input "BKM-219"
type input "MARK-THROUGH GUIDELINES® 6.25 (15.88CM) X 6.75(17.15CM) GRID (BOX OF 15)"
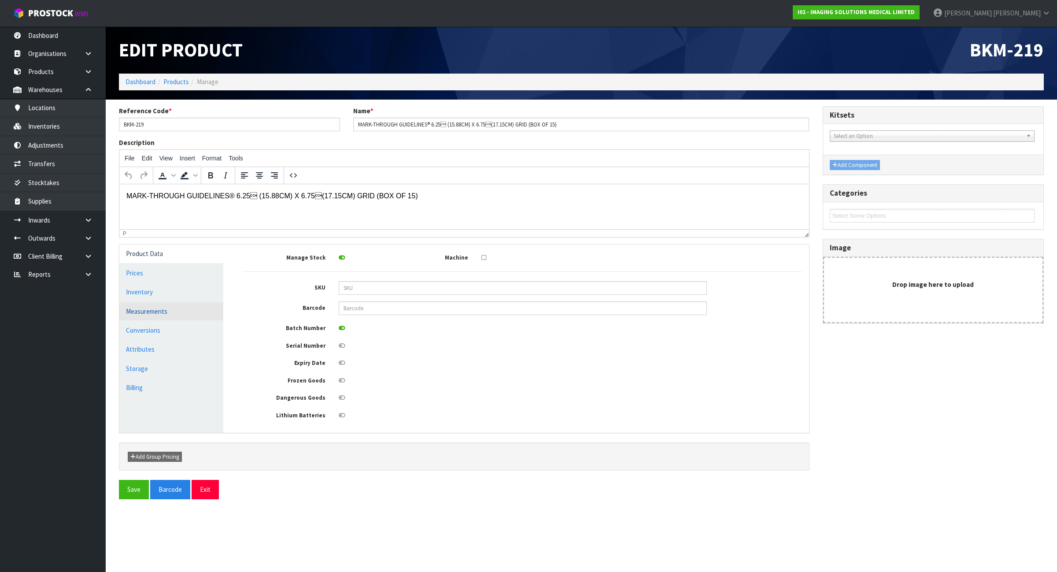
click at [177, 319] on link "Measurements" at bounding box center [171, 311] width 104 height 18
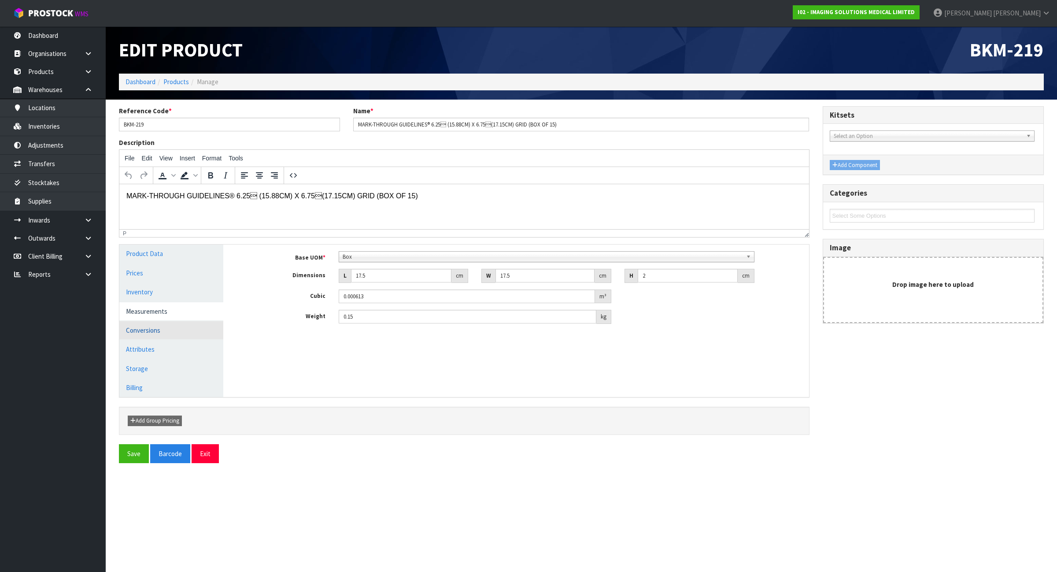
click at [179, 334] on link "Conversions" at bounding box center [171, 330] width 104 height 18
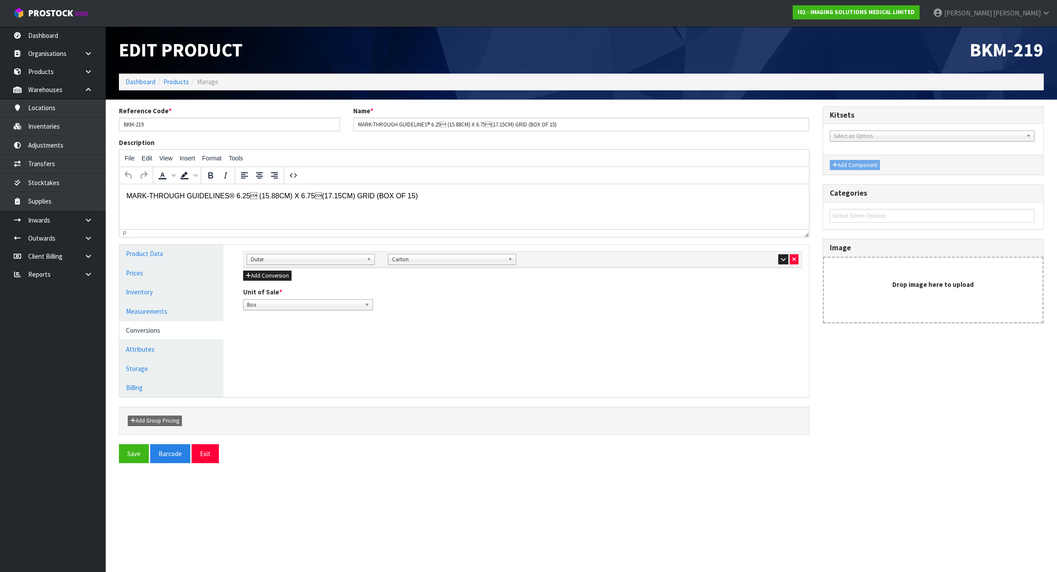
click at [780, 252] on div "Sub Inner Inner Outer Pallet Outer Bag Bar Basket Bin Bottle Box Bundle Cabinet…" at bounding box center [523, 259] width 558 height 16
click at [779, 259] on button "button" at bounding box center [783, 259] width 10 height 11
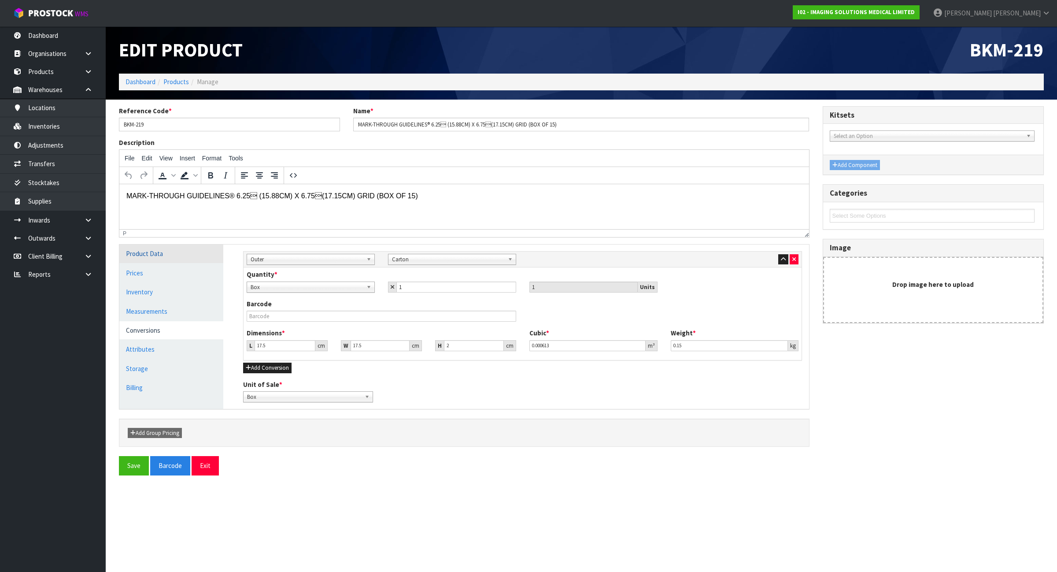
click at [179, 260] on link "Product Data" at bounding box center [171, 253] width 104 height 18
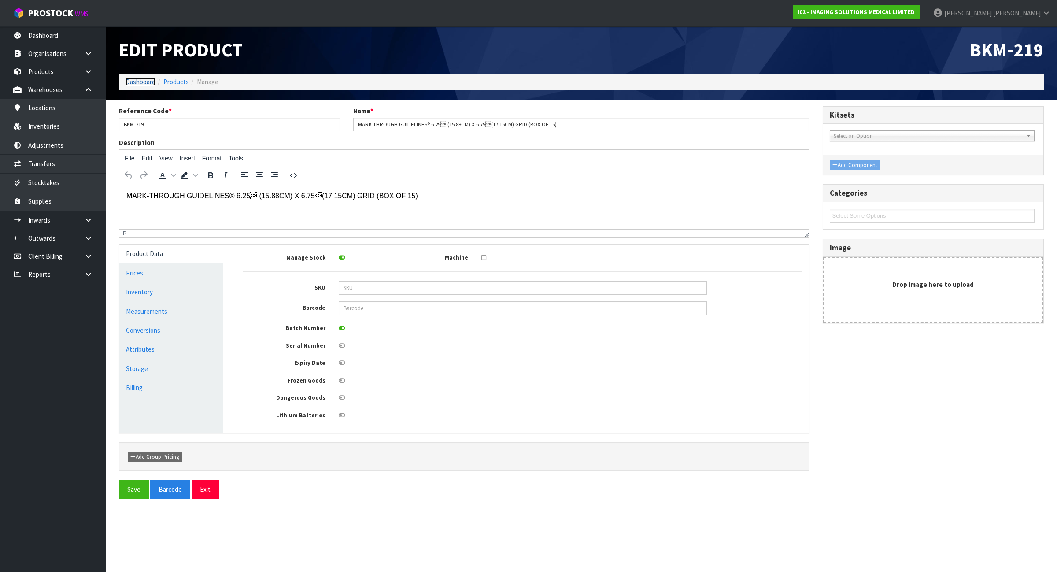
click at [142, 82] on link "Dashboard" at bounding box center [141, 82] width 30 height 8
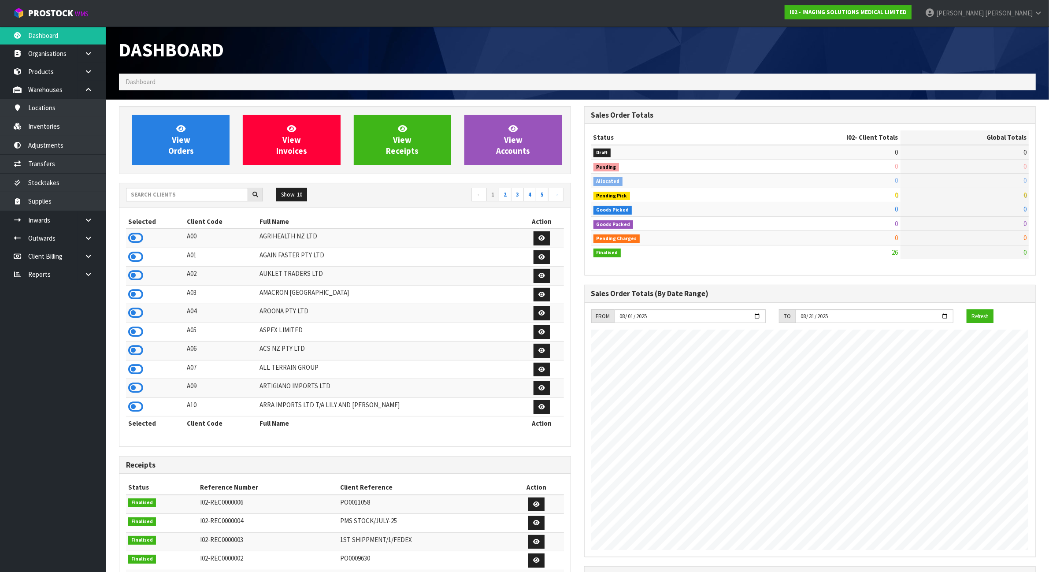
scroll to position [540, 465]
click at [154, 192] on input "text" at bounding box center [187, 195] width 122 height 14
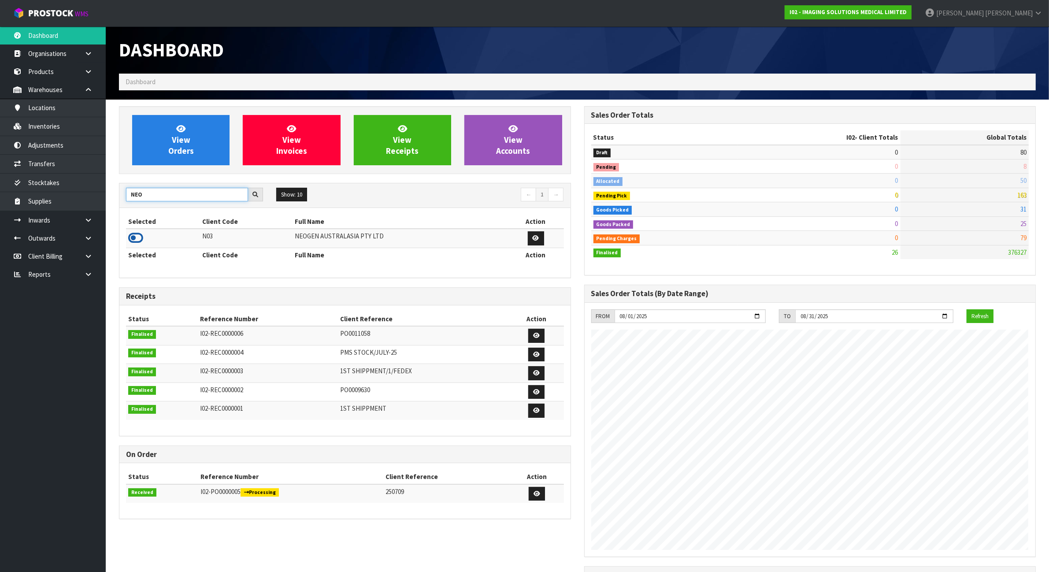
type input "NEO"
click at [132, 240] on icon at bounding box center [135, 237] width 15 height 13
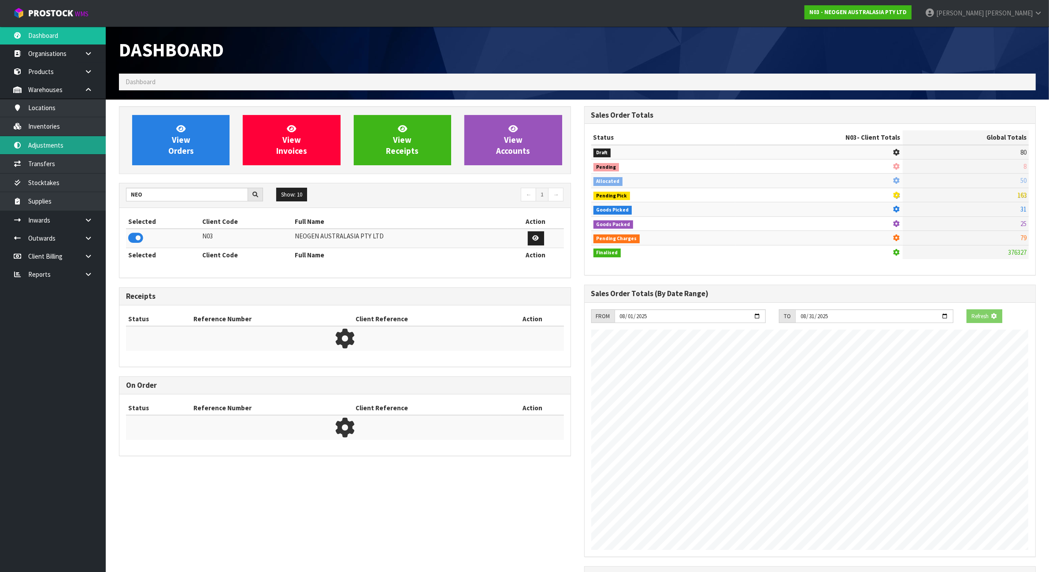
scroll to position [551, 465]
click at [63, 129] on link "Inventories" at bounding box center [53, 126] width 106 height 18
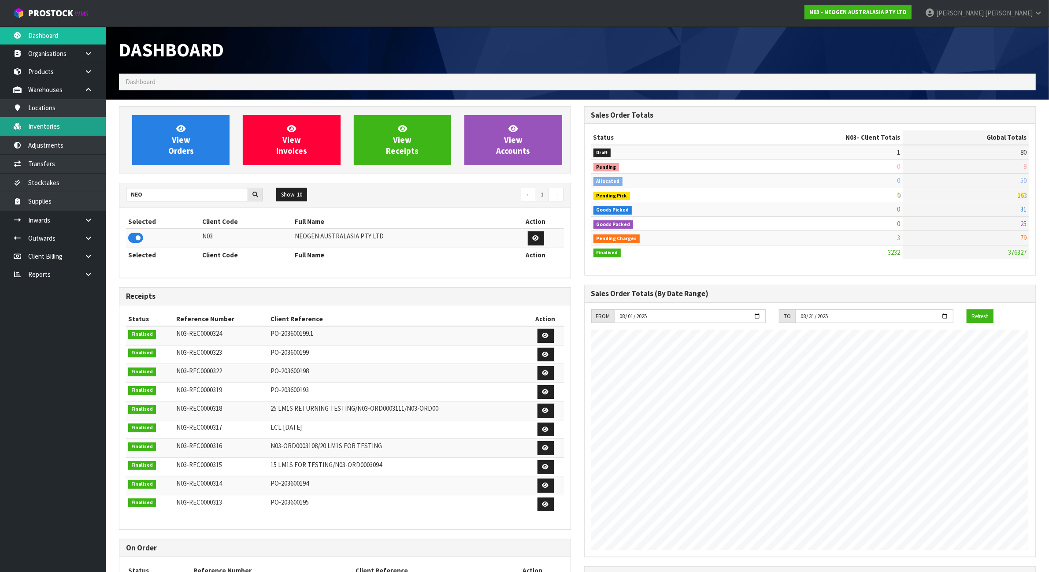
scroll to position [670, 465]
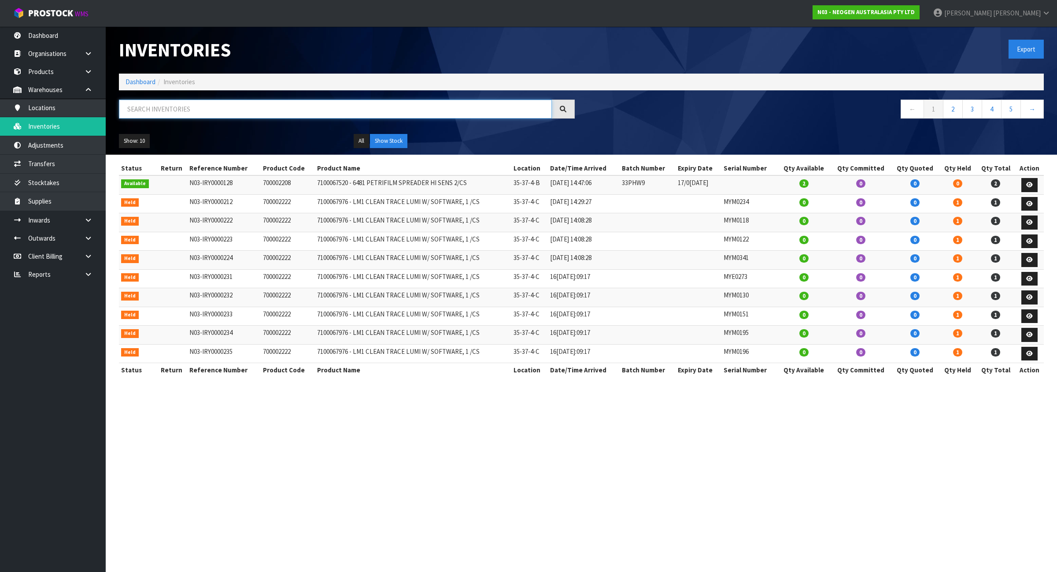
click at [248, 102] on input "text" at bounding box center [335, 109] width 433 height 19
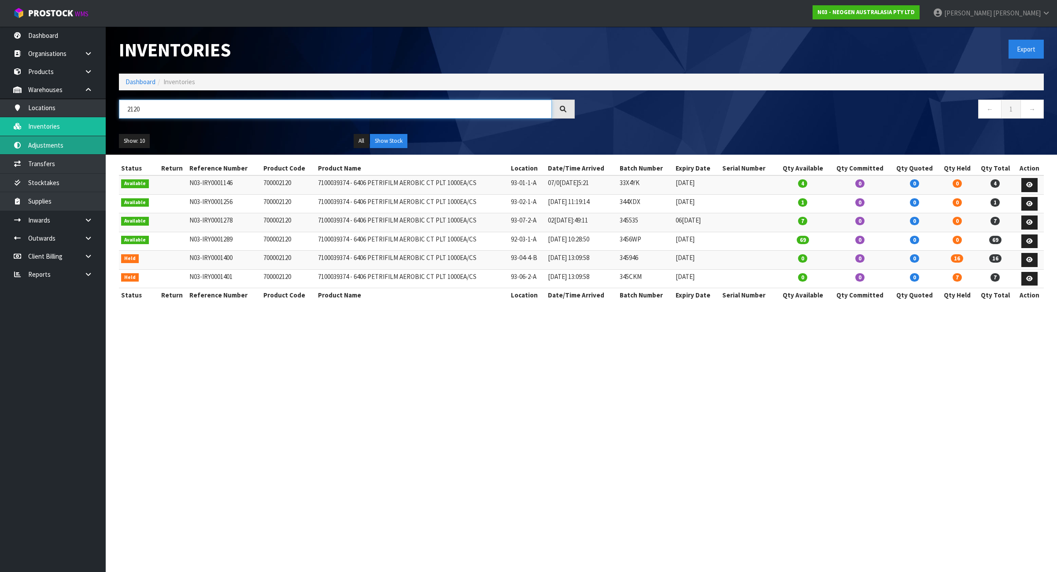
type input "2120"
click at [61, 148] on link "Adjustments" at bounding box center [53, 145] width 106 height 18
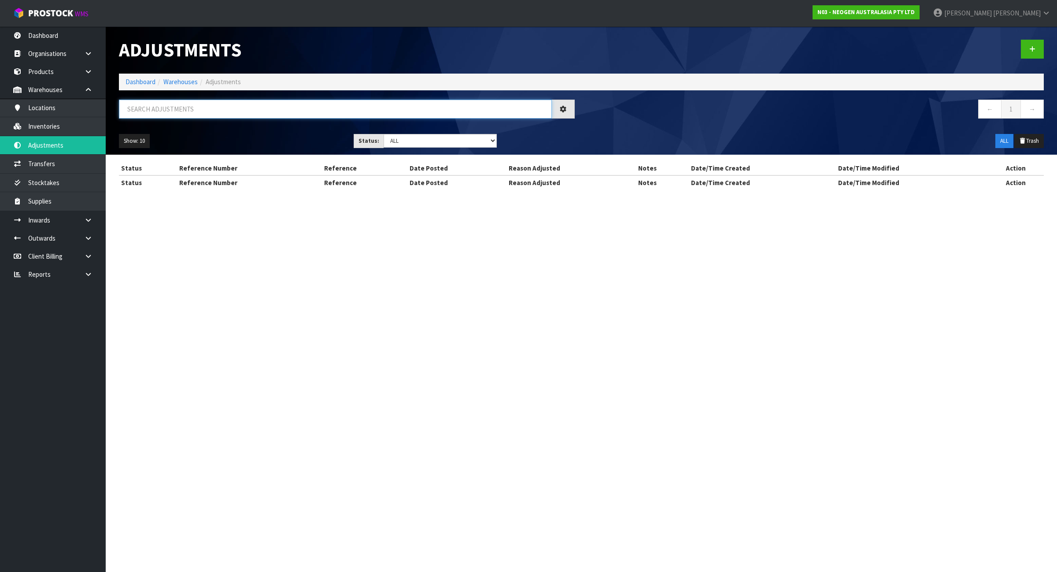
click at [193, 115] on input "text" at bounding box center [335, 109] width 433 height 19
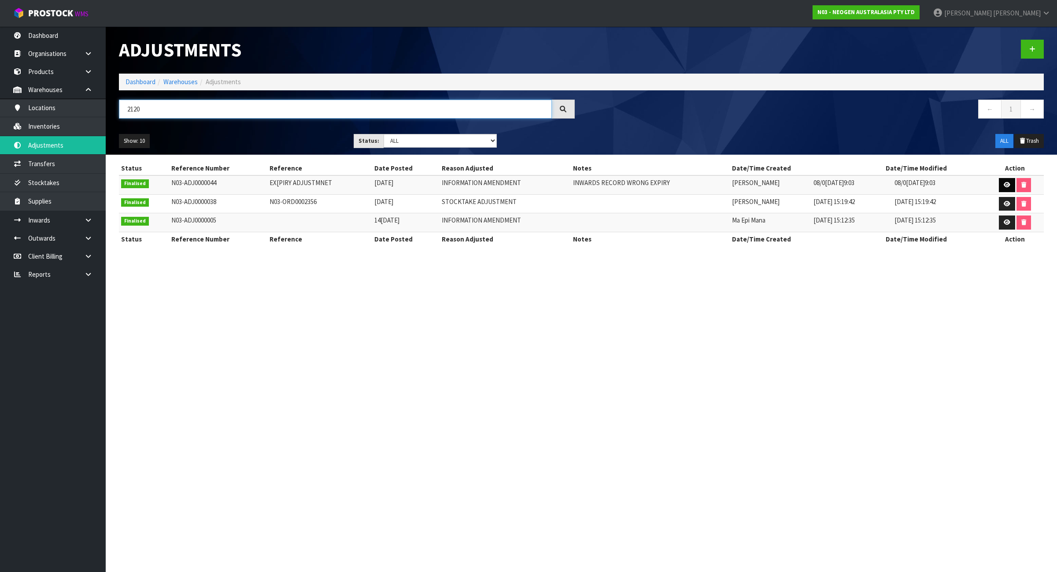
type input "2120"
click at [1007, 184] on icon at bounding box center [1007, 185] width 7 height 6
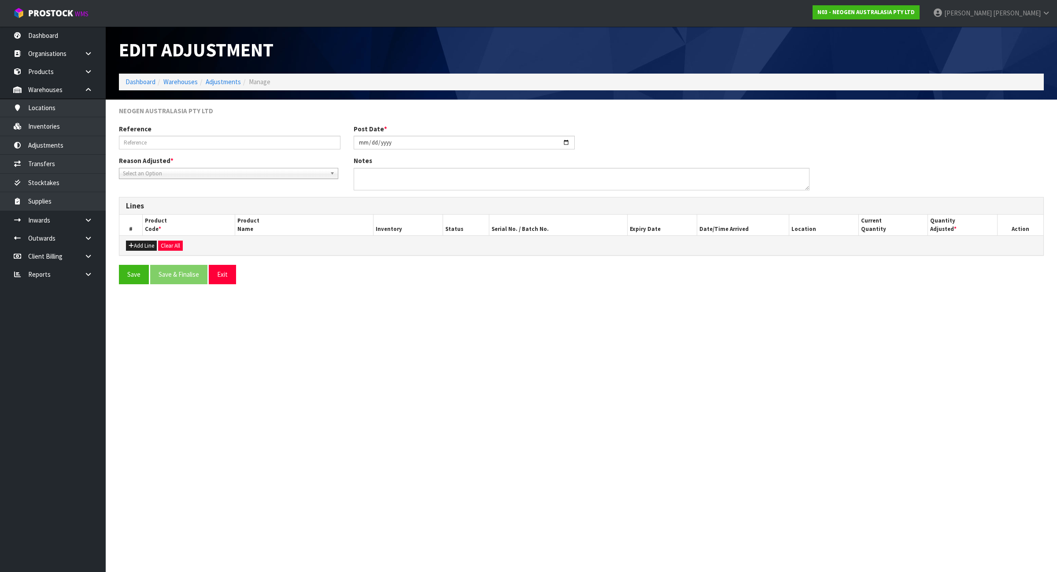
type input "EX[PIRY ADJUSTMNET"
type input "2025-08-08"
type textarea "INWARDS RECORD WRONG EXPIRY"
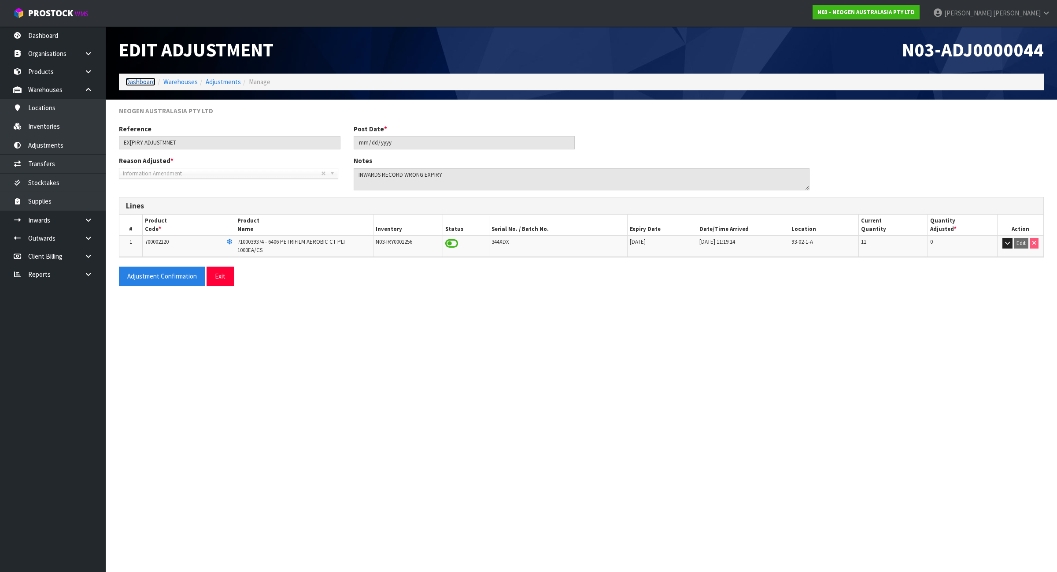
click at [131, 82] on link "Dashboard" at bounding box center [141, 82] width 30 height 8
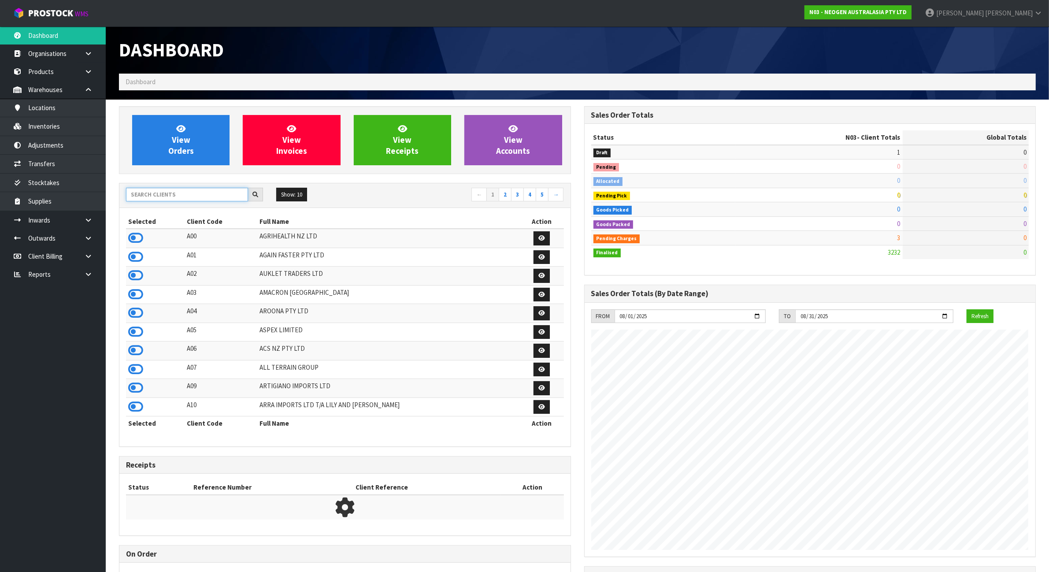
click at [185, 196] on input "text" at bounding box center [187, 195] width 122 height 14
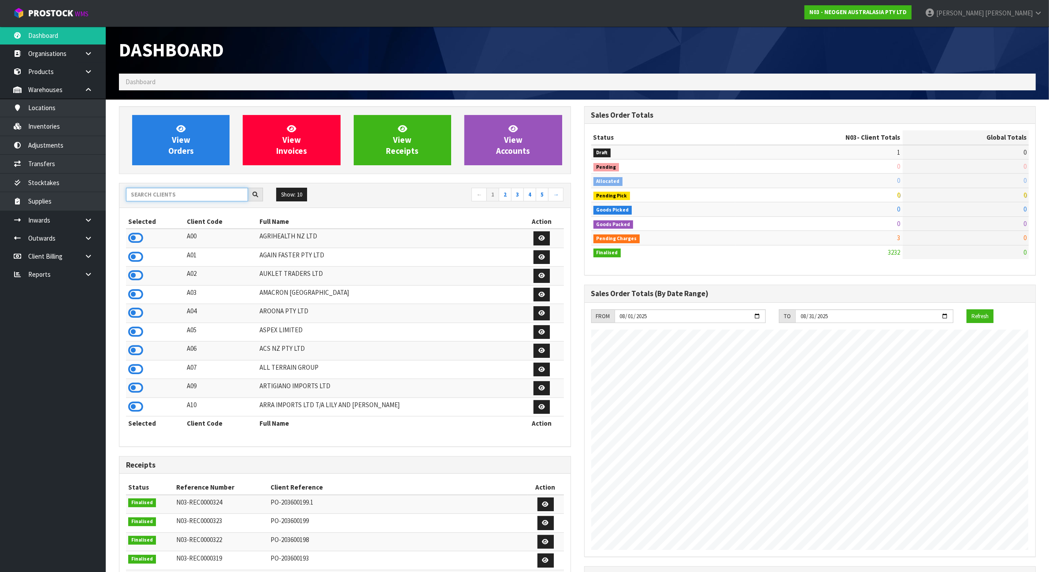
scroll to position [670, 465]
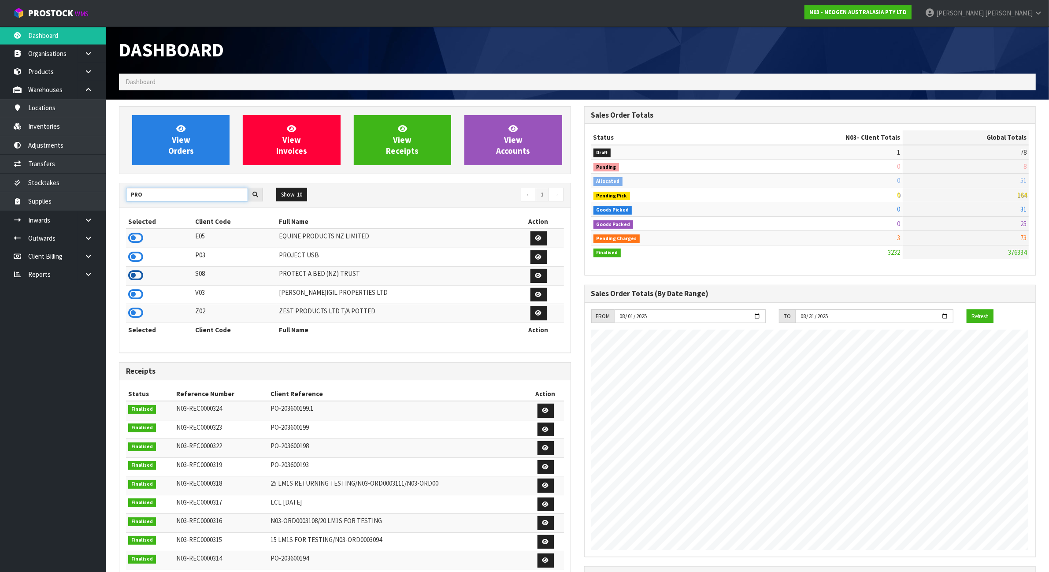
type input "PRO"
click at [140, 276] on icon at bounding box center [135, 275] width 15 height 13
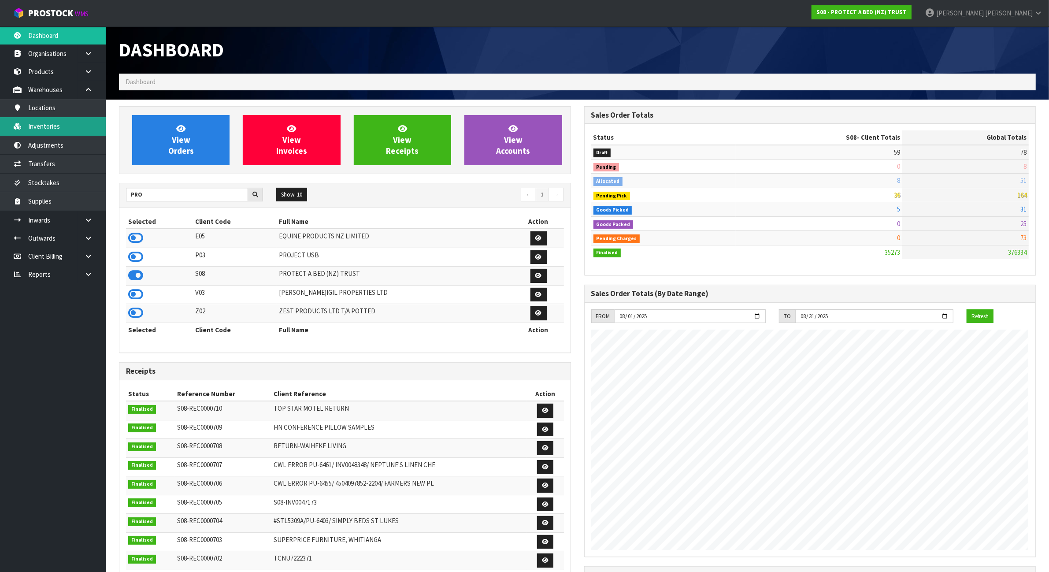
click at [71, 129] on link "Inventories" at bounding box center [53, 126] width 106 height 18
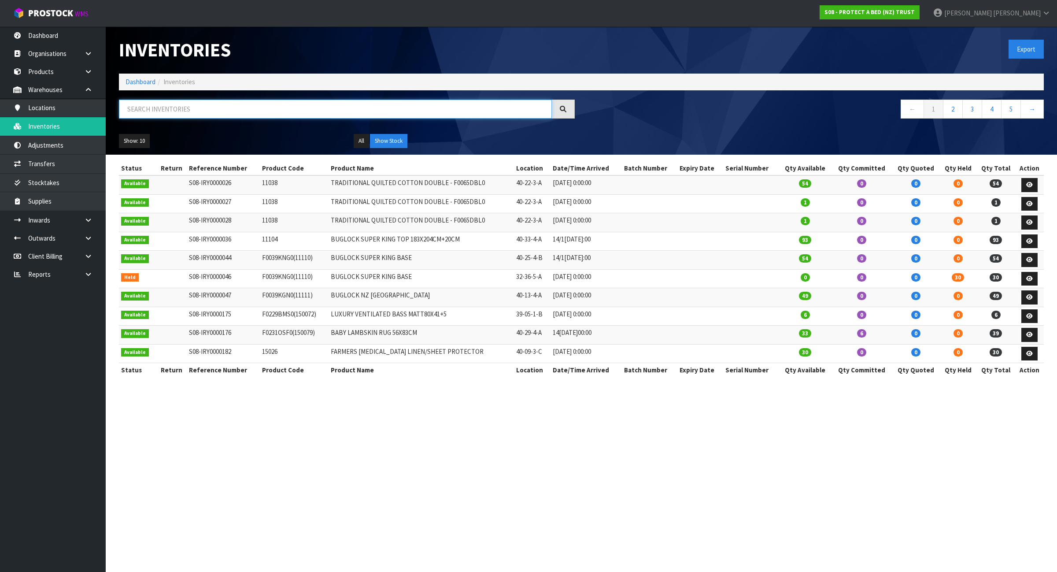
click at [267, 108] on input "text" at bounding box center [335, 109] width 433 height 19
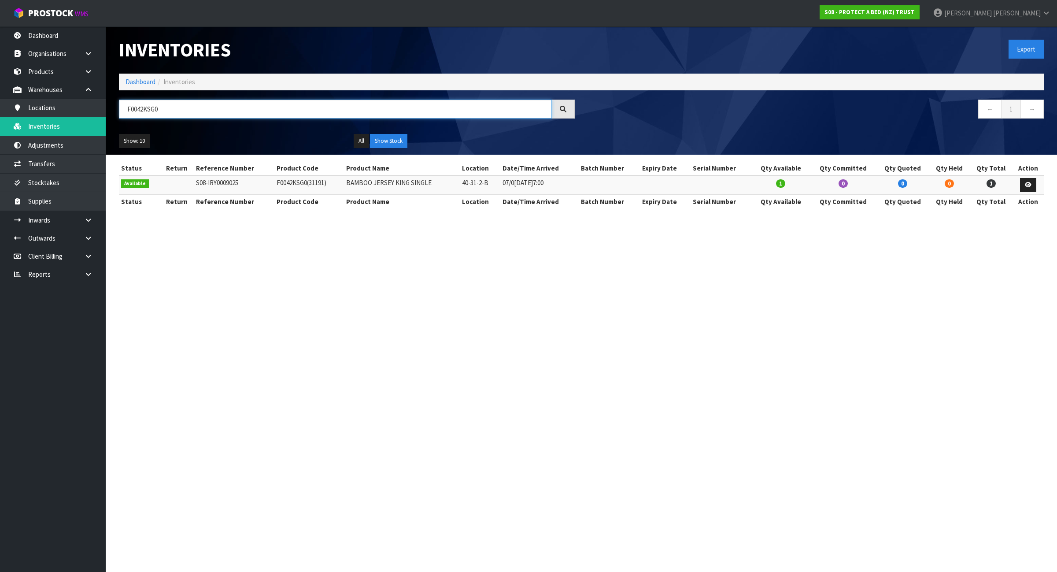
click at [267, 110] on input "F0042KSG0" at bounding box center [335, 109] width 433 height 19
type input "M"
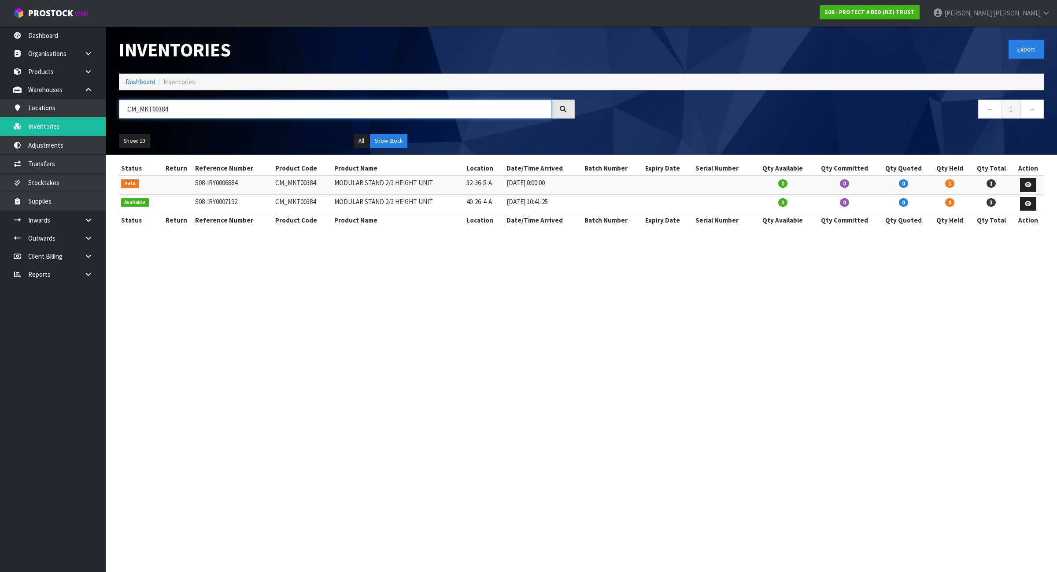
type input "CM_MKT00384"
click at [1036, 174] on th "Action" at bounding box center [1028, 168] width 31 height 14
click at [1027, 184] on icon at bounding box center [1028, 185] width 7 height 6
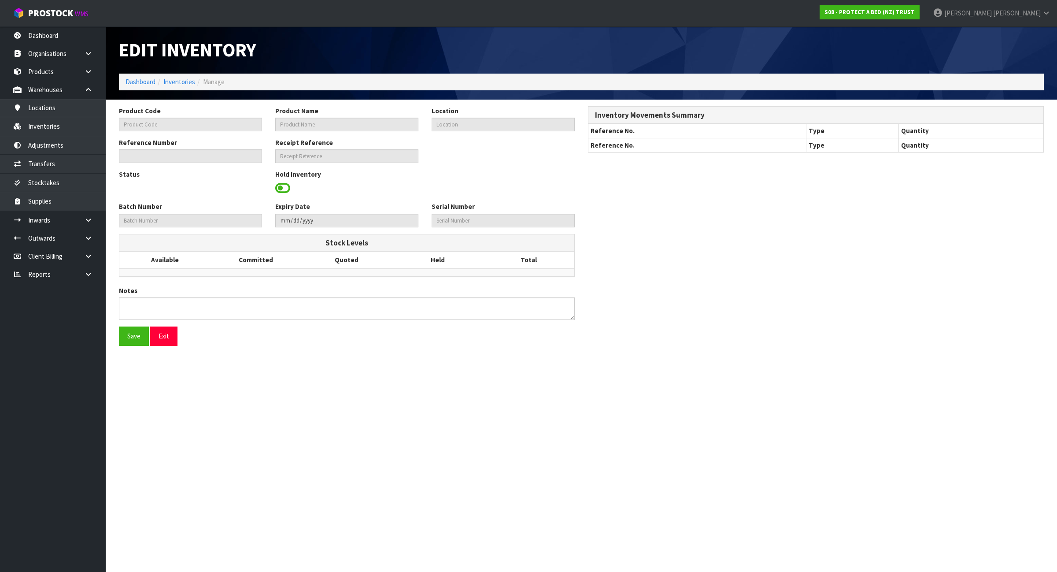
type input "CM_MKT00384"
type input "MODULAR STAND 2/3 HEIGHT UNIT"
type input "32-36-5-A"
type input "S08-IRY0006884"
type textarea "PICKER COULD NOT LOCATE"
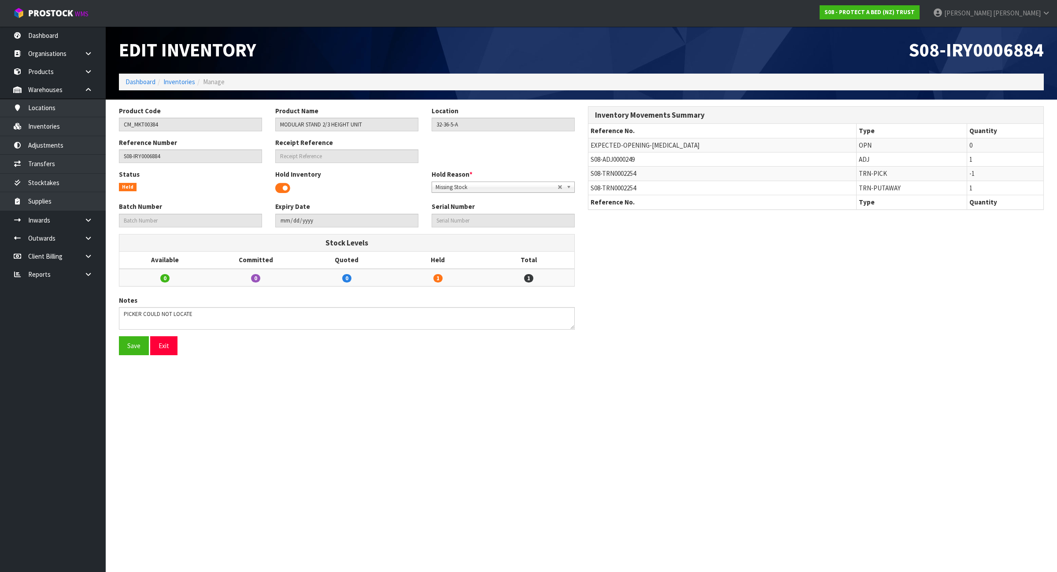
click at [617, 159] on span "S08-ADJ0000249" at bounding box center [613, 159] width 44 height 8
copy tr "S08-ADJ0000249"
click at [187, 133] on div "Product Code CM_MKT00384 Product Name MODULAR STAND 2/3 HEIGHT UNIT Location 32…" at bounding box center [346, 122] width 469 height 32
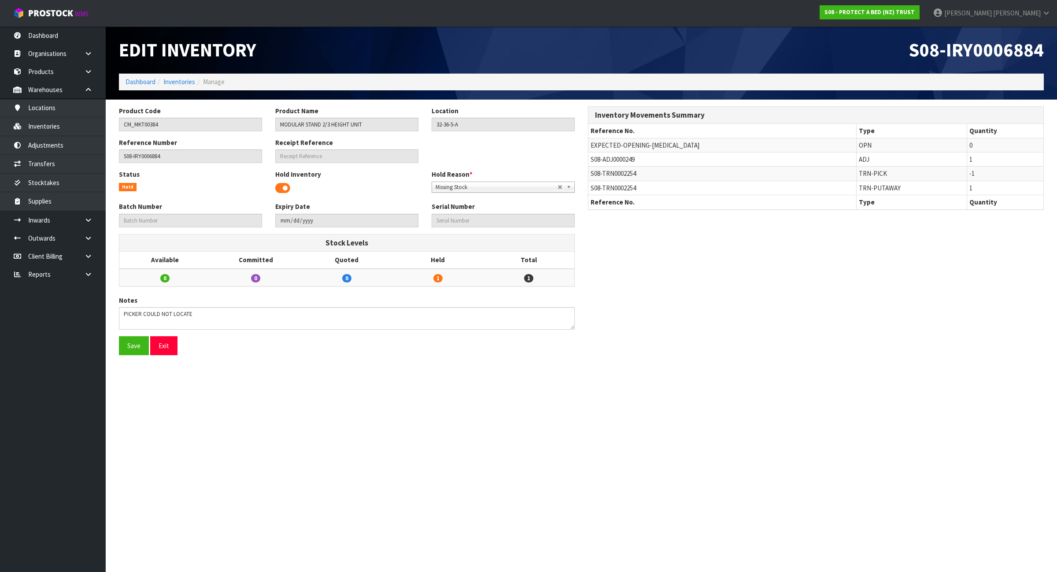
click at [186, 132] on div "Product Code CM_MKT00384 Product Name MODULAR STAND 2/3 HEIGHT UNIT Location 32…" at bounding box center [346, 122] width 469 height 32
click at [184, 128] on input "CM_MKT00384" at bounding box center [190, 125] width 143 height 14
click at [183, 126] on input "CM_MKT00384" at bounding box center [190, 125] width 143 height 14
click at [183, 125] on input "CM_MKT00384" at bounding box center [190, 125] width 143 height 14
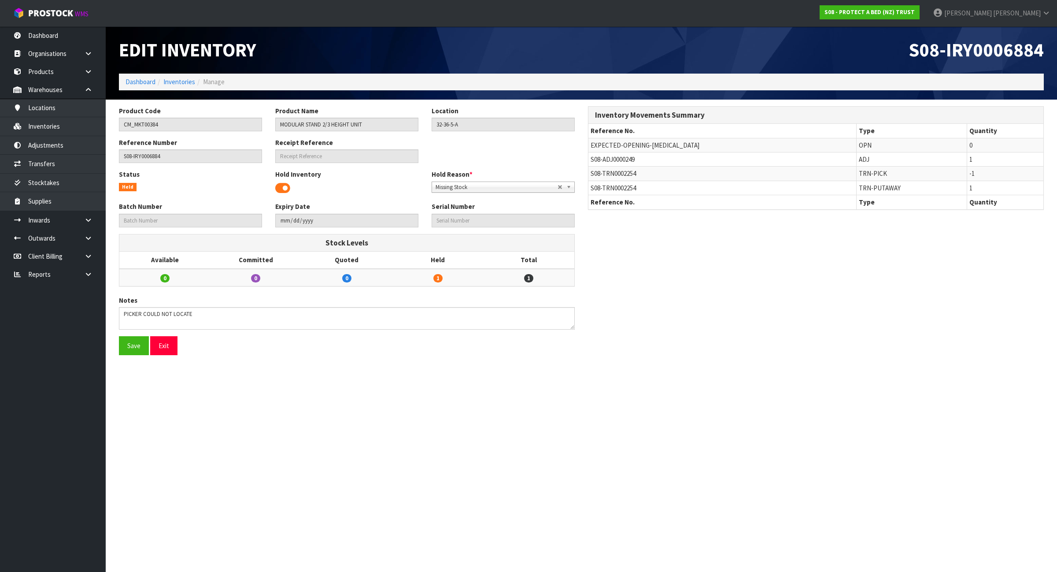
click at [613, 173] on span "S08-TRN0002254" at bounding box center [613, 173] width 45 height 8
copy tr "S08-TRN0002254"
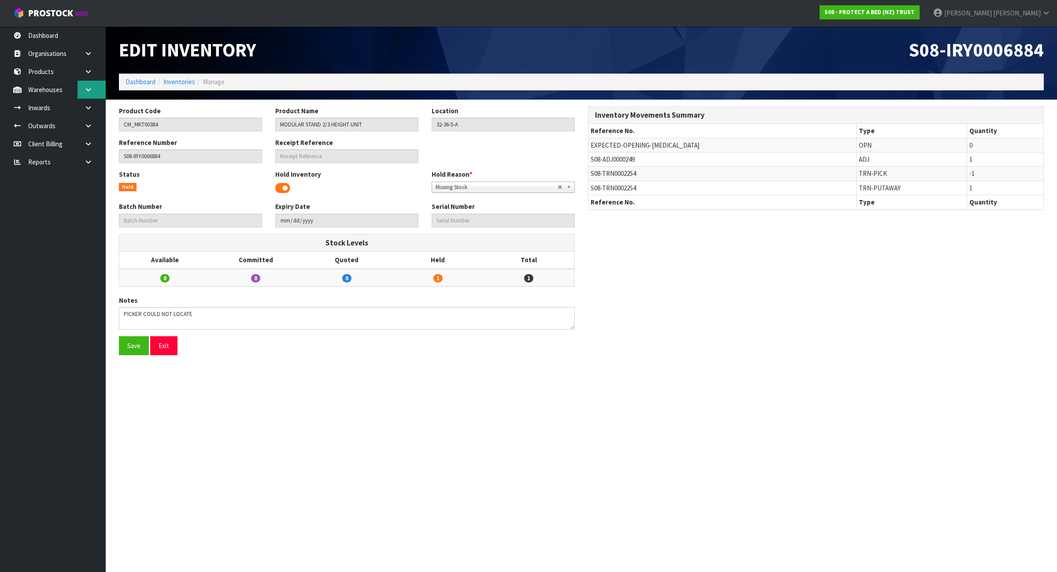
click at [84, 91] on link at bounding box center [92, 90] width 28 height 18
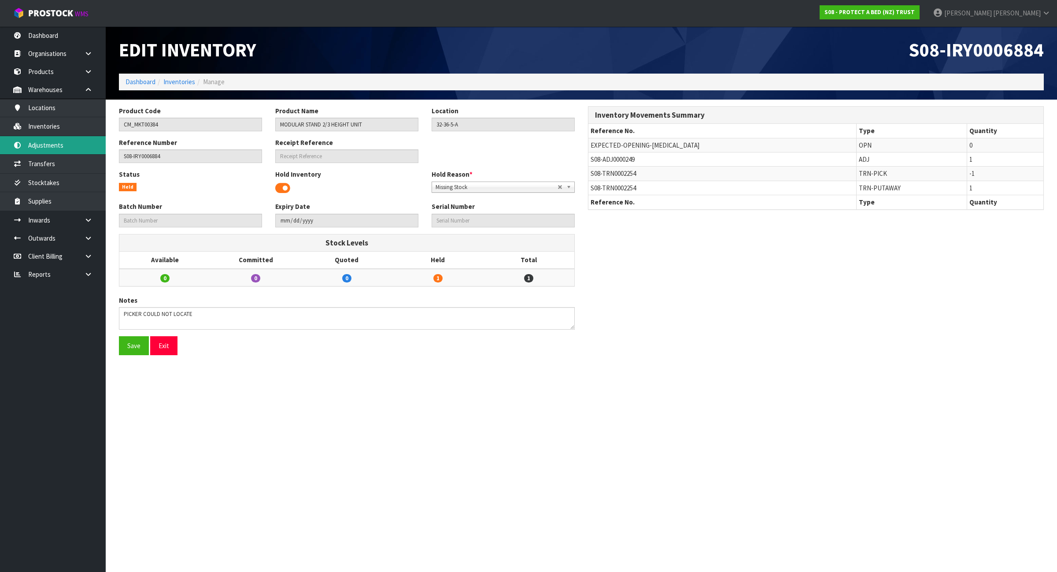
click at [69, 148] on link "Adjustments" at bounding box center [53, 145] width 106 height 18
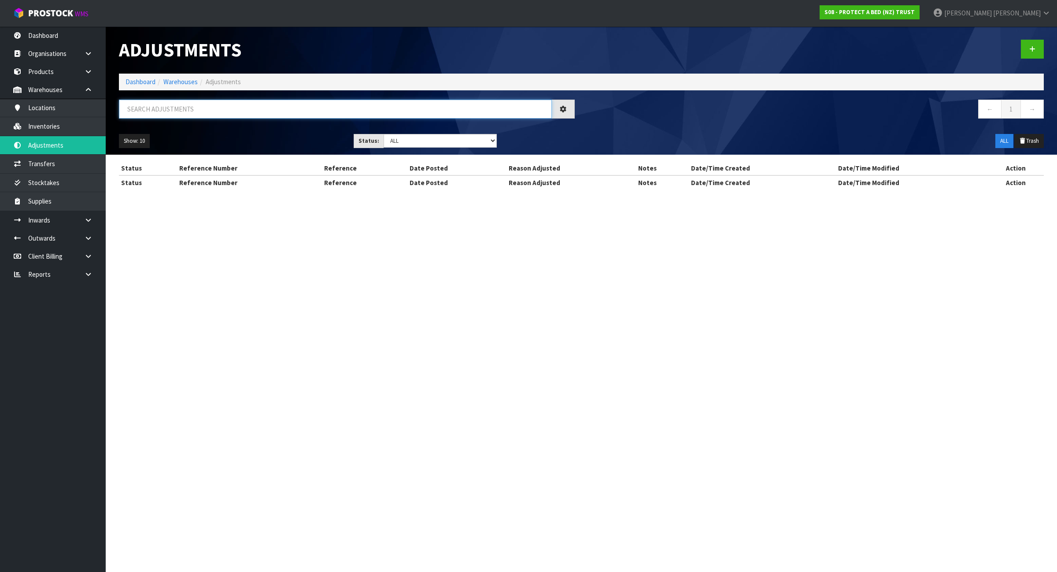
click at [222, 107] on input "text" at bounding box center [335, 109] width 433 height 19
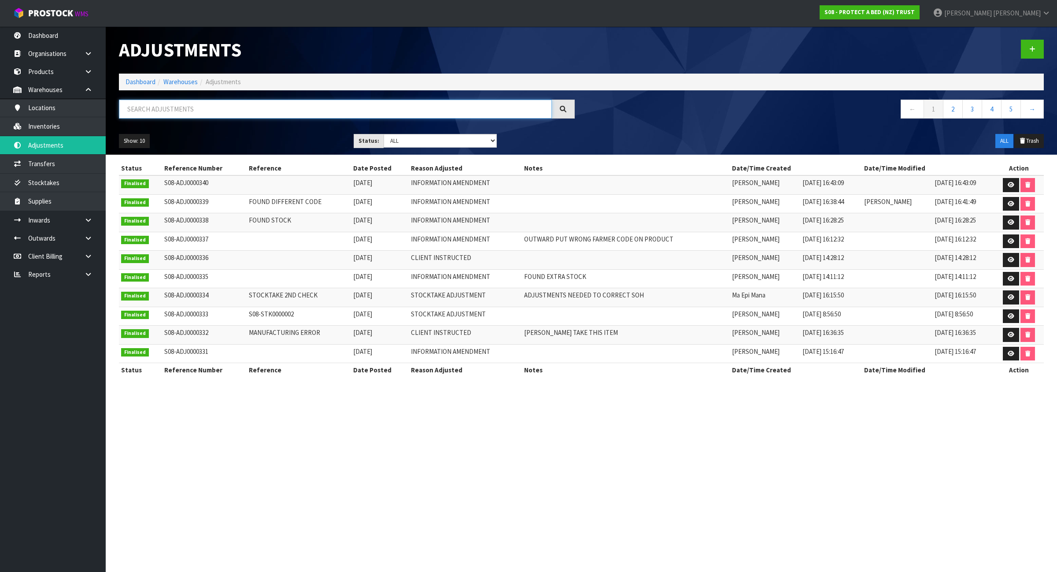
paste input "S08-ADJ0000249"
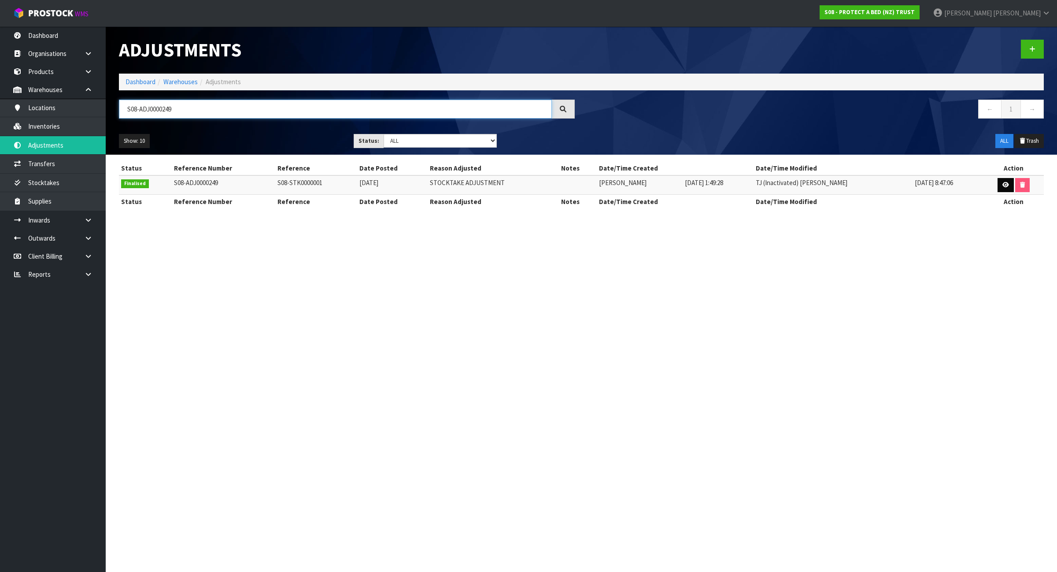
type input "S08-ADJ0000249"
click at [1005, 182] on icon at bounding box center [1005, 185] width 7 height 6
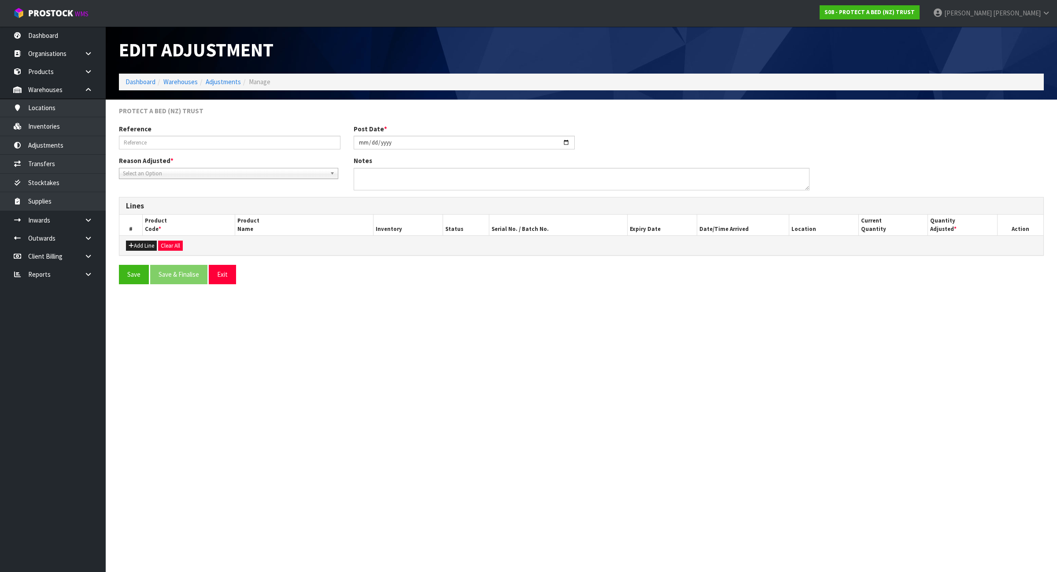
type input "S08-STK0000001"
type input "[DATE]"
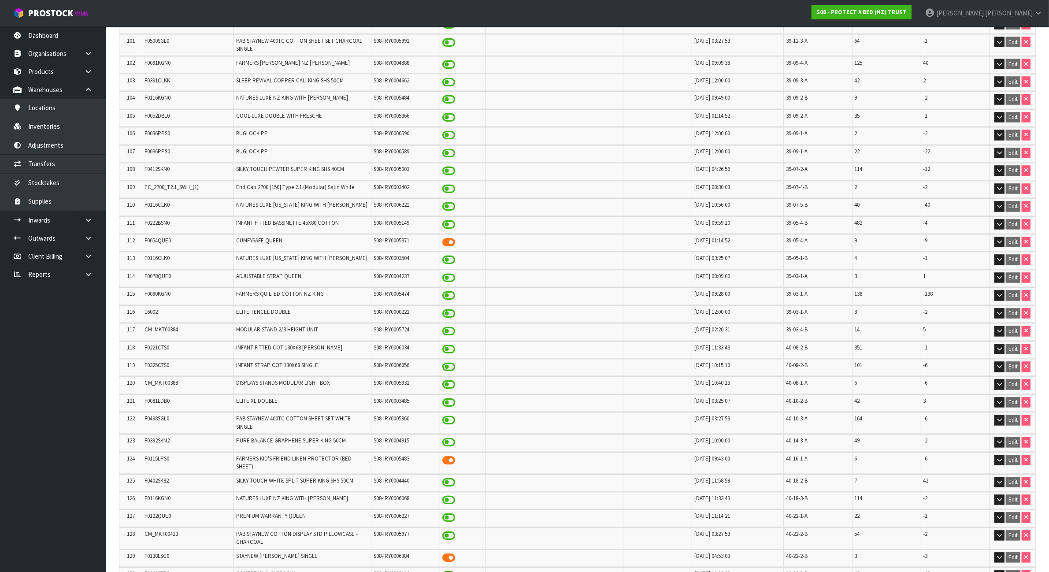
scroll to position [7615, 0]
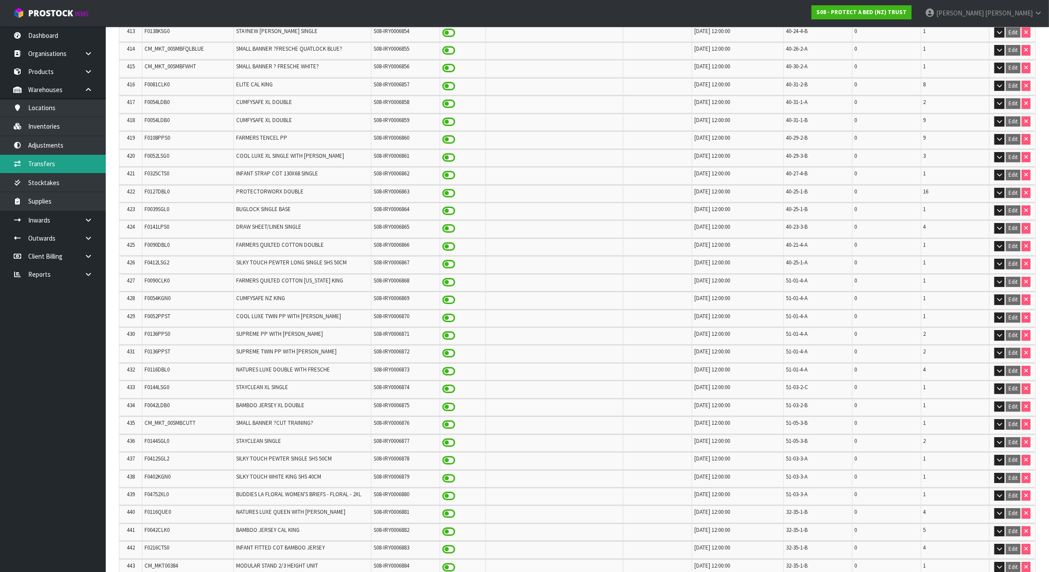
click at [49, 162] on link "Transfers" at bounding box center [53, 164] width 106 height 18
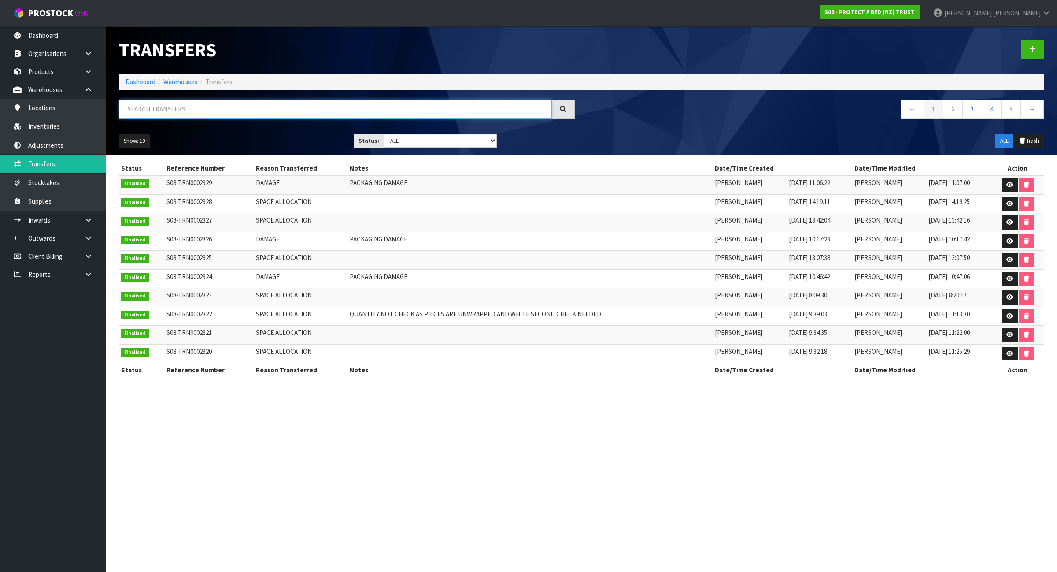
click at [185, 106] on input "text" at bounding box center [335, 109] width 433 height 19
paste input "S08-TRN0002254"
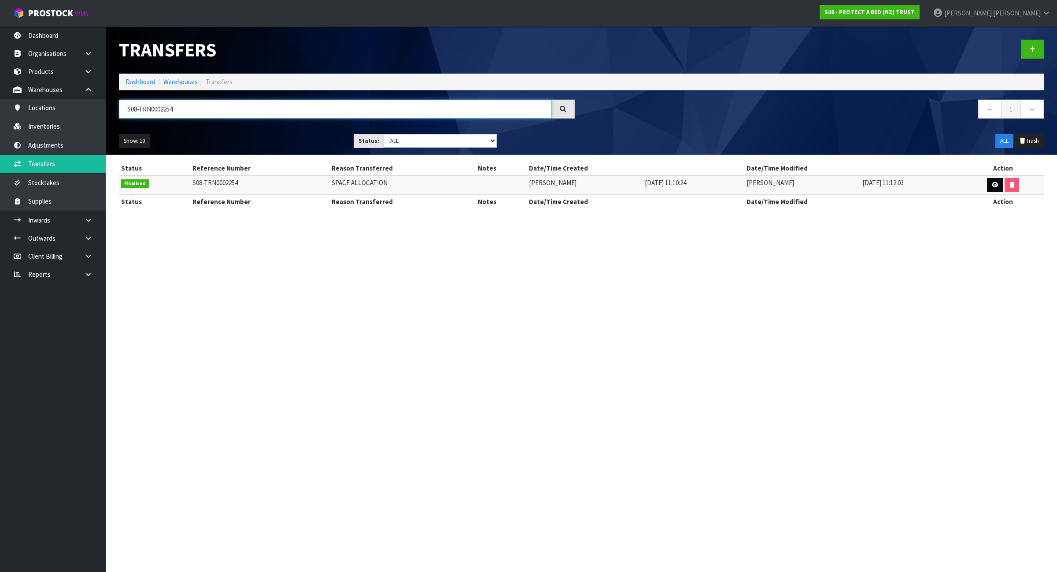
type input "S08-TRN0002254"
click at [1000, 182] on link at bounding box center [995, 185] width 16 height 14
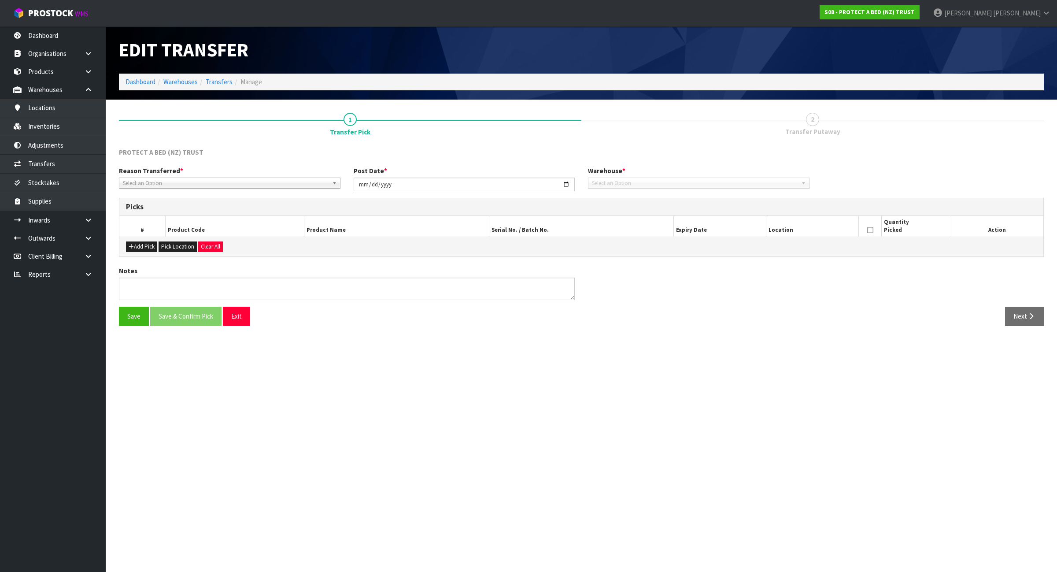
type input "[DATE]"
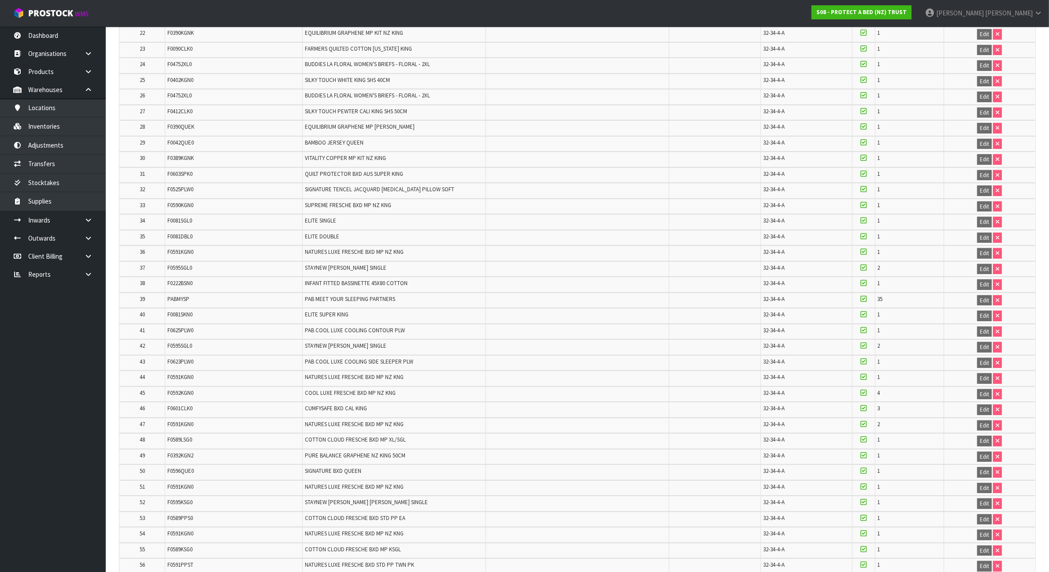
scroll to position [632, 0]
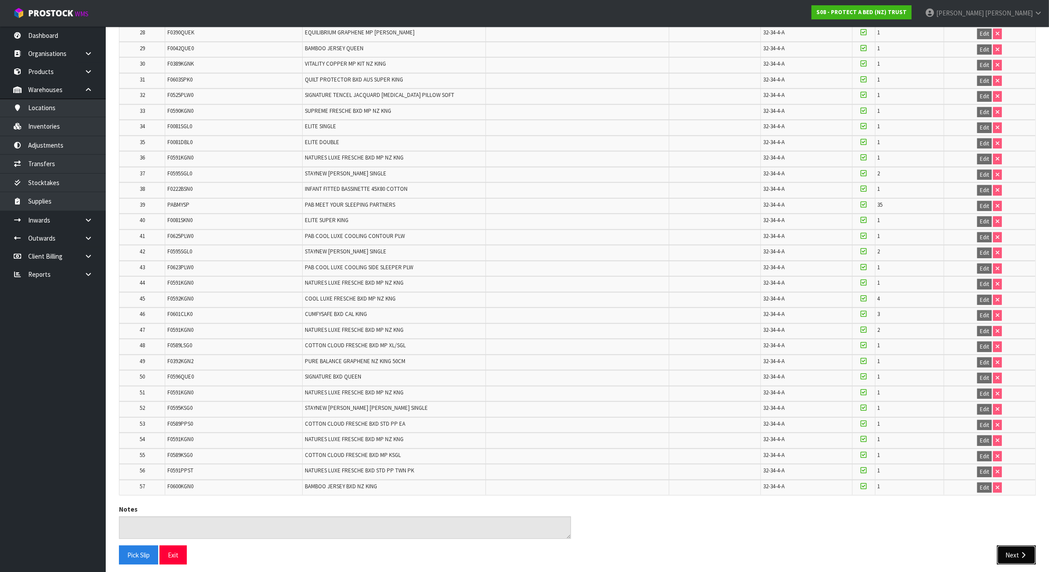
click at [1014, 548] on button "Next" at bounding box center [1016, 554] width 39 height 19
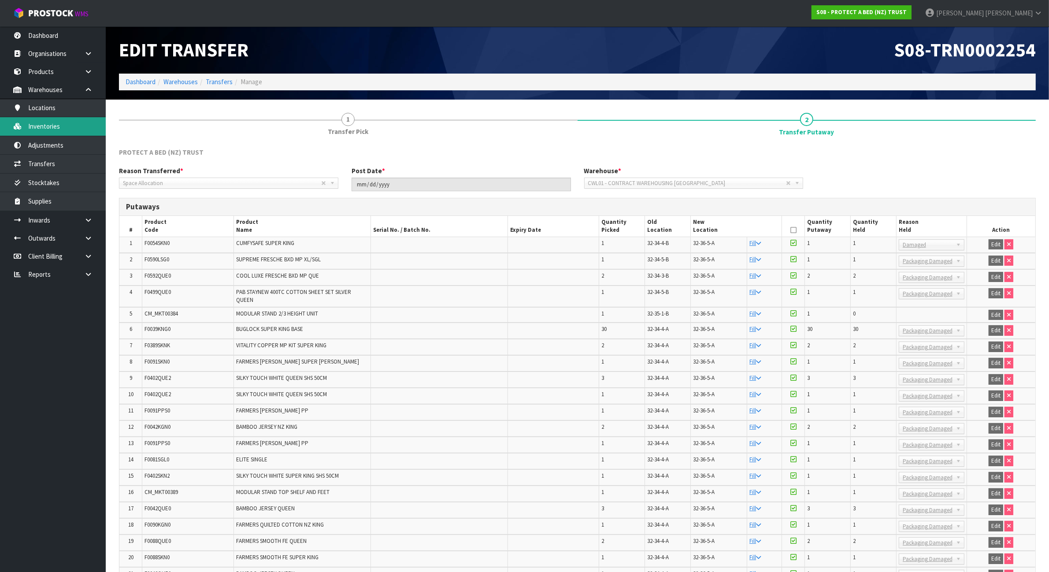
click at [69, 121] on link "Inventories" at bounding box center [53, 126] width 106 height 18
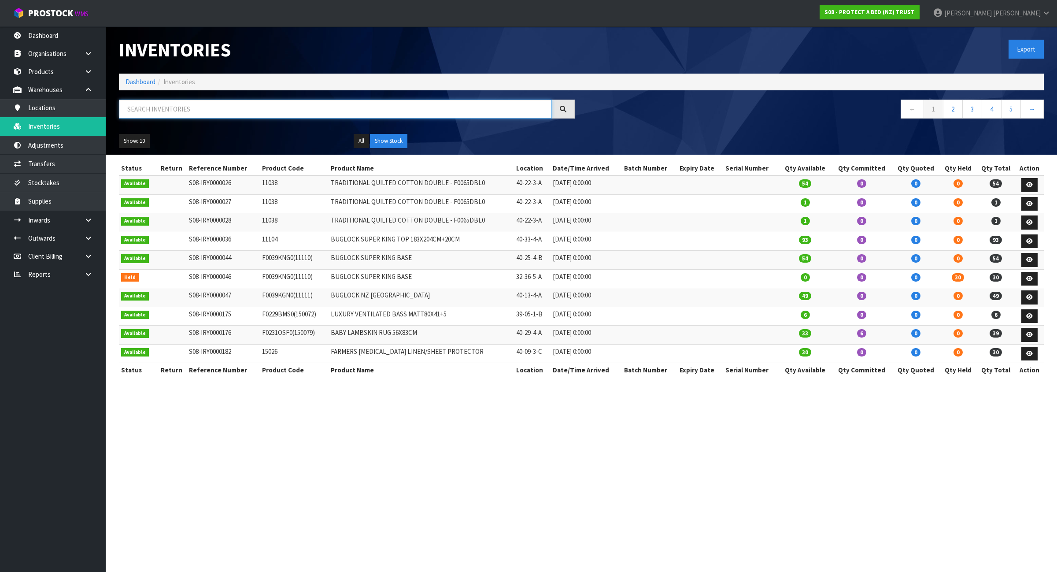
click at [229, 102] on input "text" at bounding box center [335, 109] width 433 height 19
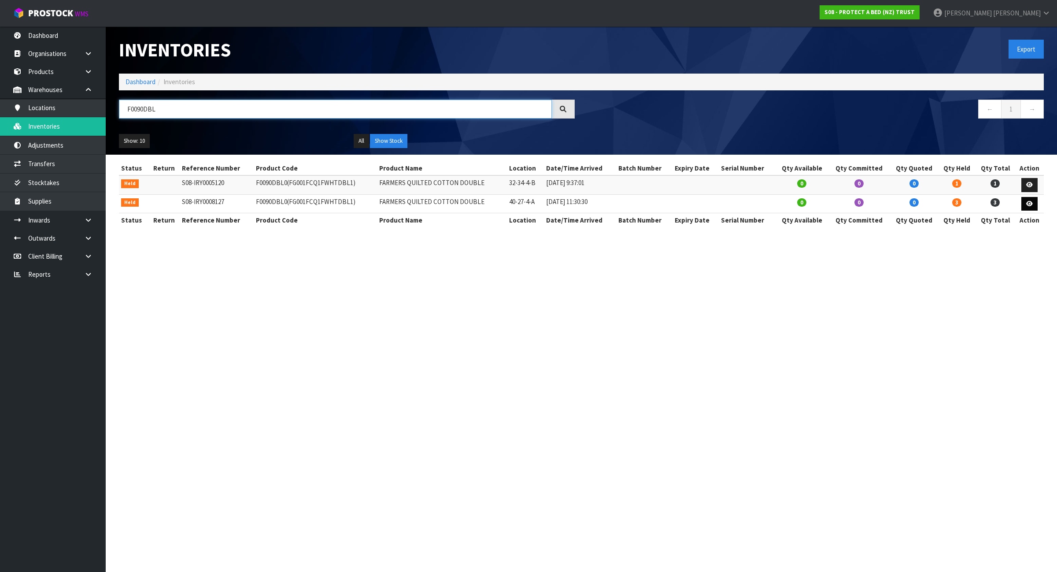
type input "F0090DBL"
click at [1033, 206] on link at bounding box center [1029, 204] width 16 height 14
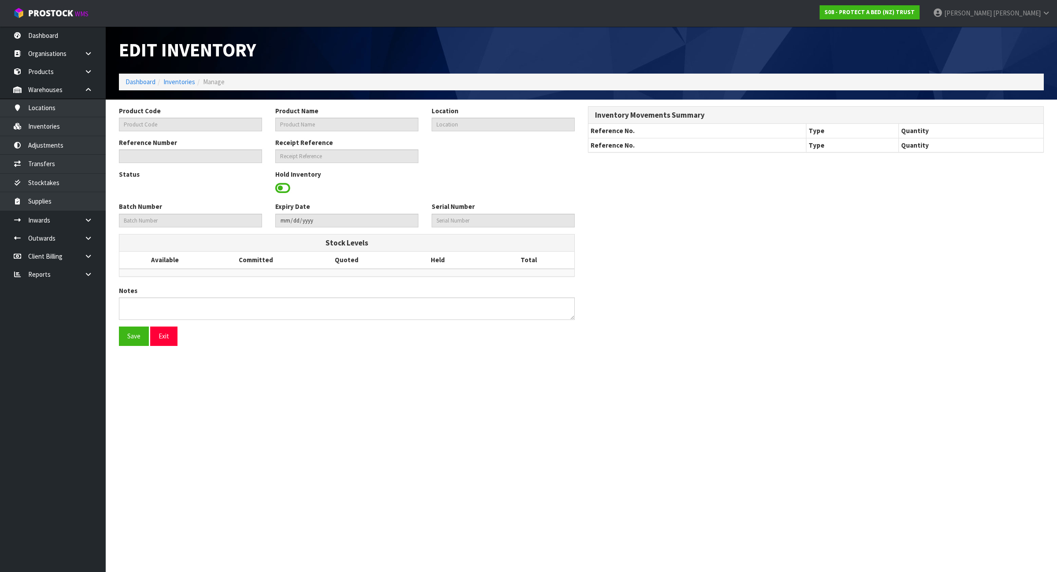
type input "F0090DBL0"
type input "FARMERS QUILTED COTTON DOUBLE"
type input "40-27-4-A"
type input "S08-IRY0008127"
type input "S08-REC0000653"
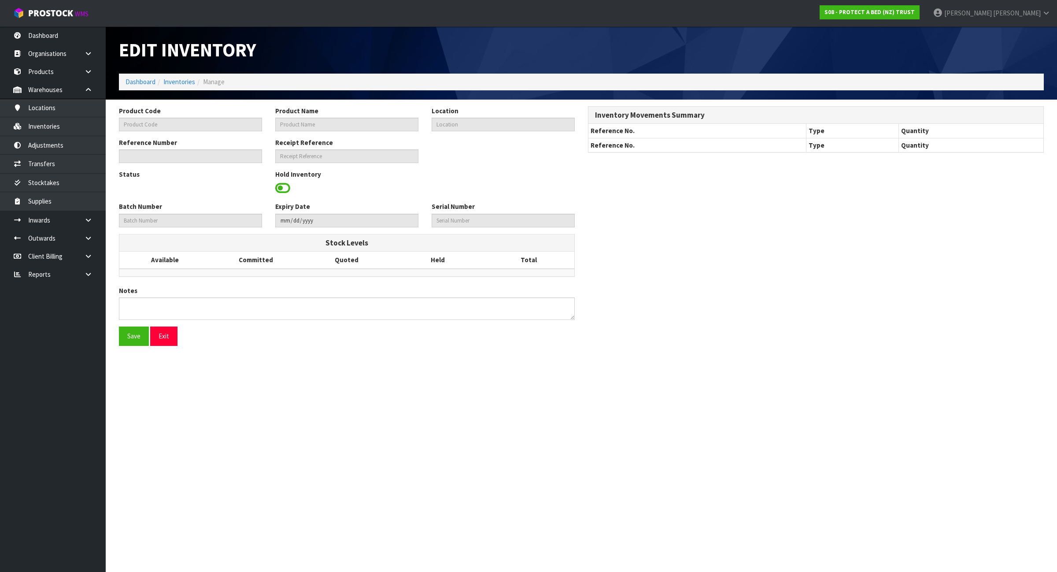
type textarea "PICKER COULD NOT FIND INVENTORY FIRST CHECK 07/08 COULD NOT FIND"
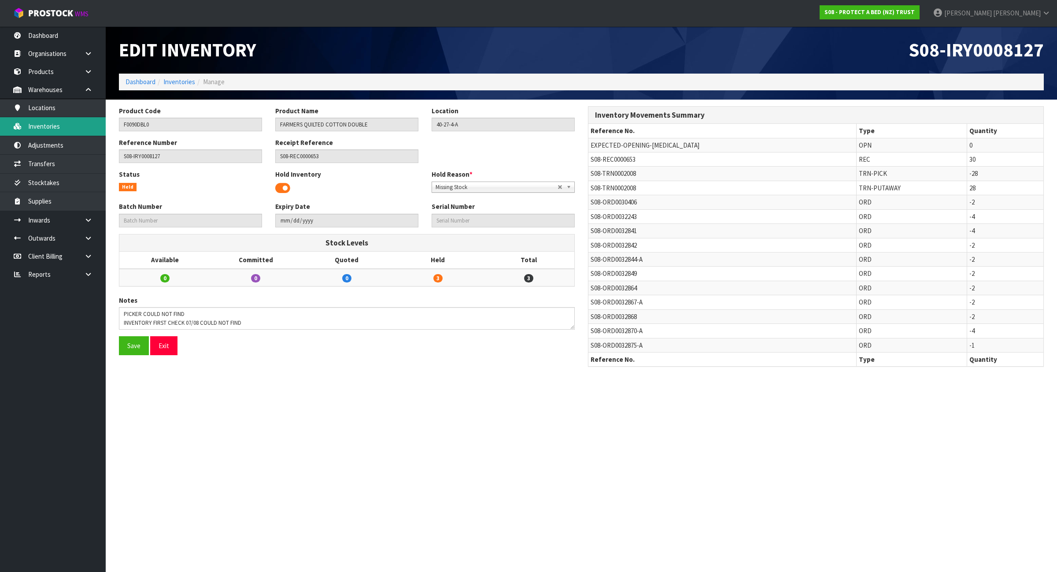
click at [65, 133] on link "Inventories" at bounding box center [53, 126] width 106 height 18
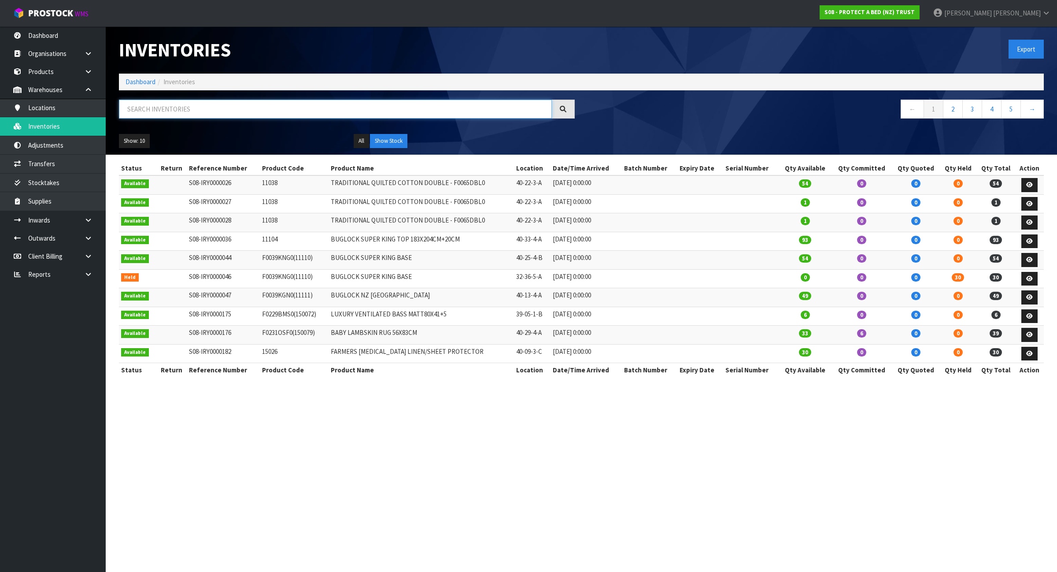
click at [288, 113] on input "text" at bounding box center [335, 109] width 433 height 19
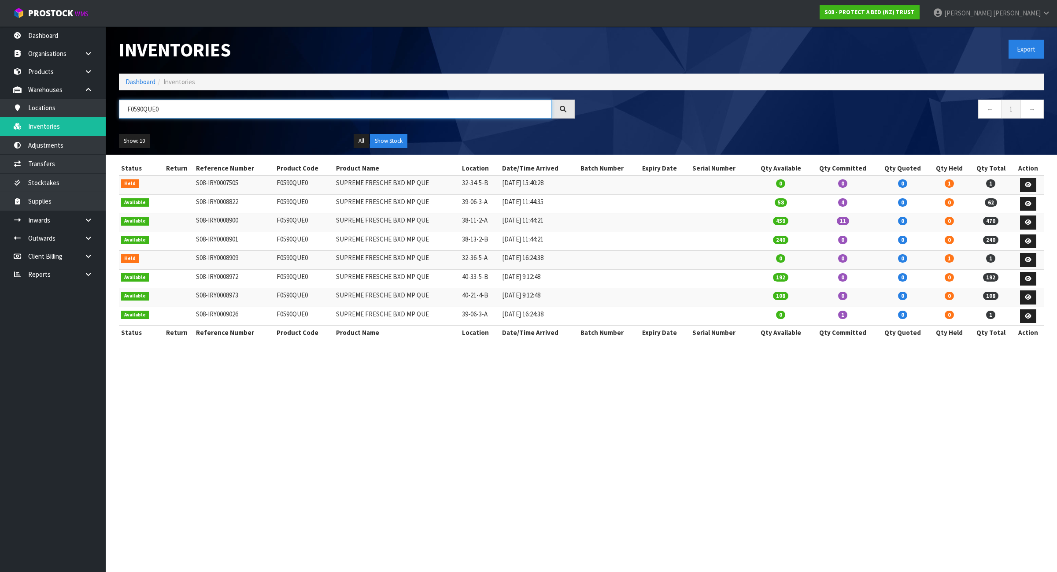
type input "F0590QUE0"
click at [281, 184] on td "F0590QUE0" at bounding box center [303, 184] width 59 height 19
click at [282, 184] on td "F0590QUE0" at bounding box center [303, 184] width 59 height 19
copy td "F0590QUE0"
click at [62, 159] on link "Transfers" at bounding box center [53, 164] width 106 height 18
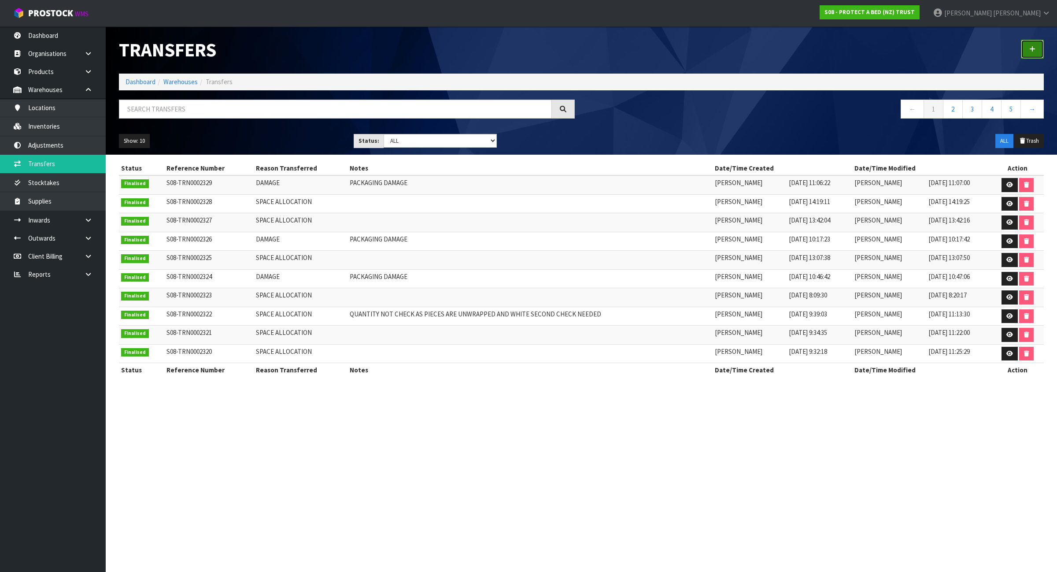
click at [1036, 45] on link at bounding box center [1032, 49] width 23 height 19
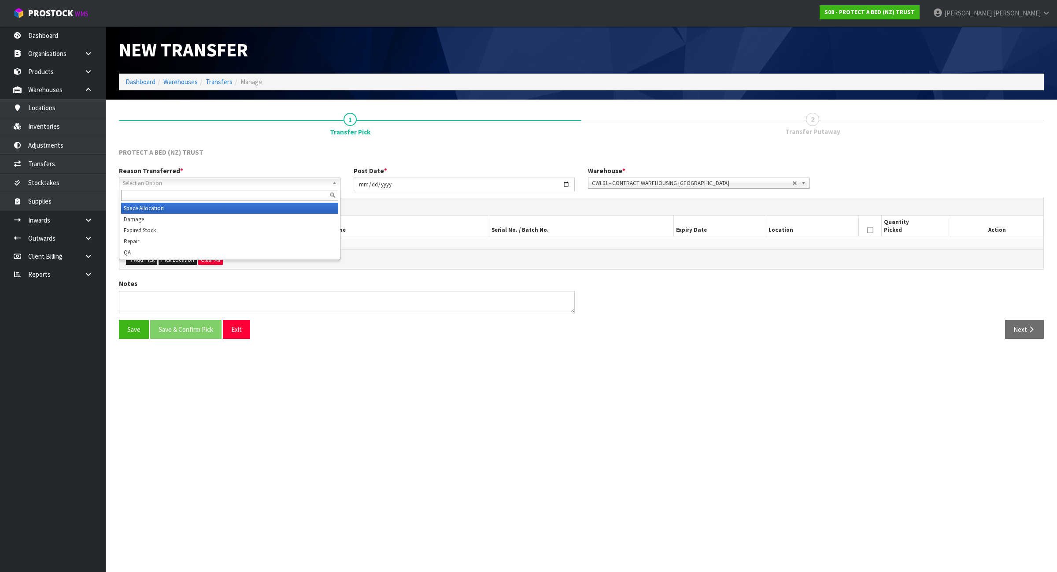
click at [249, 180] on span "Select an Option" at bounding box center [226, 183] width 206 height 11
click at [241, 205] on li "Space Allocation" at bounding box center [229, 208] width 217 height 11
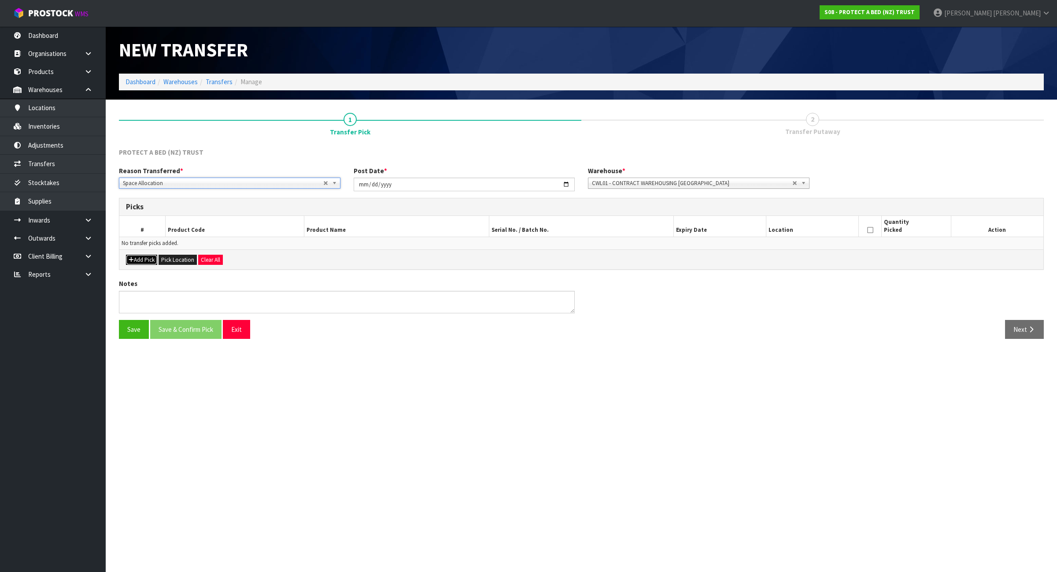
click at [150, 260] on button "Add Pick" at bounding box center [141, 260] width 31 height 11
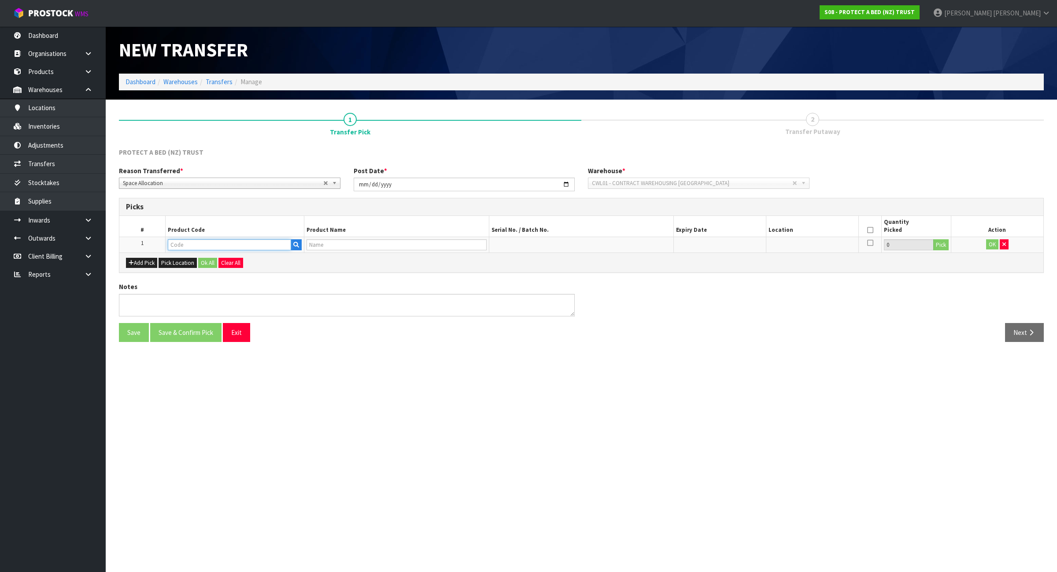
click at [179, 247] on input "text" at bounding box center [229, 244] width 123 height 11
paste input "F0590QUE0"
type input "F0590QUE0"
type input "SUPREME FRESCHE BXD MP QUE"
type input "F0590QUE0"
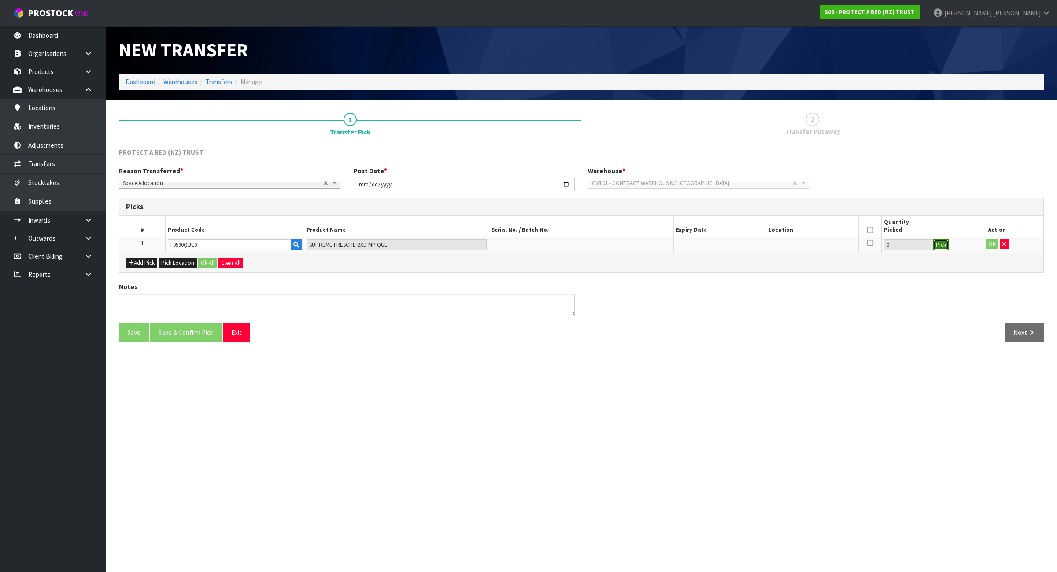
click at [936, 245] on button "Pick" at bounding box center [940, 244] width 15 height 11
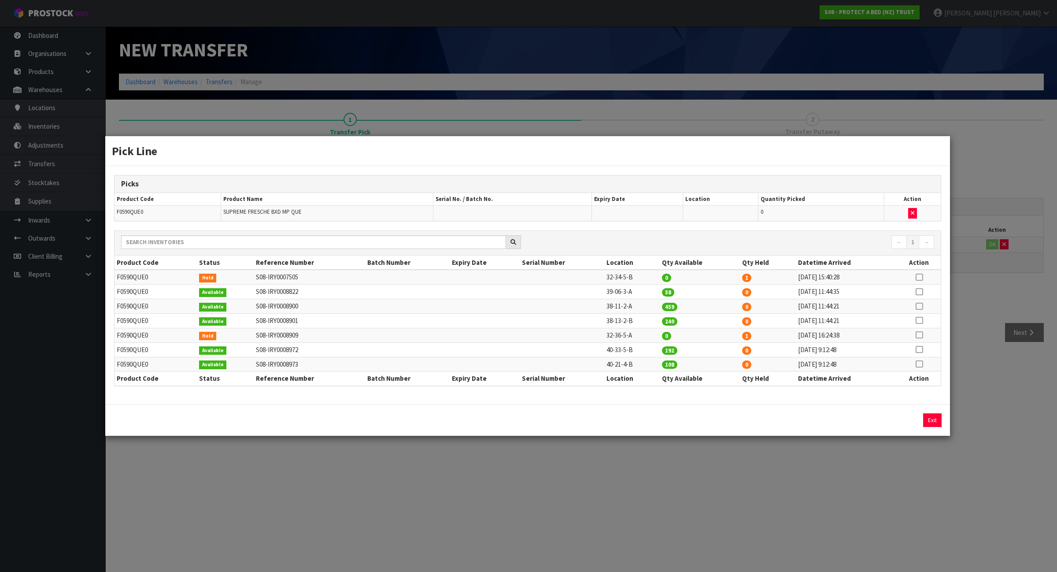
click at [919, 277] on icon at bounding box center [919, 277] width 7 height 0
click at [894, 422] on button "Assign Pick" at bounding box center [902, 420] width 36 height 14
type input "1"
click at [822, 489] on div "Pick Line Picks Product Code Product Name Serial No. / Batch No. Expiry Date Lo…" at bounding box center [528, 286] width 1057 height 572
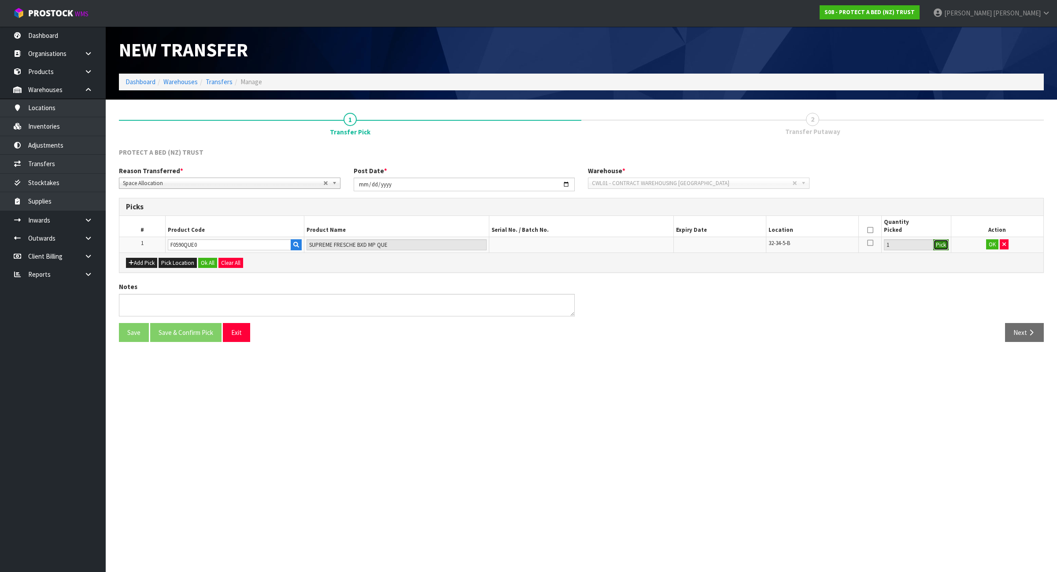
click at [939, 243] on button "Pick" at bounding box center [940, 244] width 15 height 11
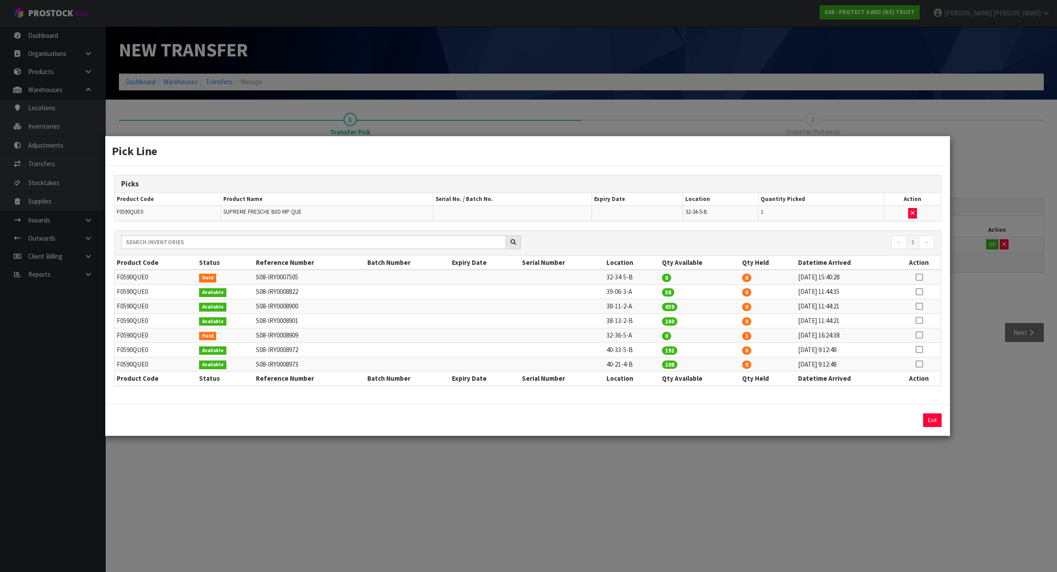
click at [612, 296] on td "39-06-3-A" at bounding box center [631, 292] width 55 height 15
click at [611, 296] on td "39-06-3-A" at bounding box center [631, 292] width 55 height 15
copy tr "39-06-3-A"
click at [968, 223] on div "Pick Line Picks Product Code Product Name Serial No. / Batch No. Expiry Date Lo…" at bounding box center [528, 286] width 1057 height 572
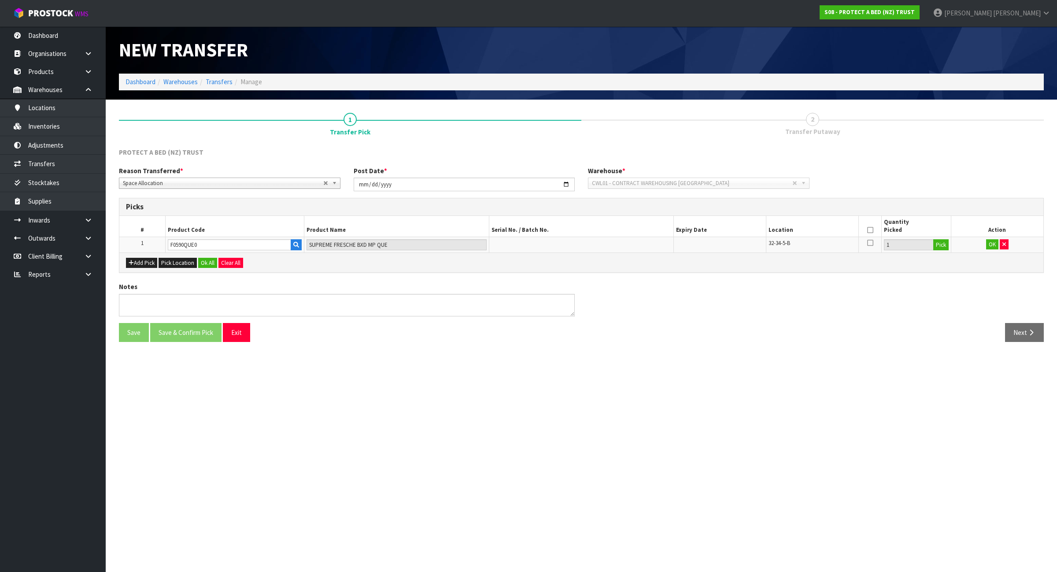
click at [869, 230] on icon at bounding box center [870, 230] width 6 height 0
click at [991, 248] on button "OK" at bounding box center [992, 244] width 12 height 11
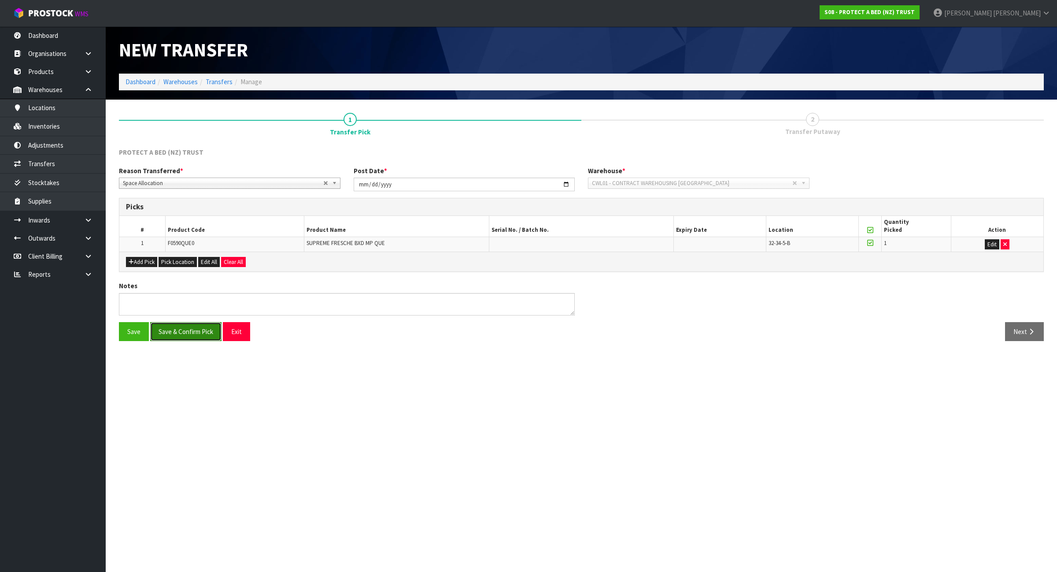
click at [201, 339] on button "Save & Confirm Pick" at bounding box center [185, 331] width 71 height 19
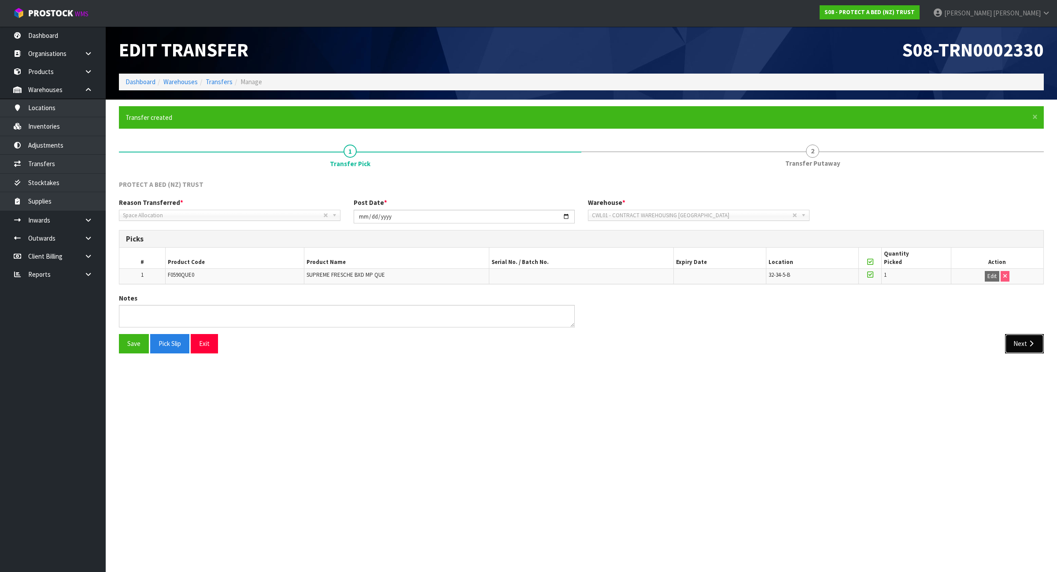
click at [1012, 346] on button "Next" at bounding box center [1024, 343] width 39 height 19
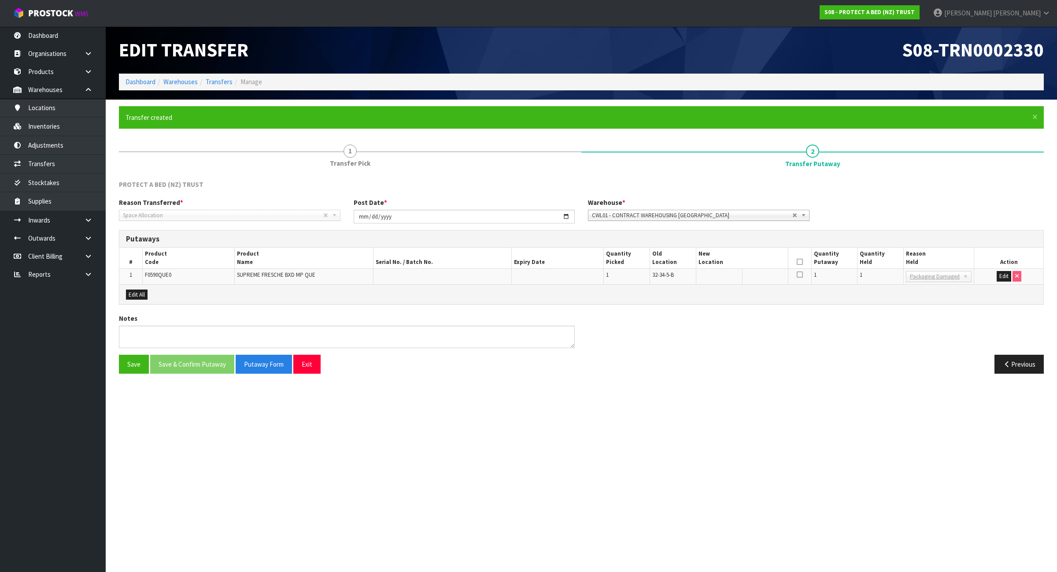
click at [155, 272] on span "F0590QUE0" at bounding box center [158, 274] width 26 height 7
copy span "F0590QUE0"
click at [1000, 276] on button "Edit" at bounding box center [1004, 276] width 15 height 11
click at [666, 274] on span "32-34-5-B" at bounding box center [663, 274] width 22 height 7
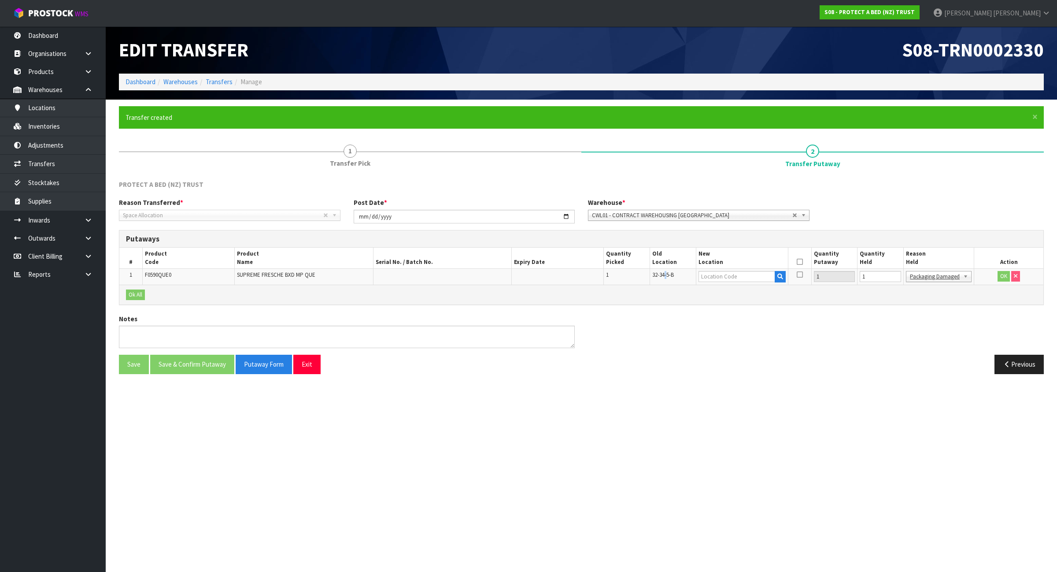
click at [666, 274] on span "32-34-5-B" at bounding box center [663, 274] width 22 height 7
copy tr "32-34-5-B"
click at [712, 280] on input "text" at bounding box center [737, 276] width 77 height 11
paste input "32-34-5-B"
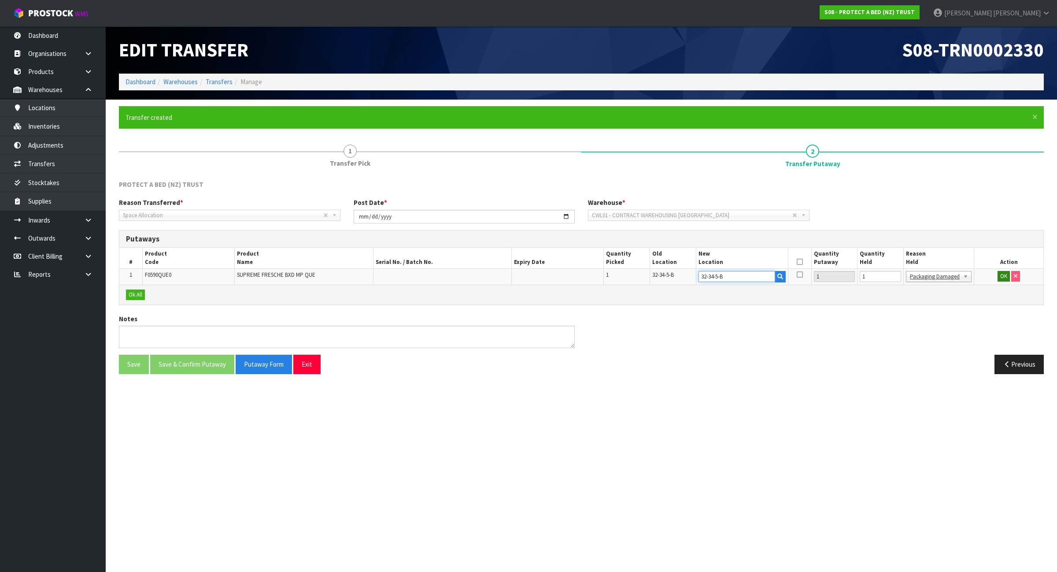
type input "32-34-5-B"
click at [1001, 280] on button "OK" at bounding box center [1004, 276] width 12 height 11
click at [800, 262] on icon at bounding box center [800, 262] width 6 height 0
click at [201, 365] on button "Save & Confirm Putaway" at bounding box center [192, 364] width 84 height 19
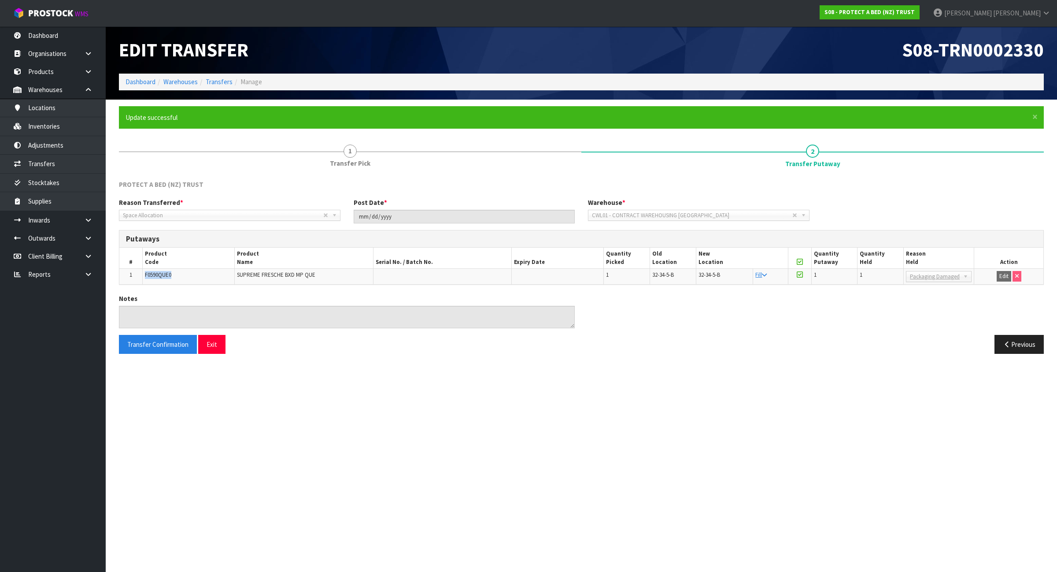
click at [161, 274] on span "F0590QUE0" at bounding box center [158, 274] width 26 height 7
copy span "F0590QUE0"
click at [131, 84] on link "Dashboard" at bounding box center [141, 82] width 30 height 8
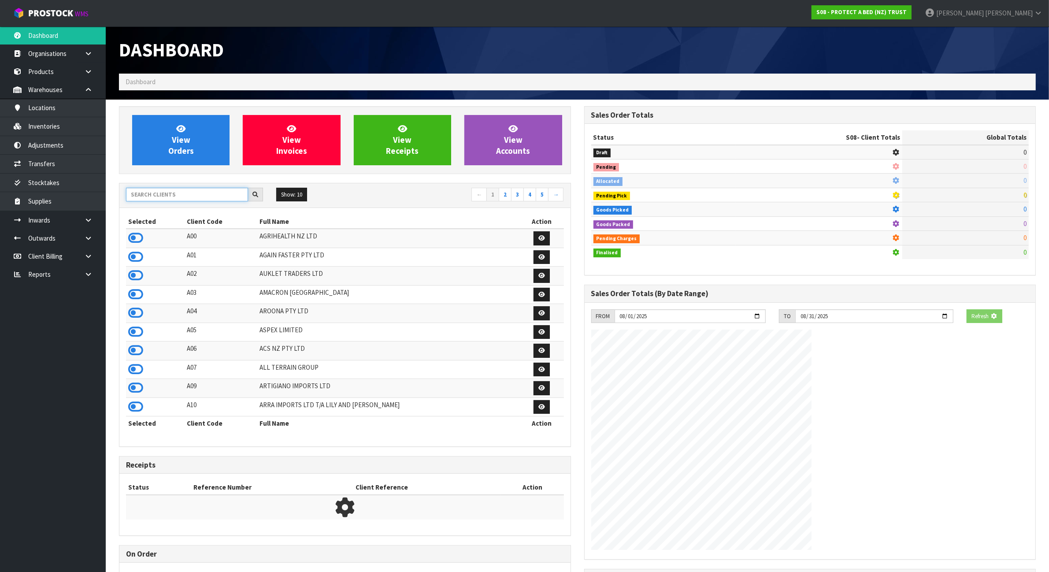
click at [179, 196] on input "text" at bounding box center [187, 195] width 122 height 14
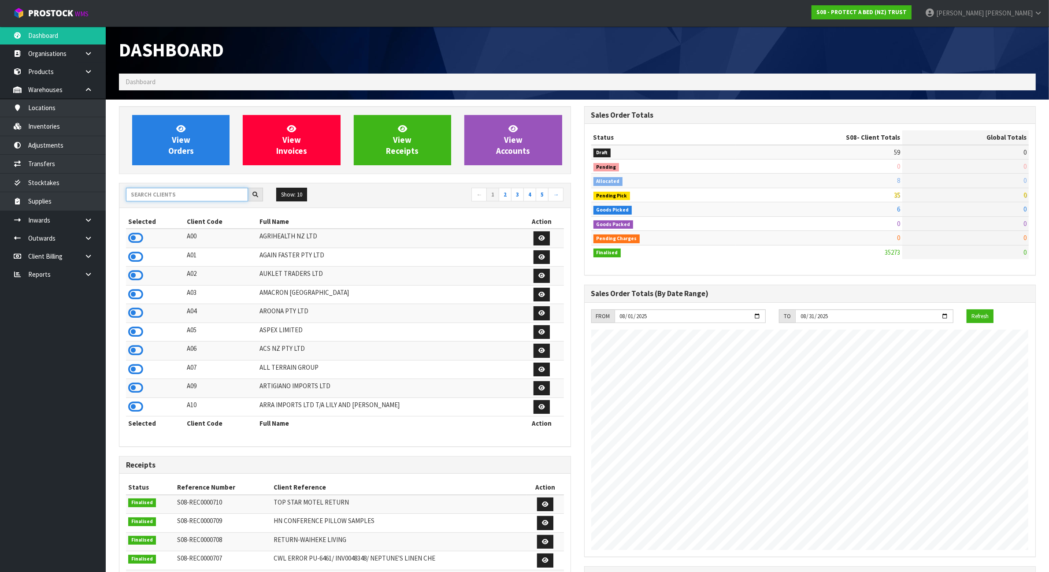
scroll to position [670, 465]
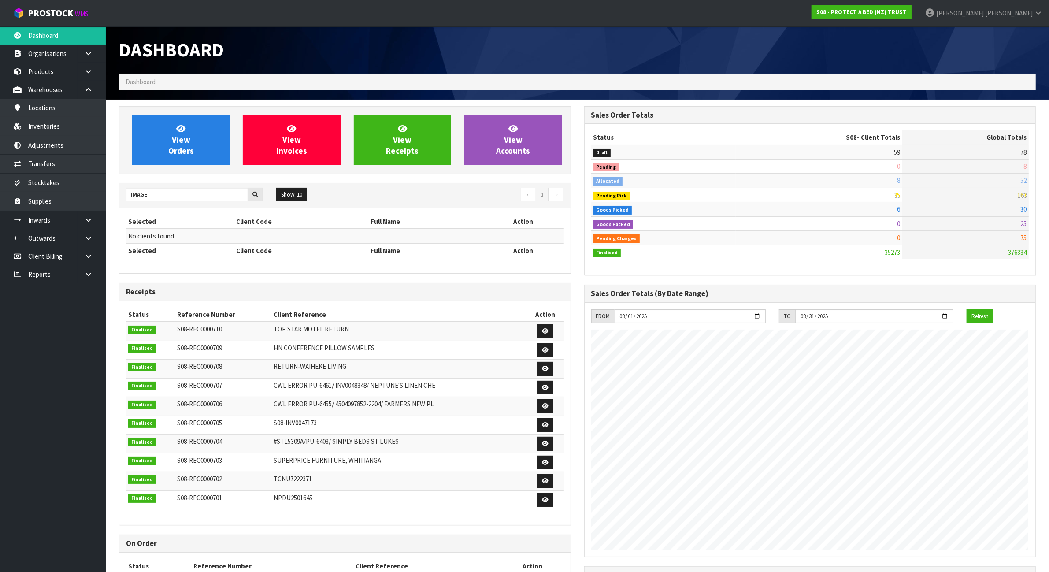
click at [170, 203] on div "IMAGE Show: 10 5 10 25 50 ← 1 →" at bounding box center [344, 195] width 451 height 15
click at [166, 197] on input "IMAGE" at bounding box center [187, 195] width 122 height 14
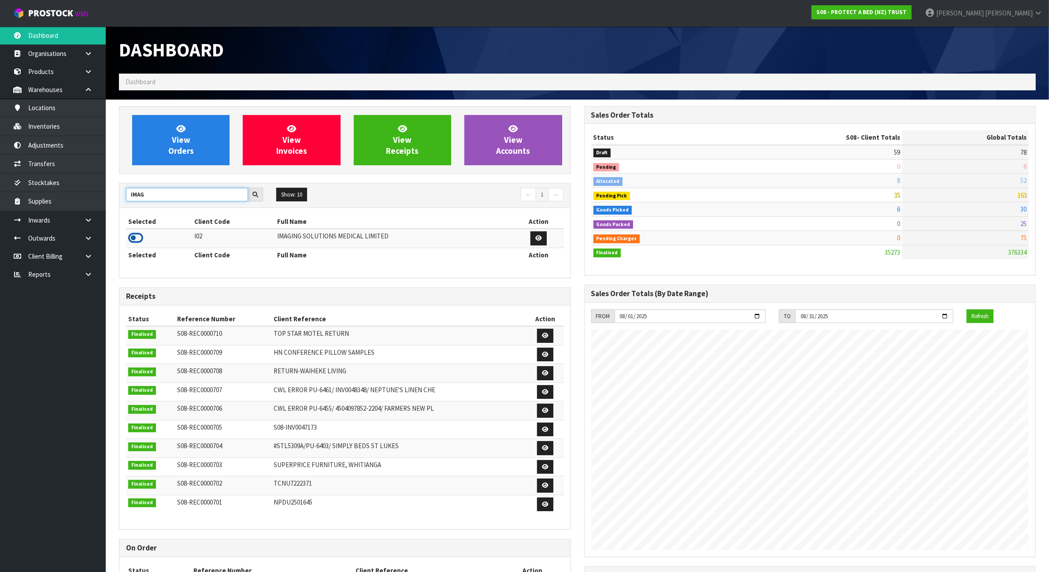
type input "IMAG"
click at [140, 240] on icon at bounding box center [135, 237] width 15 height 13
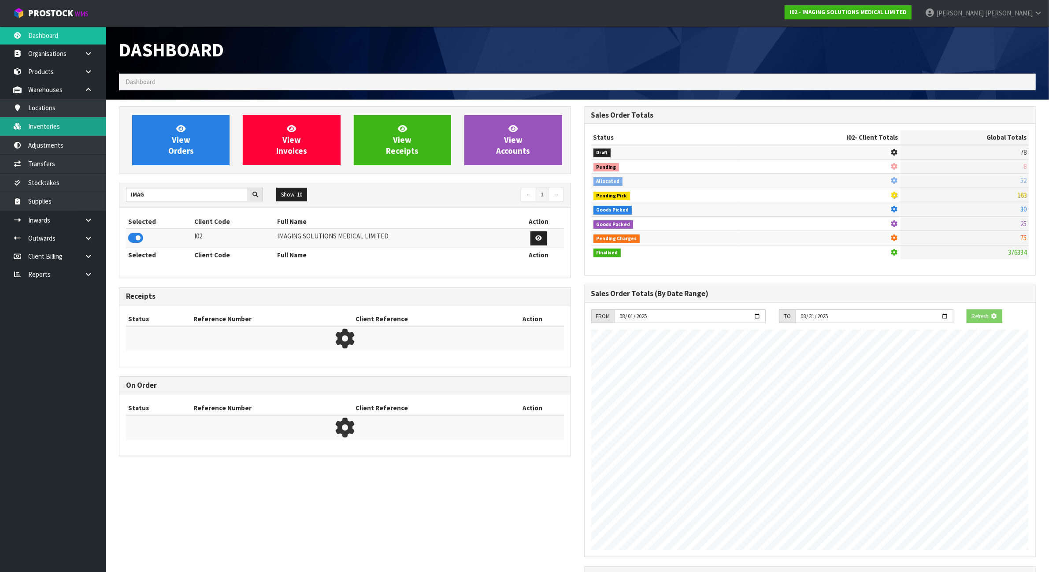
click at [68, 126] on link "Inventories" at bounding box center [53, 126] width 106 height 18
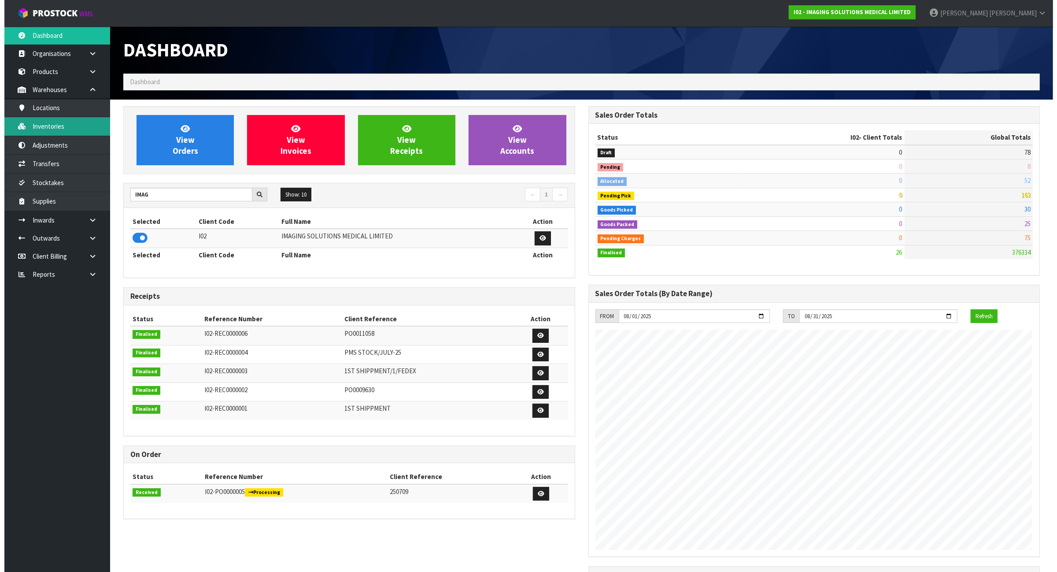
scroll to position [540, 465]
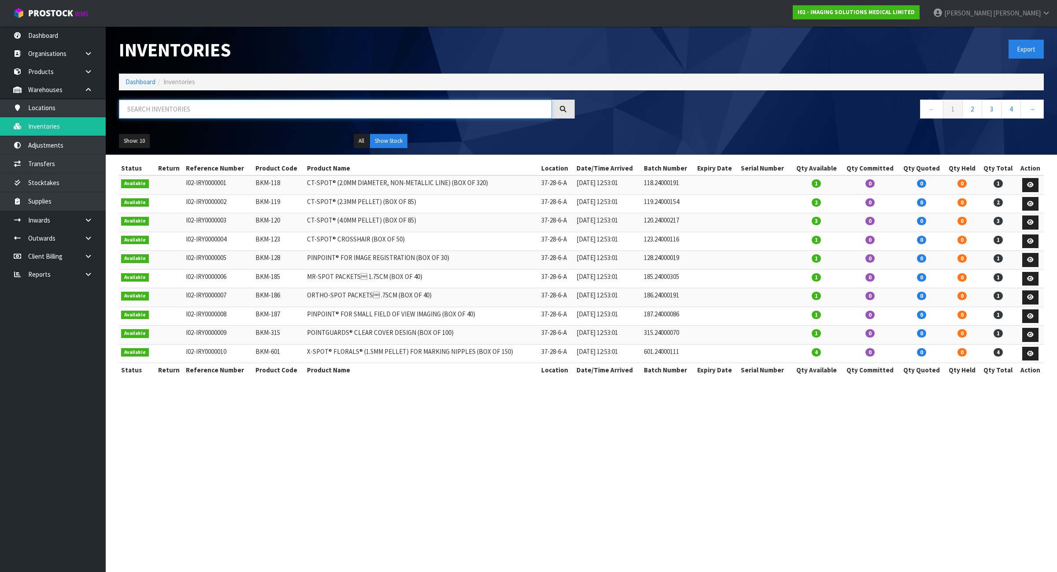
click at [288, 104] on input "text" at bounding box center [335, 109] width 433 height 19
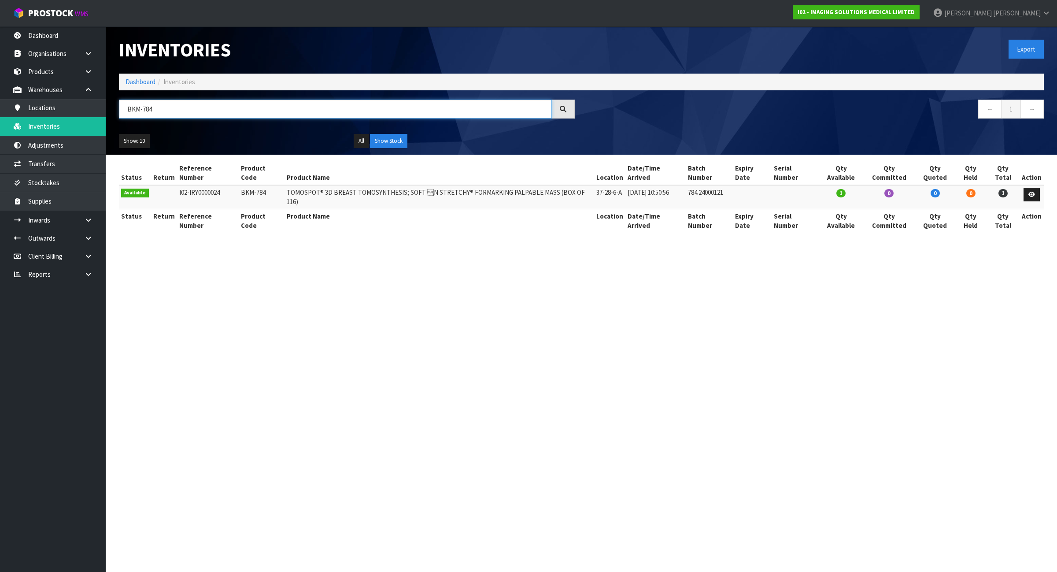
type input "BKM-784"
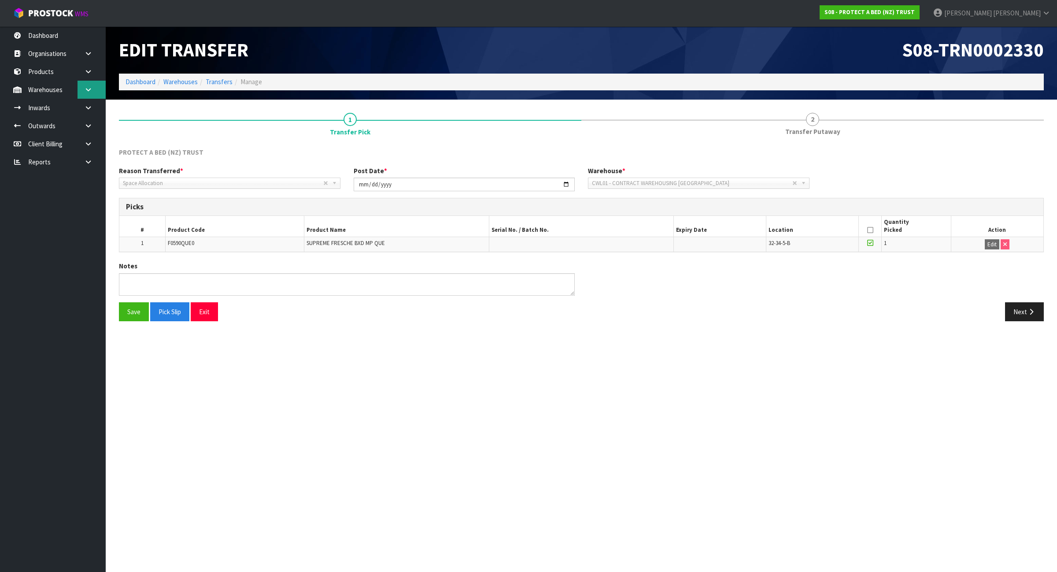
click at [92, 91] on icon at bounding box center [88, 89] width 8 height 7
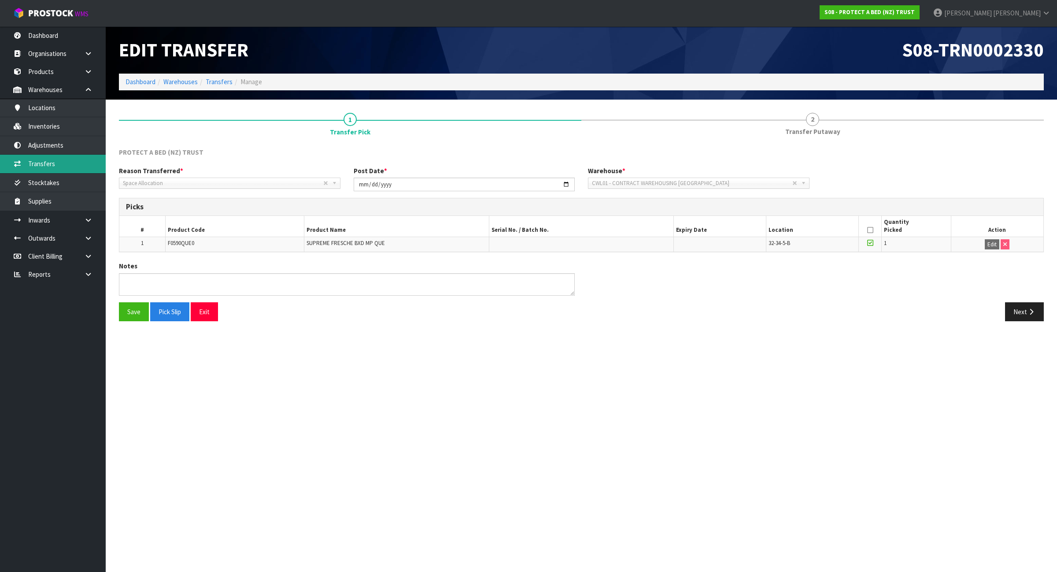
click at [74, 160] on link "Transfers" at bounding box center [53, 164] width 106 height 18
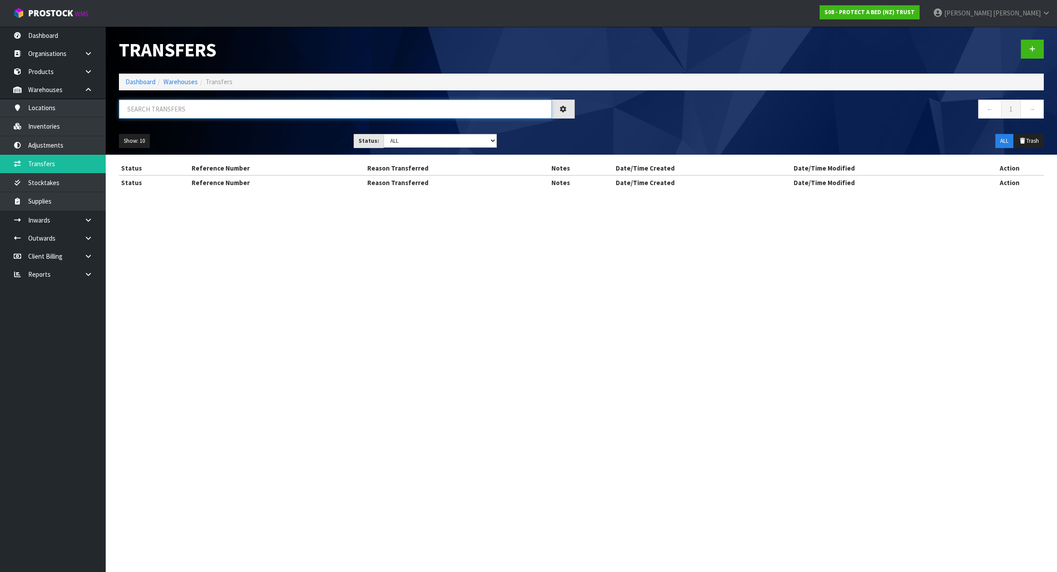
click at [211, 107] on input "text" at bounding box center [335, 109] width 433 height 19
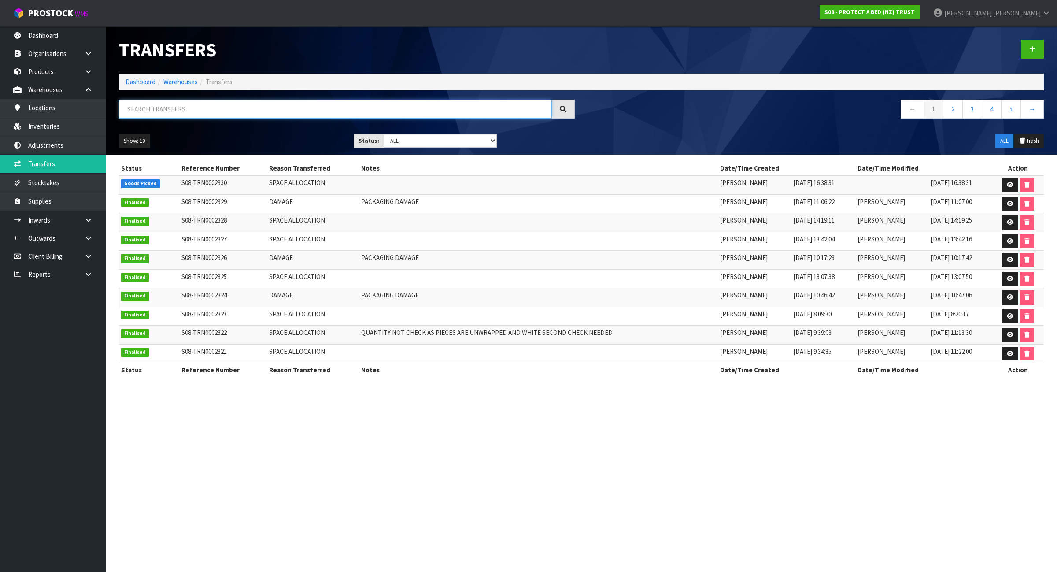
paste input "F0590QUE0"
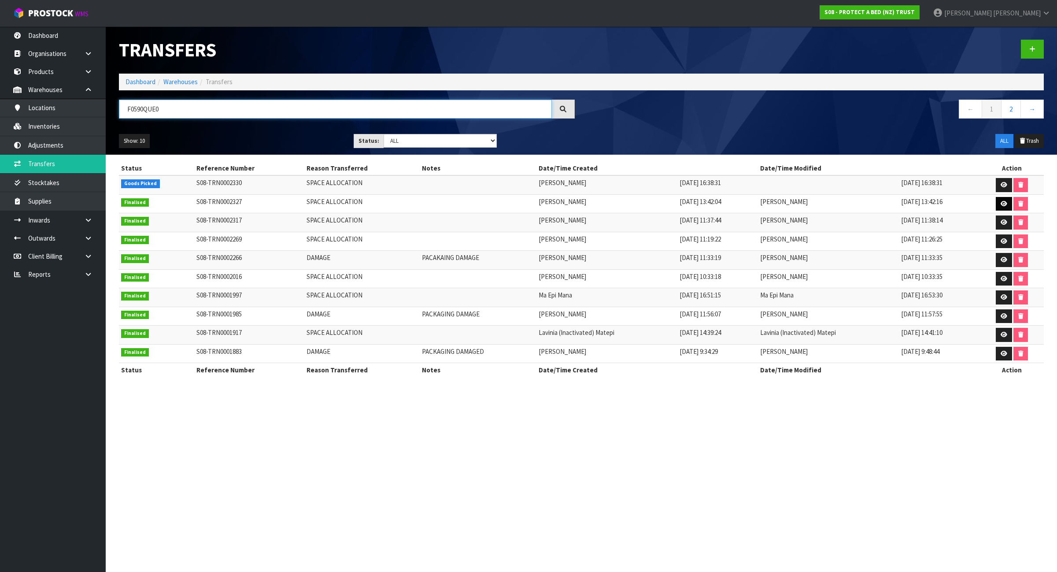
type input "F0590QUE0"
click at [1006, 203] on icon at bounding box center [1004, 204] width 7 height 6
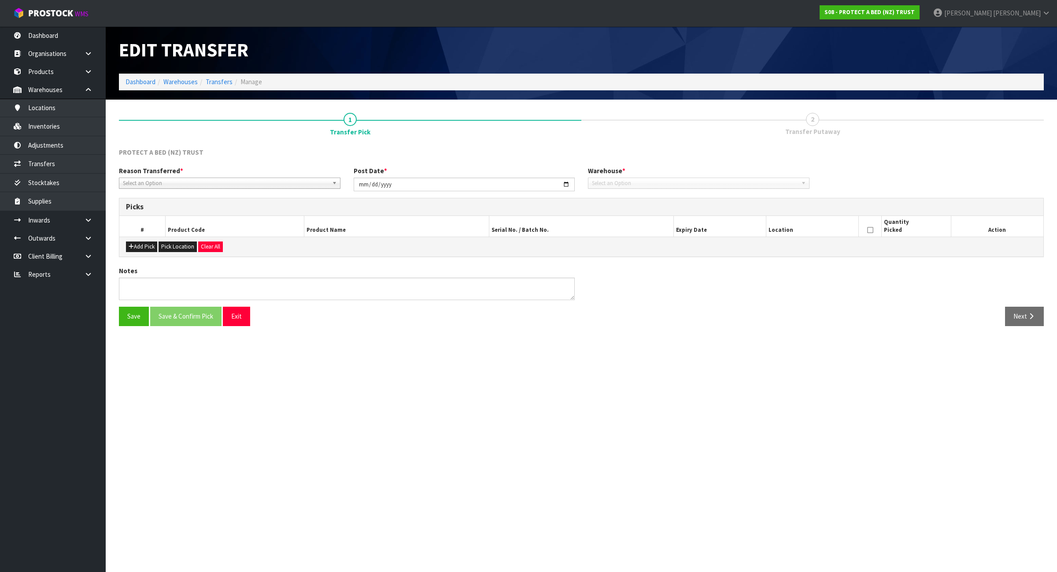
type input "2025-08-08"
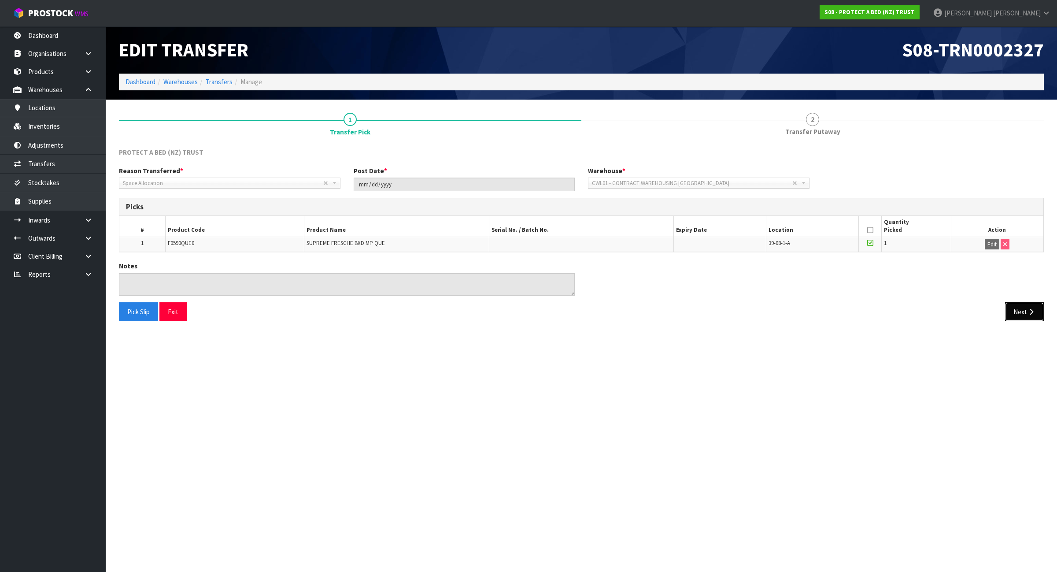
click at [1025, 311] on button "Next" at bounding box center [1024, 311] width 39 height 19
